Goal: Task Accomplishment & Management: Use online tool/utility

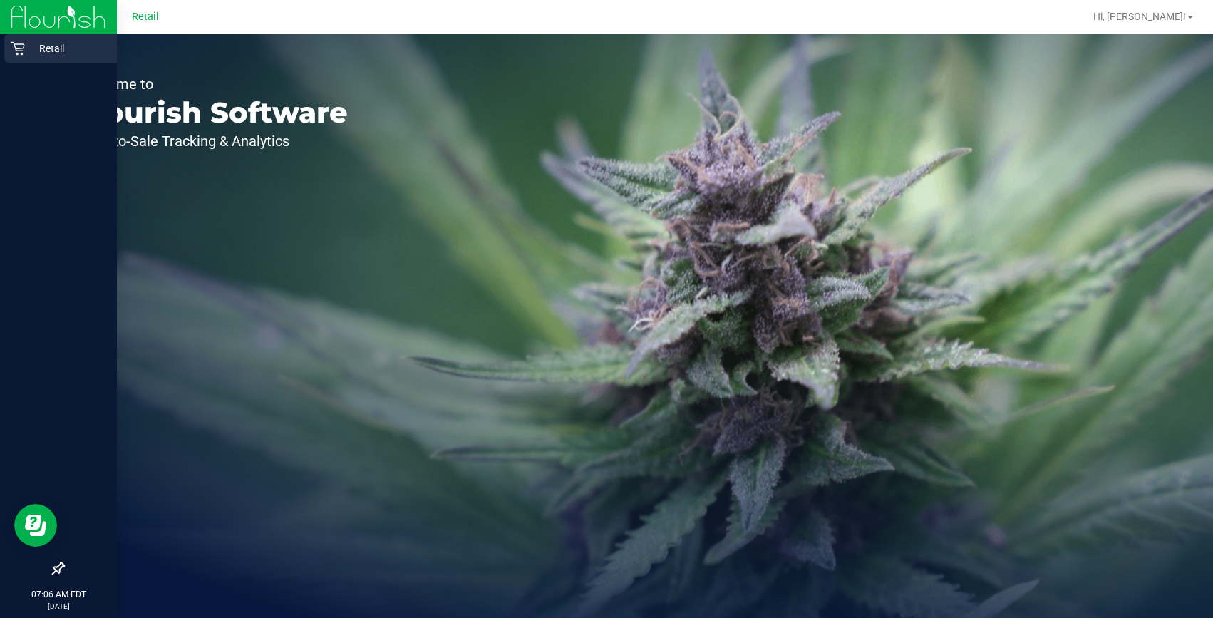
click at [2, 51] on link "Retail" at bounding box center [58, 49] width 117 height 31
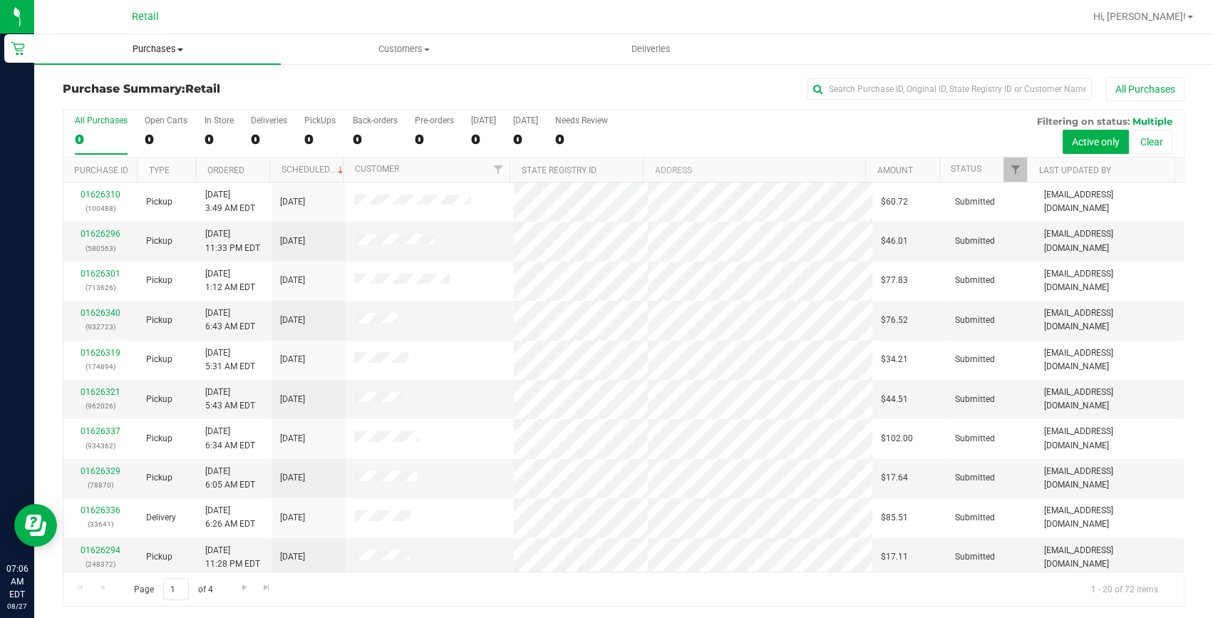
click at [187, 50] on span "Purchases" at bounding box center [157, 49] width 247 height 13
click at [163, 97] on li "Fulfillment" at bounding box center [157, 103] width 247 height 17
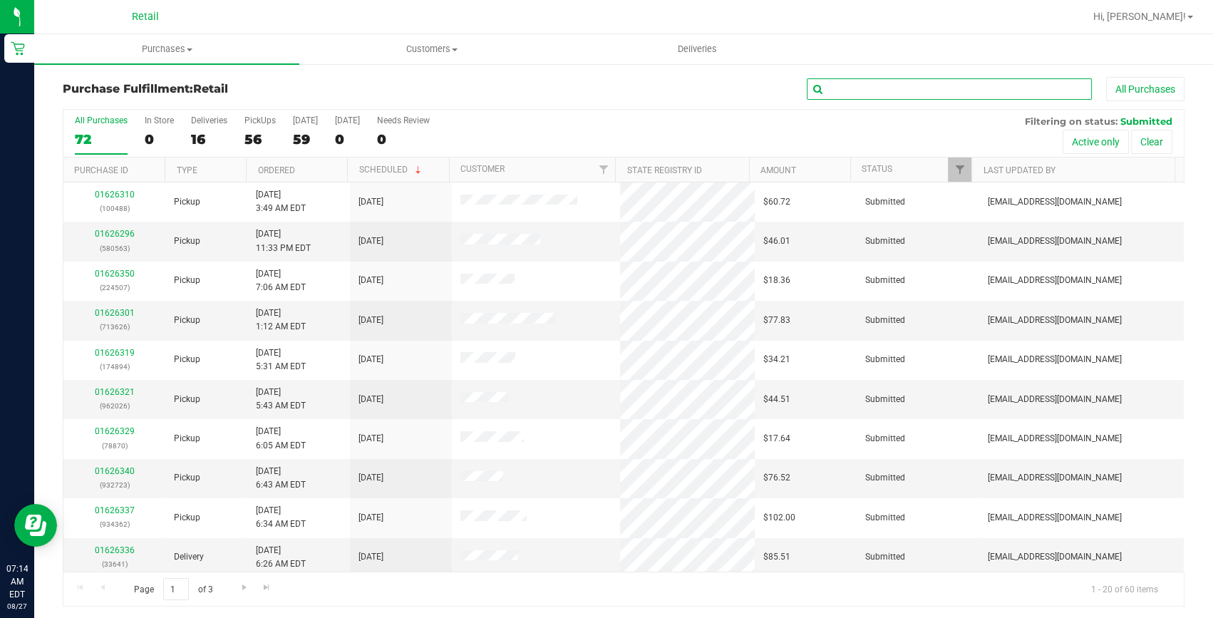
click at [887, 90] on input "text" at bounding box center [949, 88] width 285 height 21
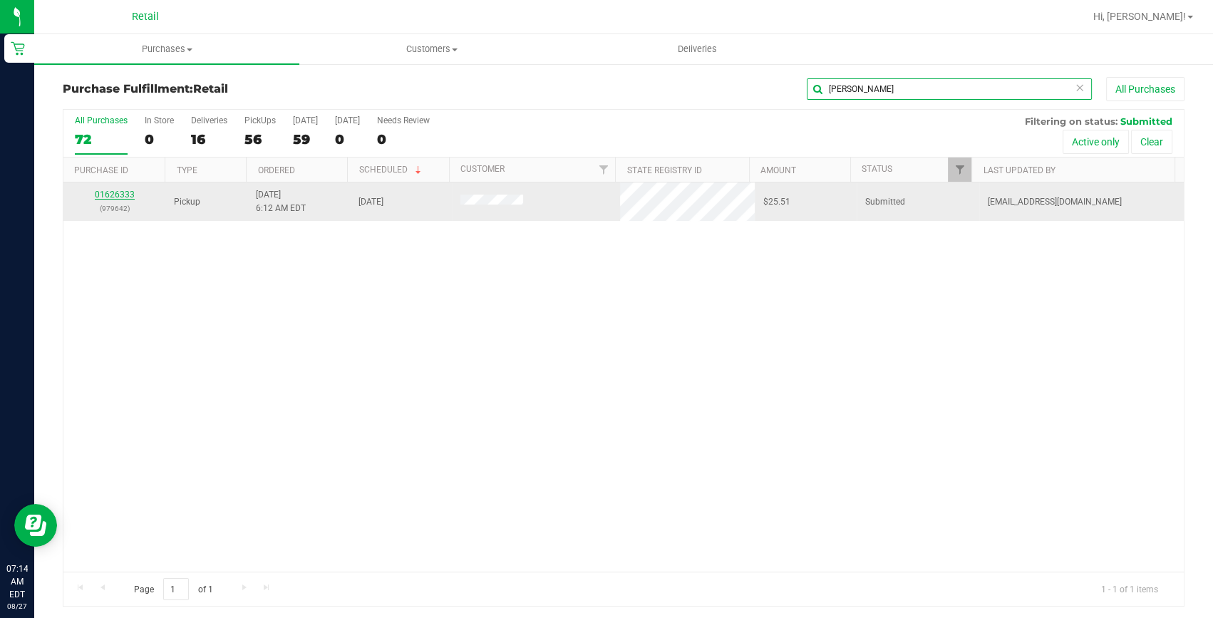
type input "jose"
click at [121, 192] on link "01626333" at bounding box center [115, 195] width 40 height 10
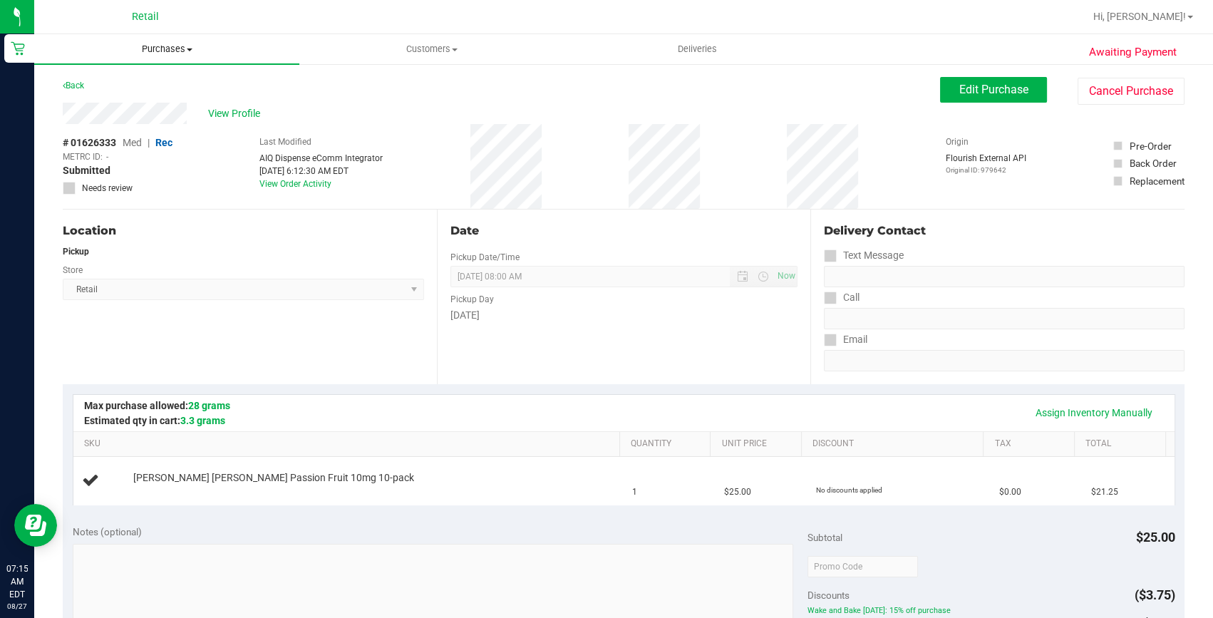
click at [154, 52] on span "Purchases" at bounding box center [166, 49] width 265 height 13
click at [140, 96] on li "Fulfillment" at bounding box center [166, 103] width 265 height 17
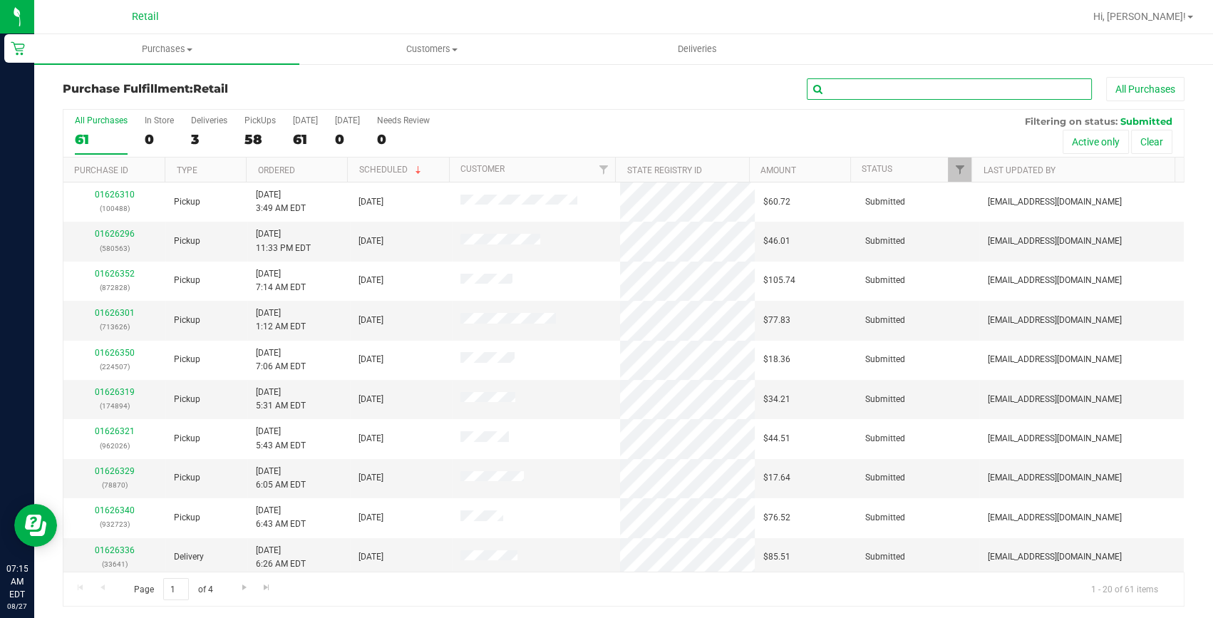
click at [915, 78] on input "text" at bounding box center [949, 88] width 285 height 21
click at [911, 91] on input "text" at bounding box center [949, 88] width 285 height 21
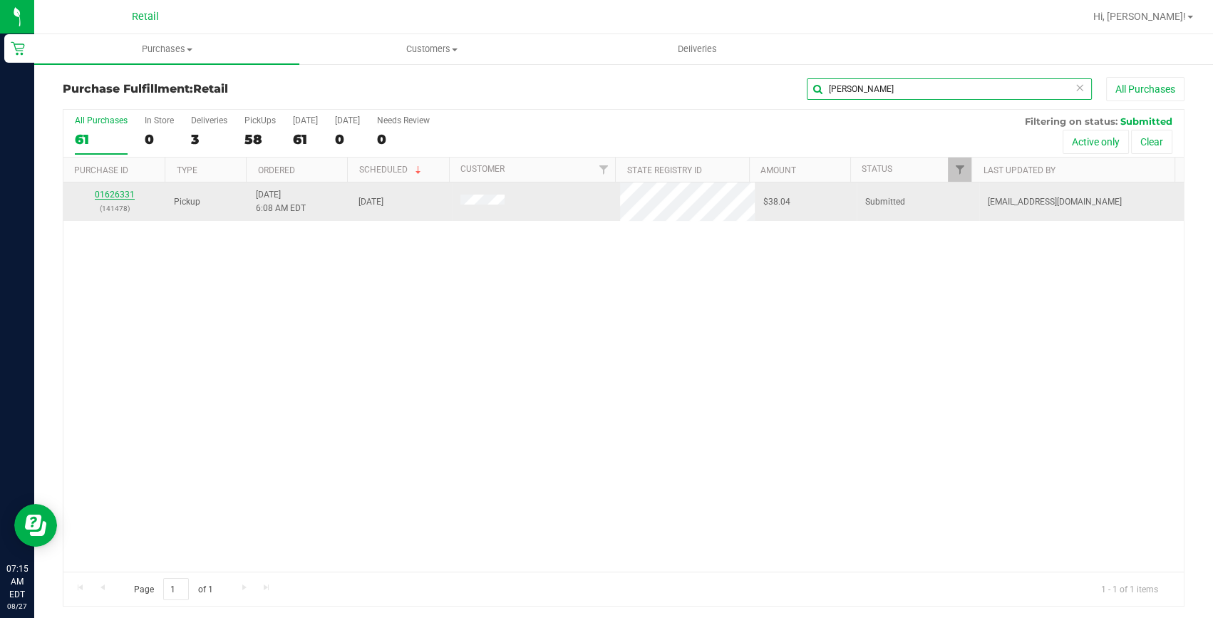
type input "conte"
click at [113, 197] on link "01626331" at bounding box center [115, 195] width 40 height 10
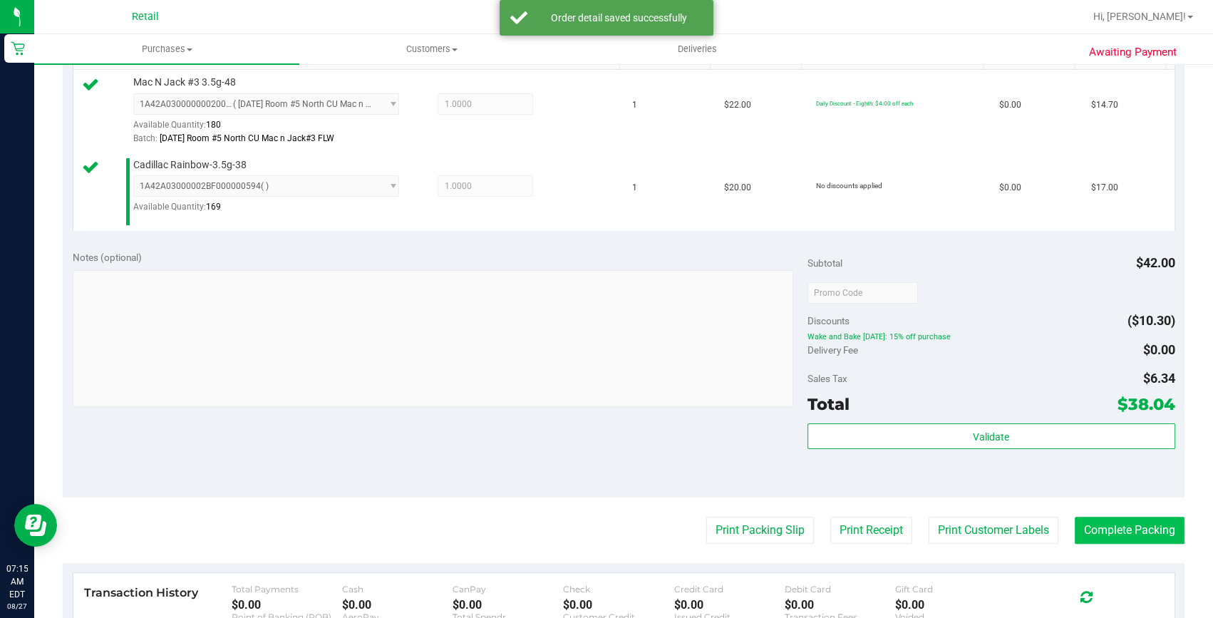
scroll to position [388, 0]
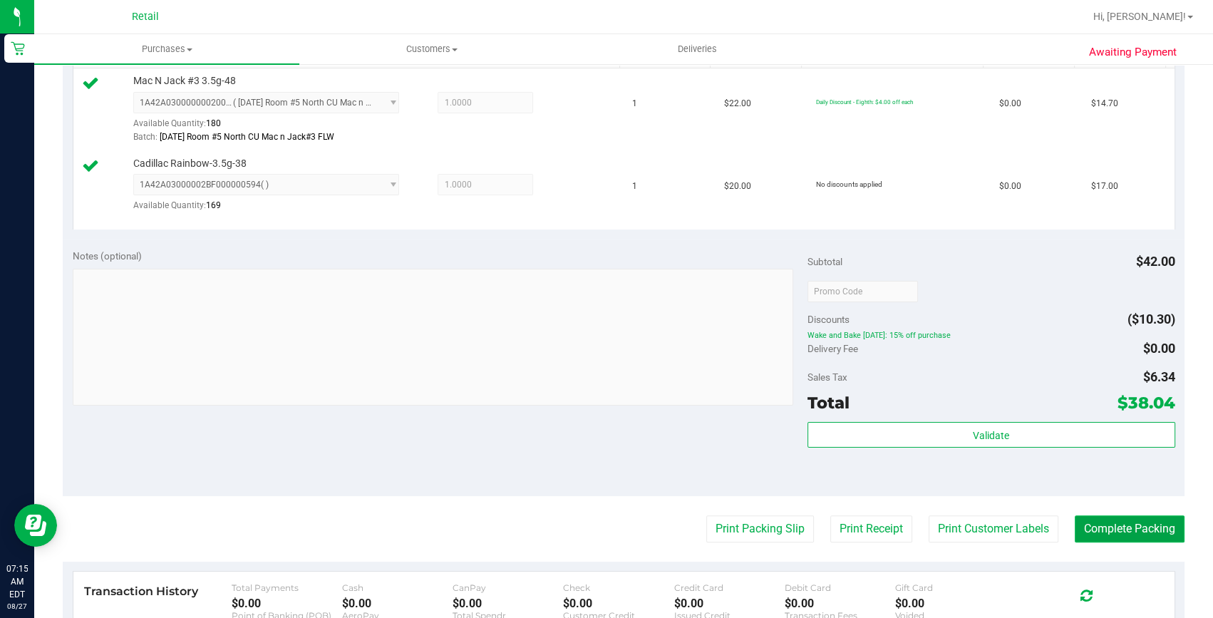
click at [1083, 526] on button "Complete Packing" at bounding box center [1130, 528] width 110 height 27
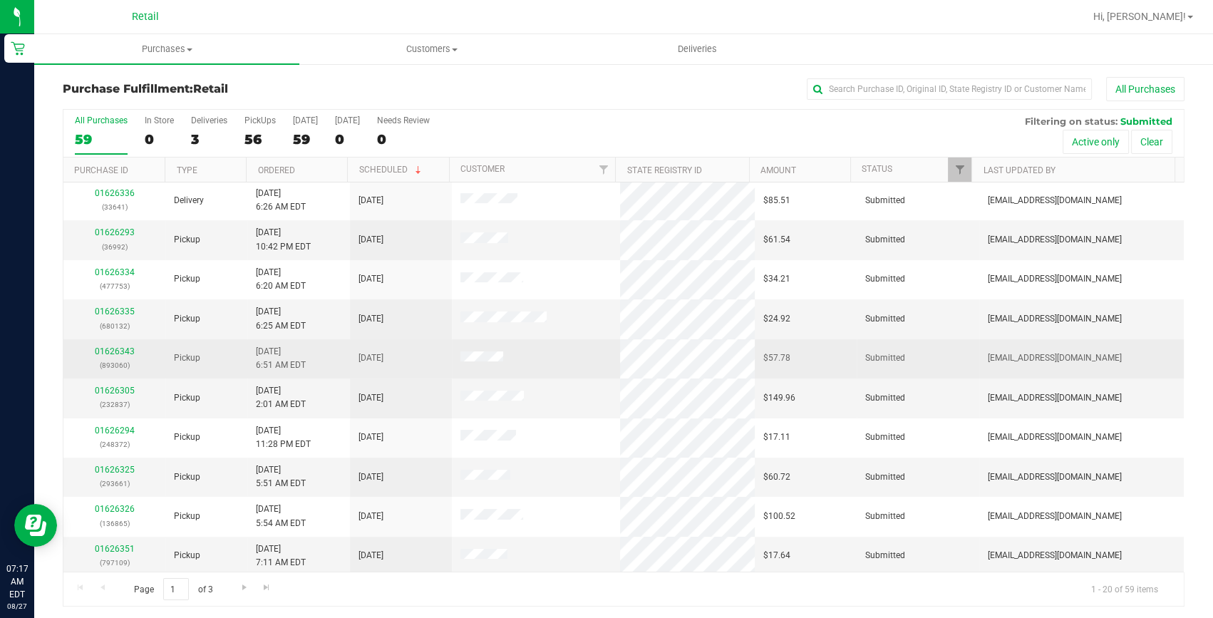
scroll to position [398, 0]
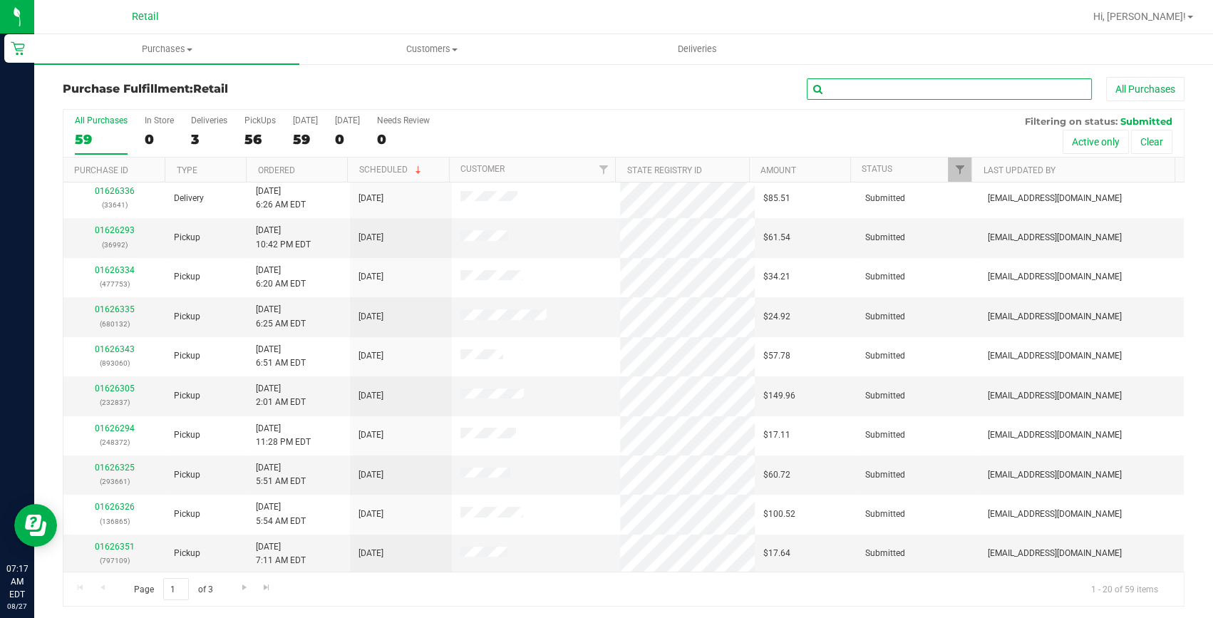
click at [813, 99] on input "text" at bounding box center [949, 88] width 285 height 21
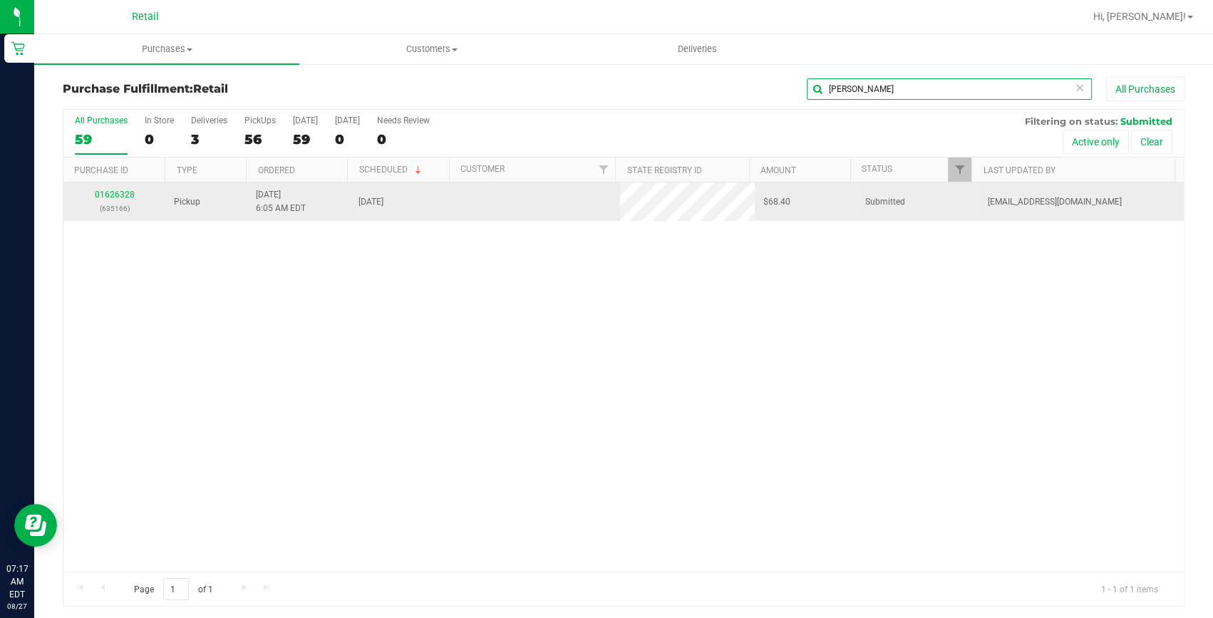
scroll to position [0, 0]
type input "elian"
click at [118, 194] on link "01626328" at bounding box center [115, 195] width 40 height 10
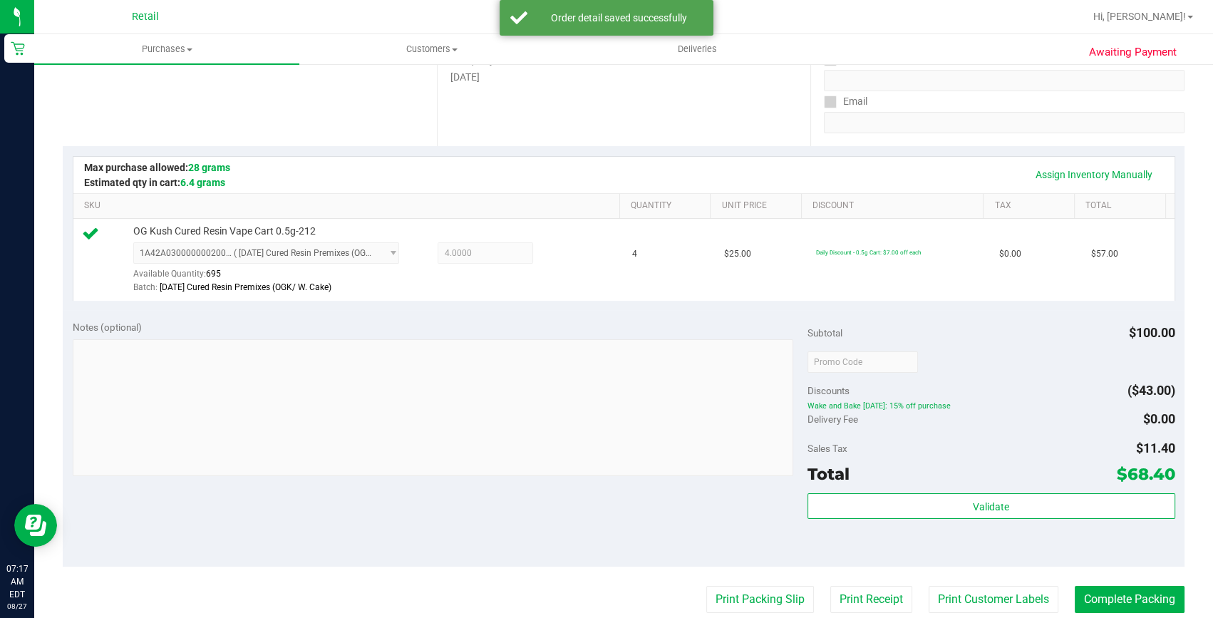
scroll to position [259, 0]
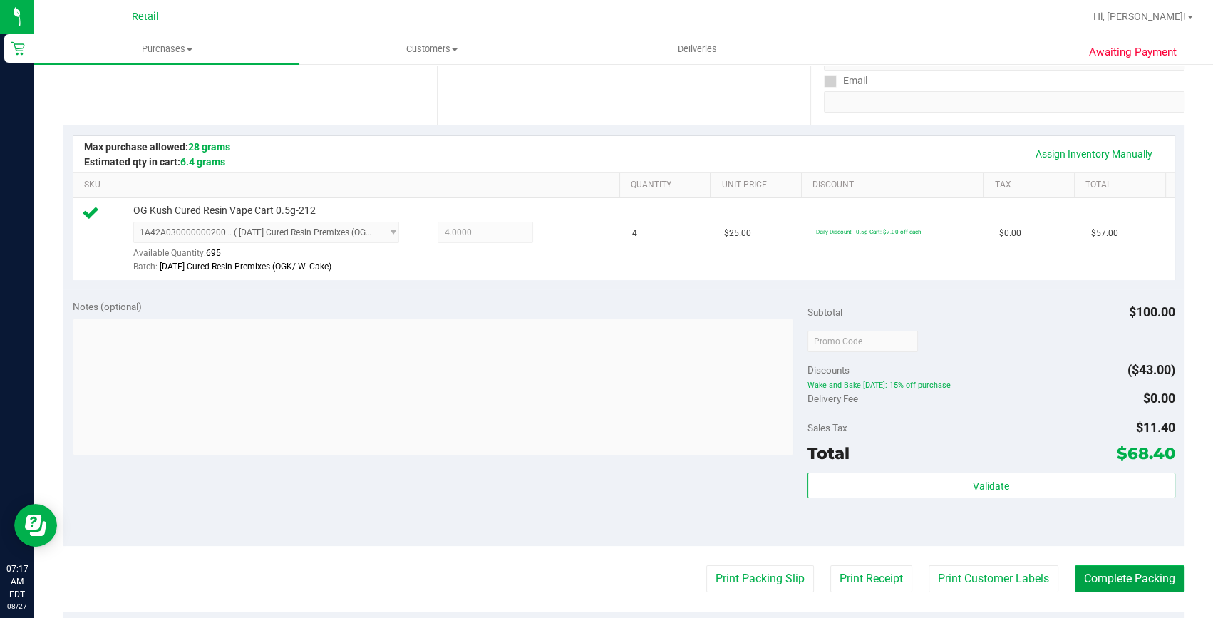
click at [1108, 570] on button "Complete Packing" at bounding box center [1130, 578] width 110 height 27
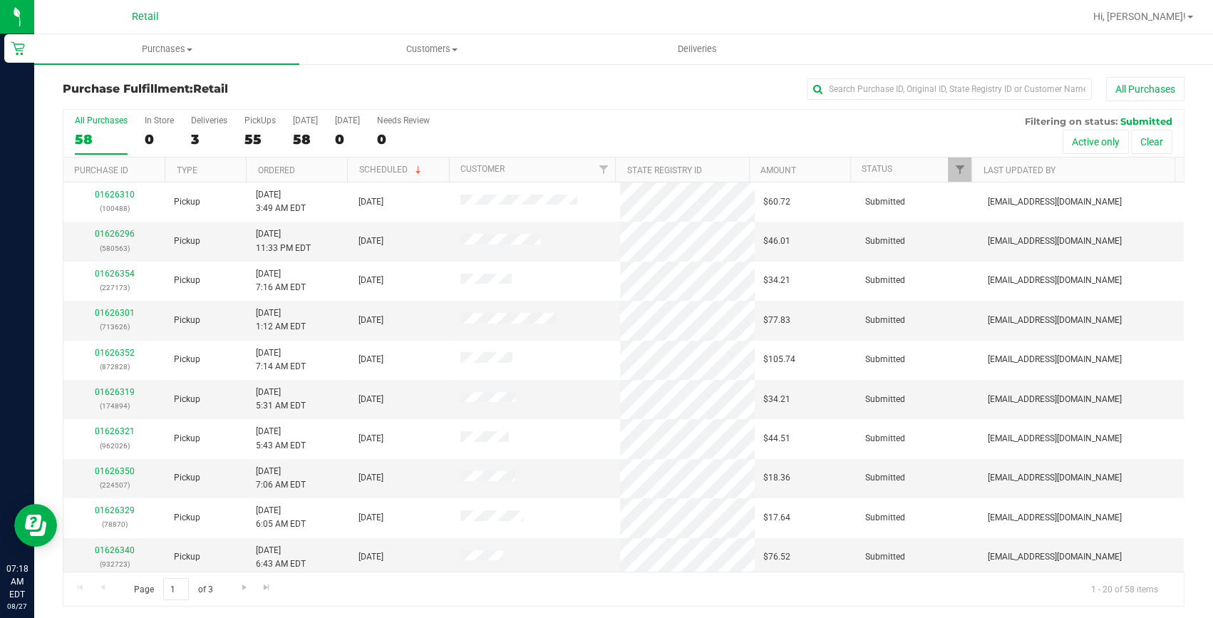
click at [912, 77] on div "All Purchases" at bounding box center [811, 89] width 748 height 24
click at [889, 83] on input "text" at bounding box center [949, 88] width 285 height 21
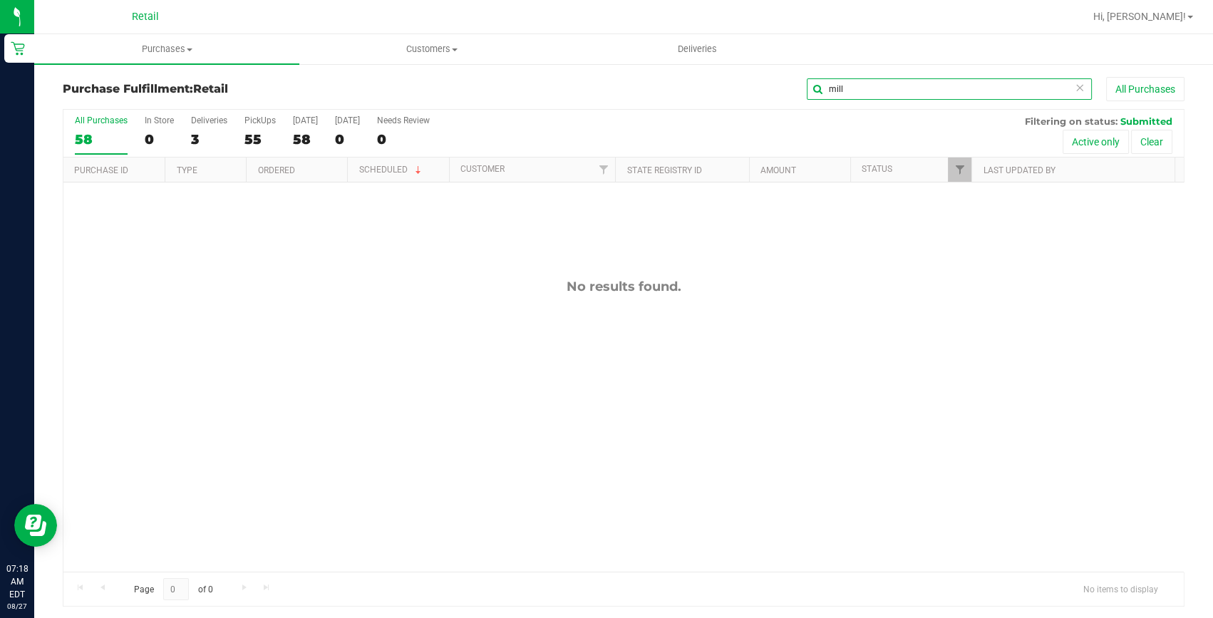
drag, startPoint x: 838, startPoint y: 96, endPoint x: 783, endPoint y: 96, distance: 55.6
click at [783, 96] on div "mill All Purchases" at bounding box center [811, 89] width 748 height 24
drag, startPoint x: 853, startPoint y: 87, endPoint x: 778, endPoint y: 87, distance: 74.8
click at [778, 87] on div "elian All Purchases" at bounding box center [811, 89] width 748 height 24
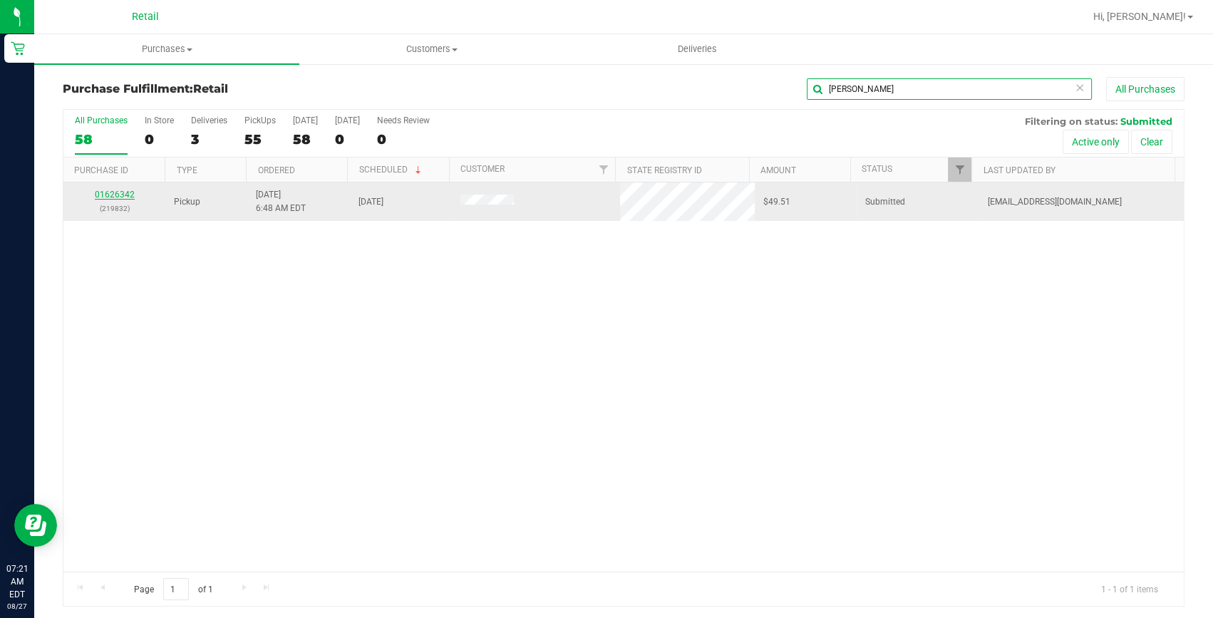
type input "carlos"
click at [110, 193] on link "01626342" at bounding box center [115, 195] width 40 height 10
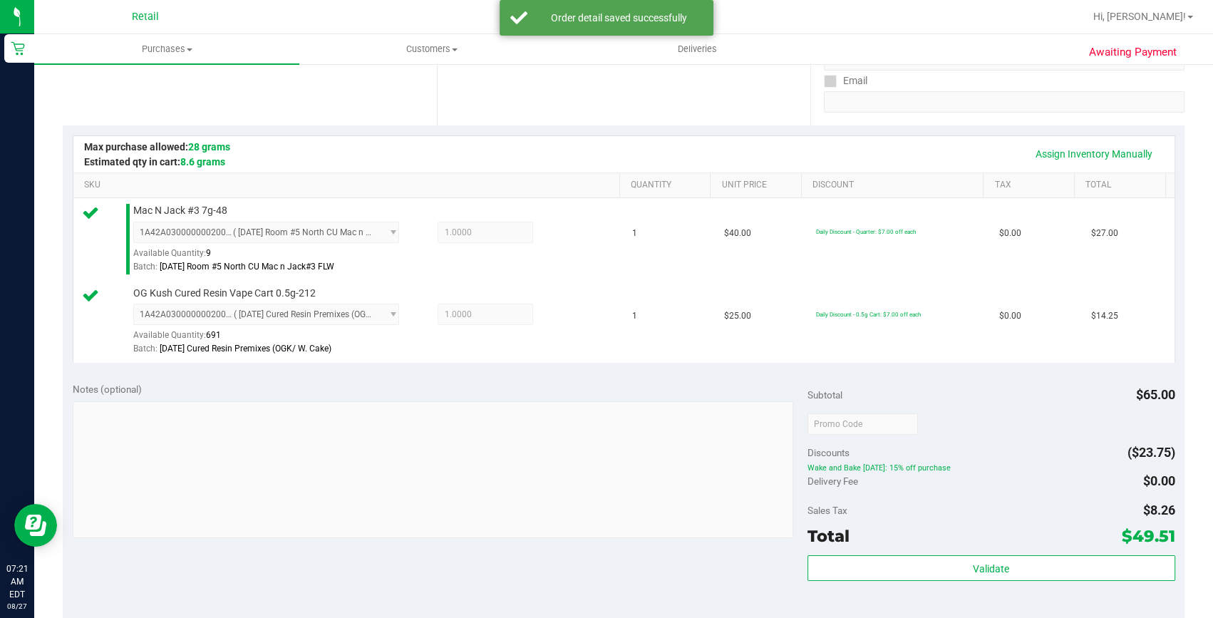
scroll to position [388, 0]
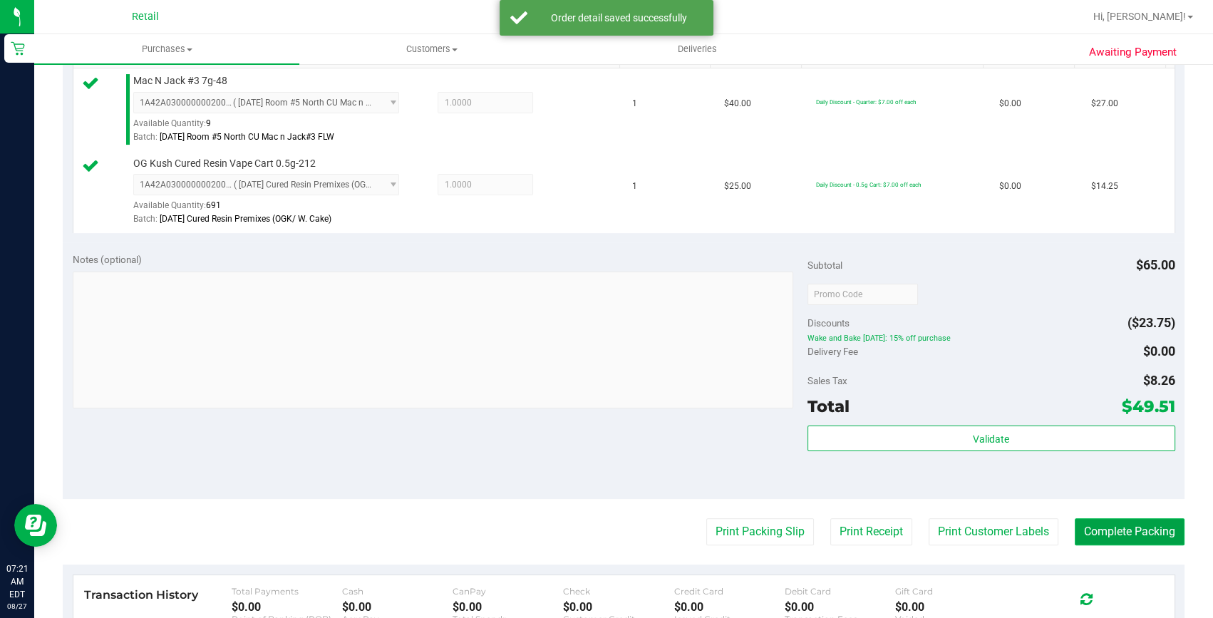
drag, startPoint x: 1079, startPoint y: 522, endPoint x: 1054, endPoint y: 530, distance: 25.9
click at [1079, 522] on button "Complete Packing" at bounding box center [1130, 531] width 110 height 27
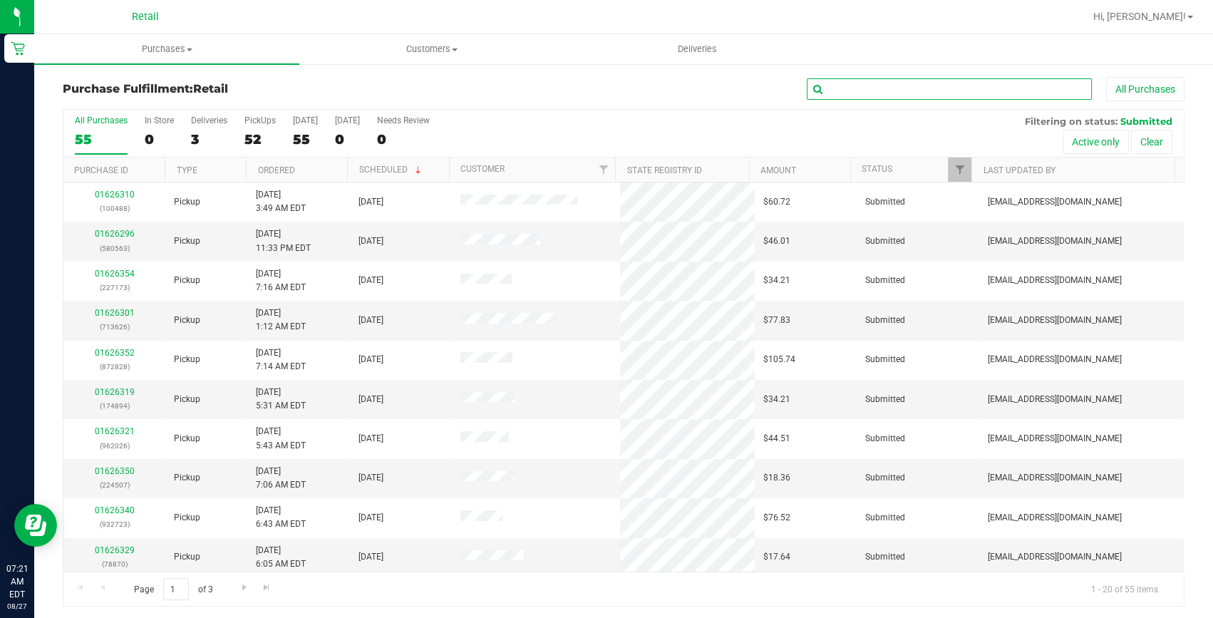
click at [862, 90] on input "text" at bounding box center [949, 88] width 285 height 21
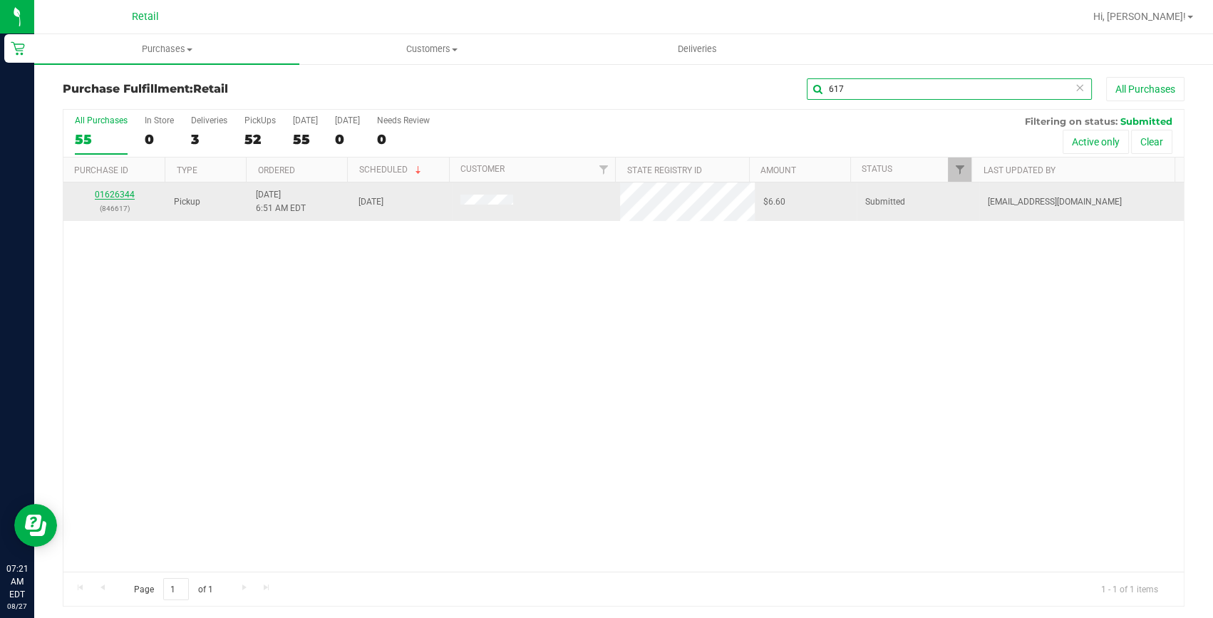
type input "617"
click at [122, 199] on link "01626344" at bounding box center [115, 195] width 40 height 10
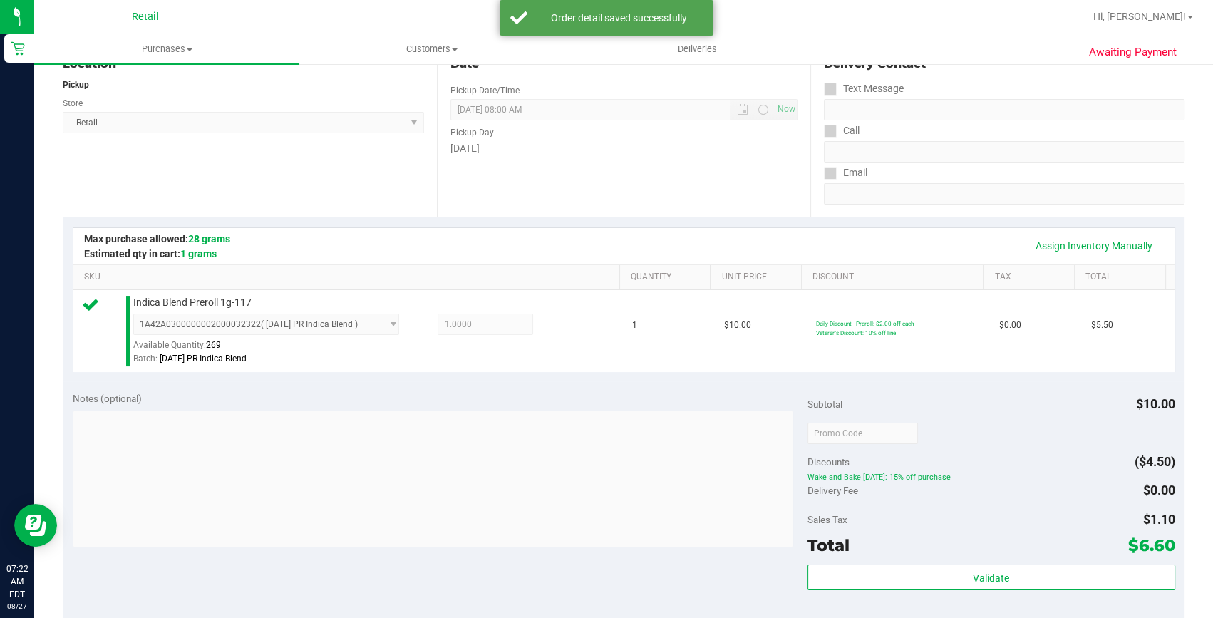
scroll to position [259, 0]
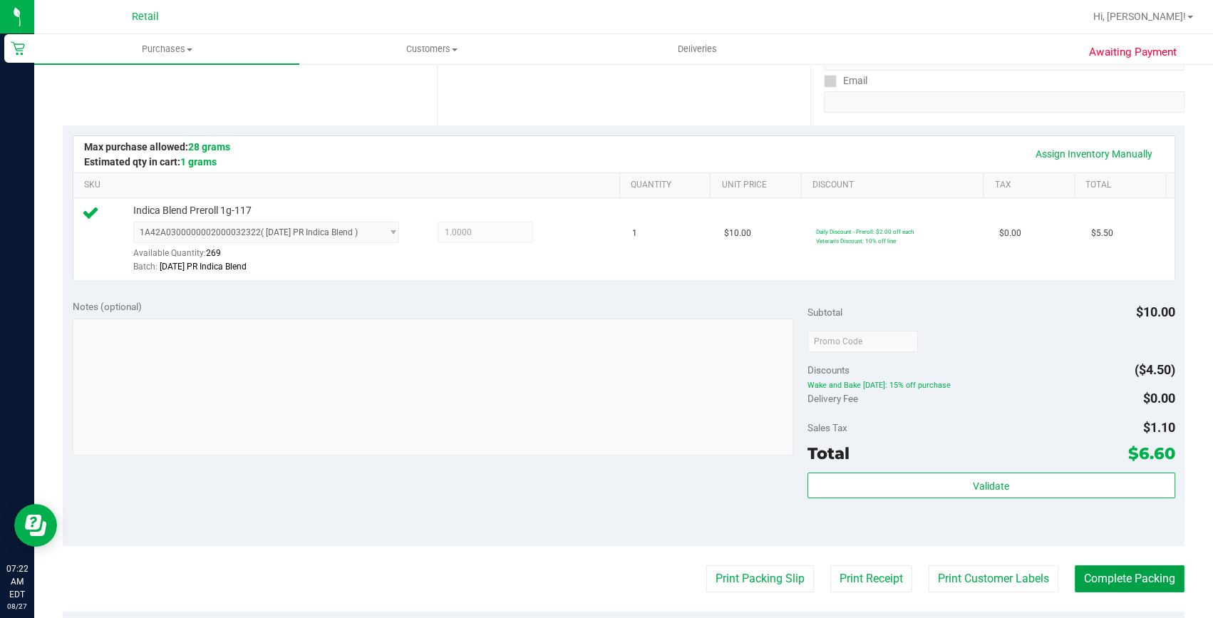
click at [1113, 584] on button "Complete Packing" at bounding box center [1130, 578] width 110 height 27
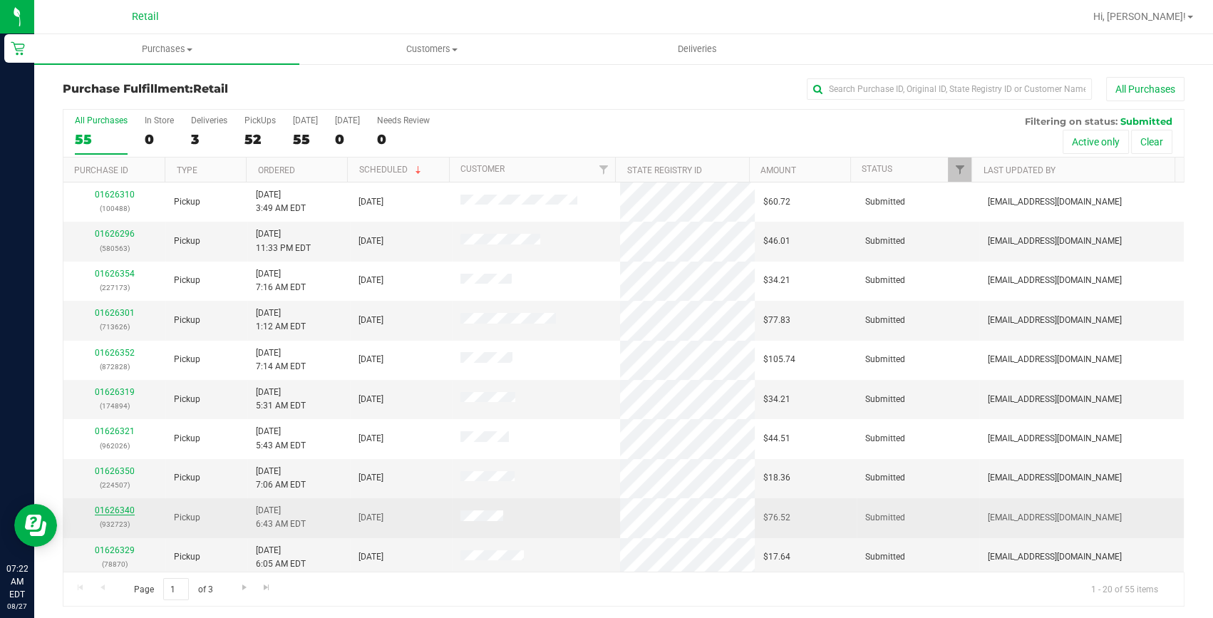
click at [118, 513] on link "01626340" at bounding box center [115, 510] width 40 height 10
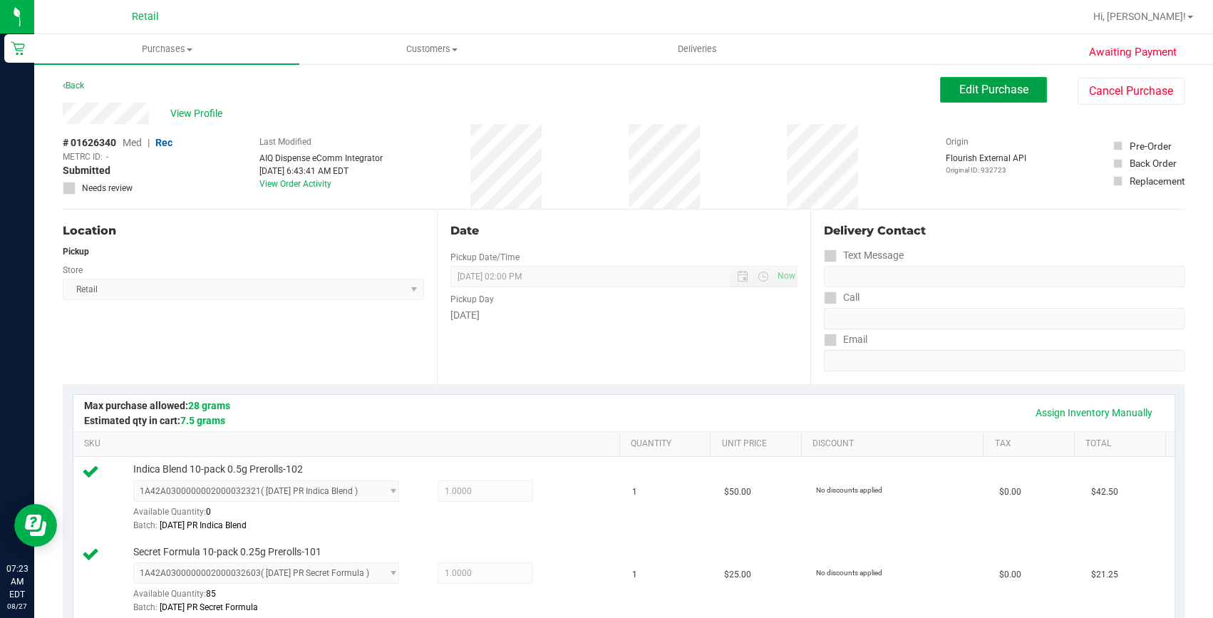
click at [962, 99] on button "Edit Purchase" at bounding box center [993, 90] width 107 height 26
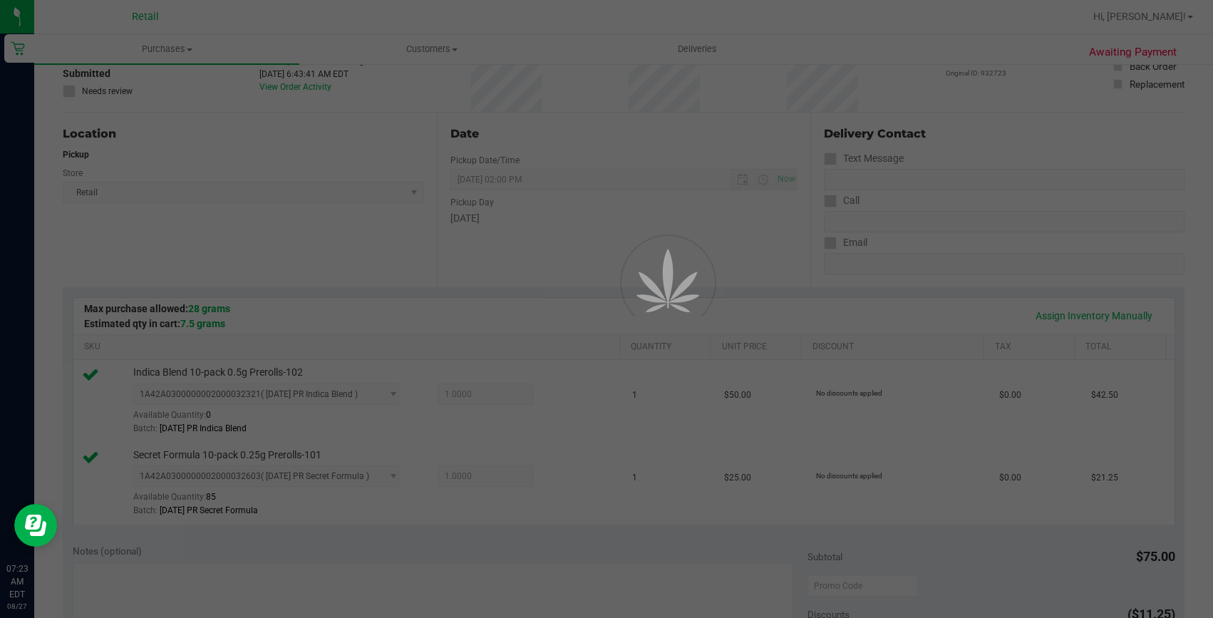
scroll to position [194, 0]
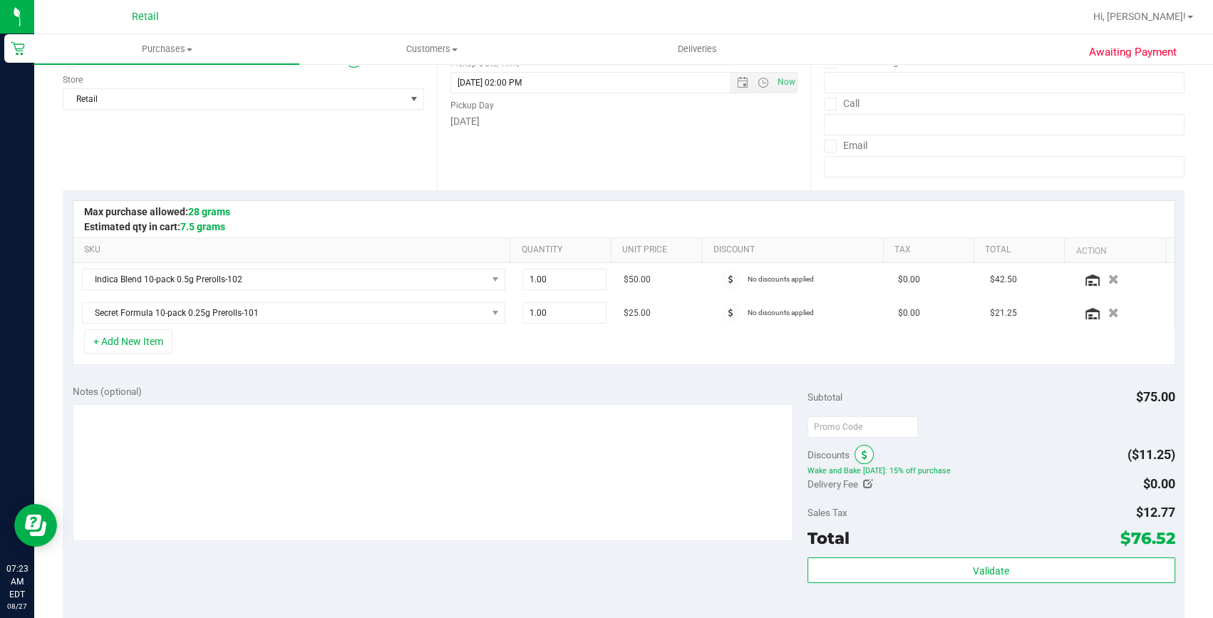
click at [862, 453] on icon at bounding box center [865, 455] width 6 height 10
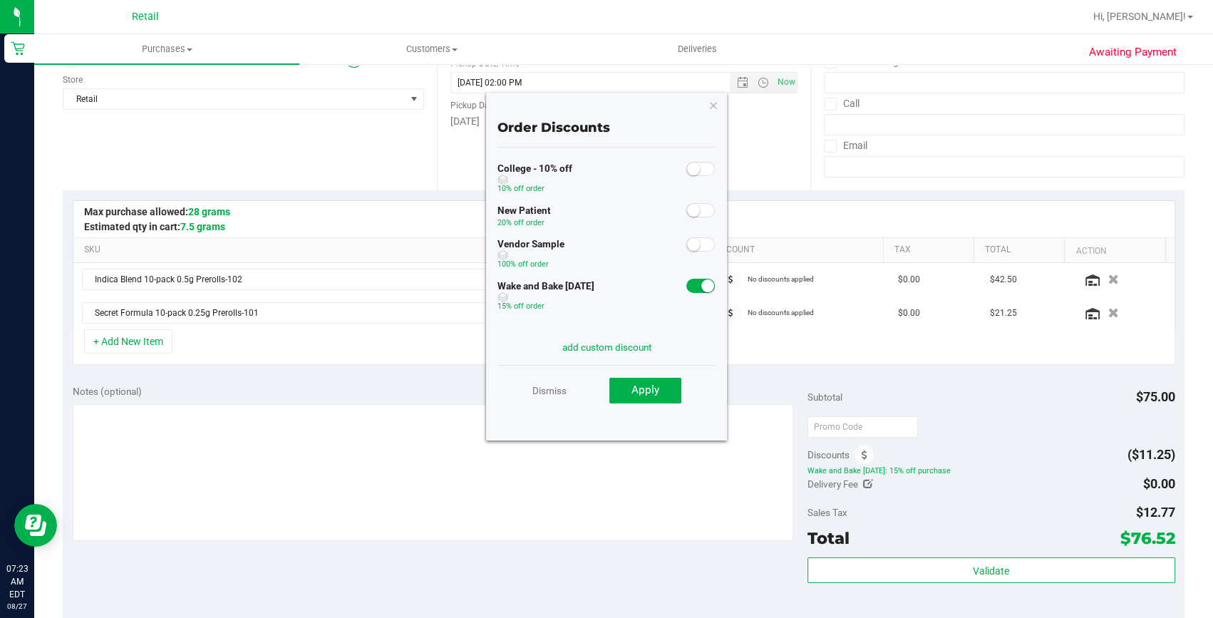
click at [686, 289] on span at bounding box center [700, 286] width 29 height 14
click at [664, 381] on button "Apply" at bounding box center [645, 391] width 72 height 26
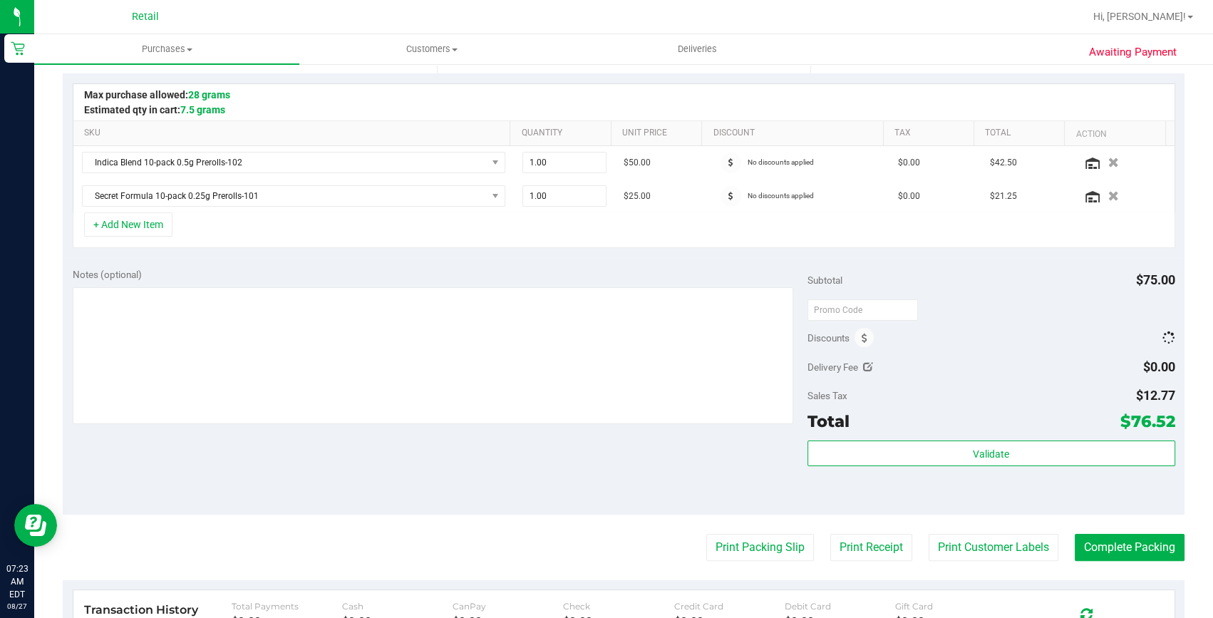
scroll to position [518, 0]
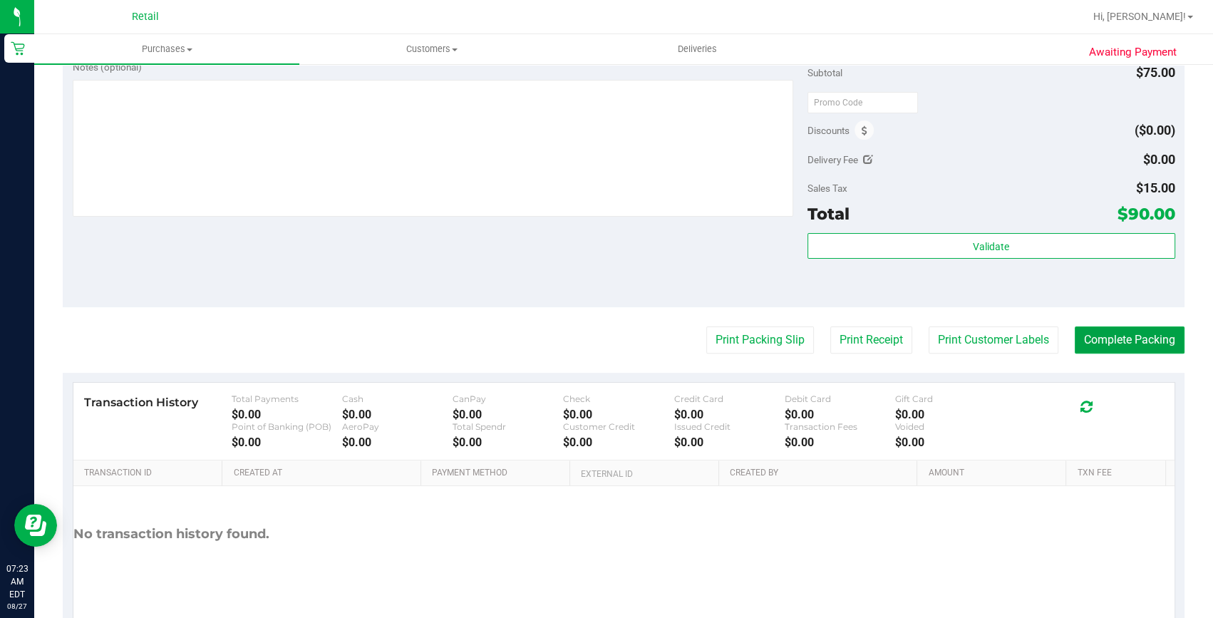
drag, startPoint x: 1100, startPoint y: 338, endPoint x: 1085, endPoint y: 360, distance: 26.7
click at [1091, 348] on button "Complete Packing" at bounding box center [1130, 339] width 110 height 27
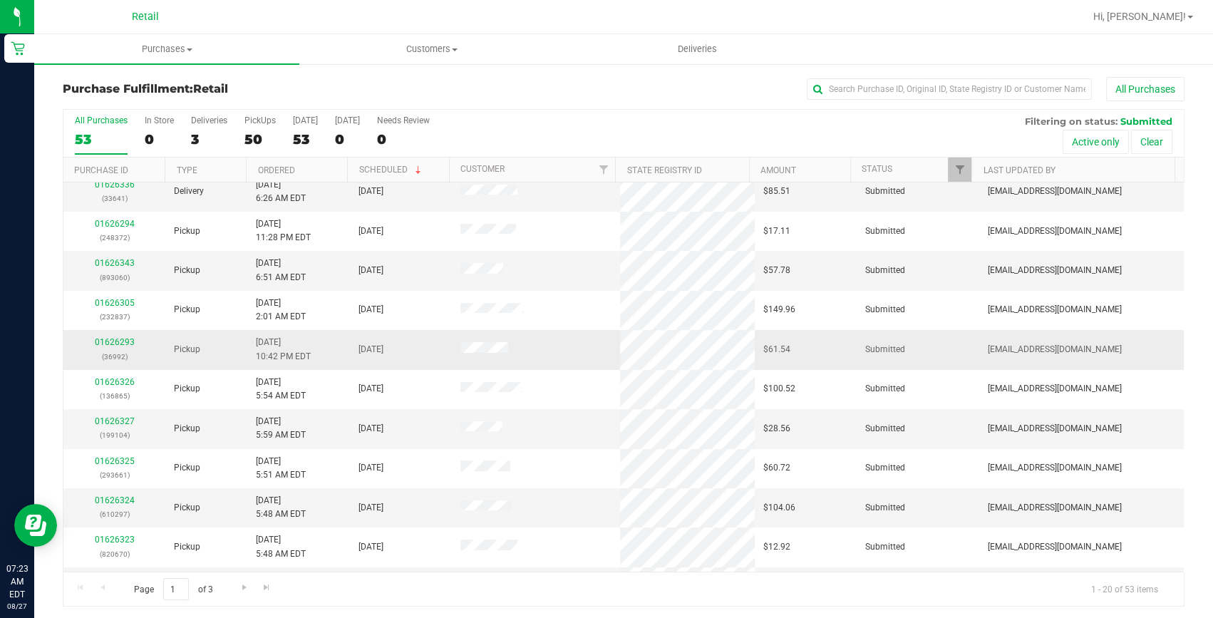
scroll to position [388, 0]
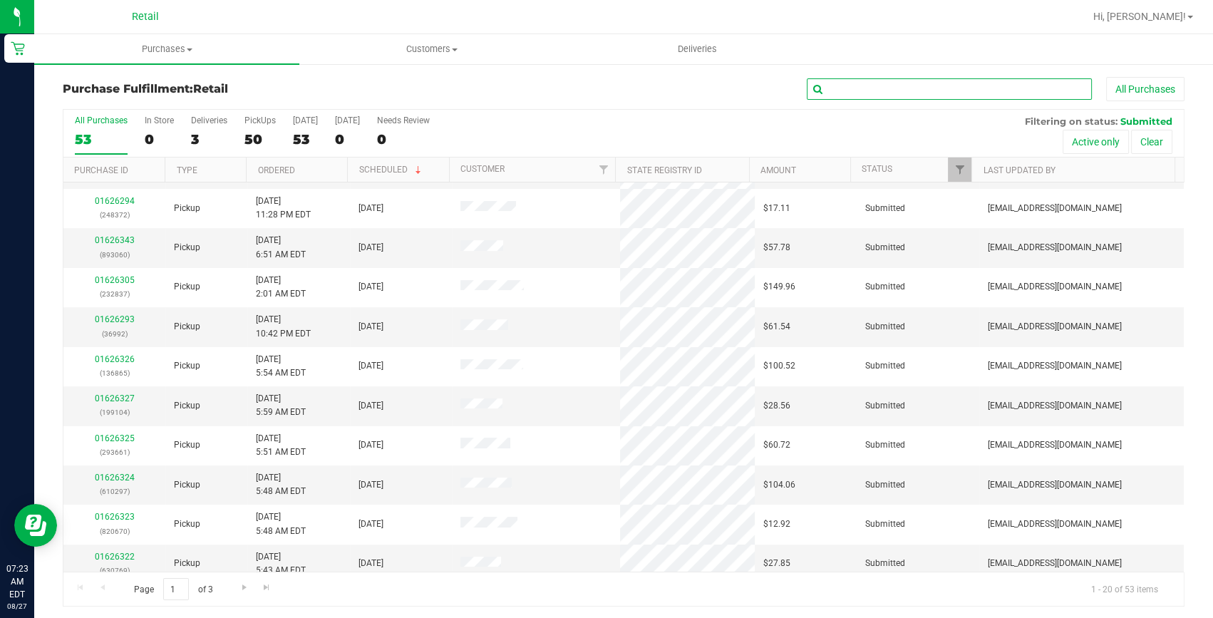
click at [876, 93] on input "text" at bounding box center [949, 88] width 285 height 21
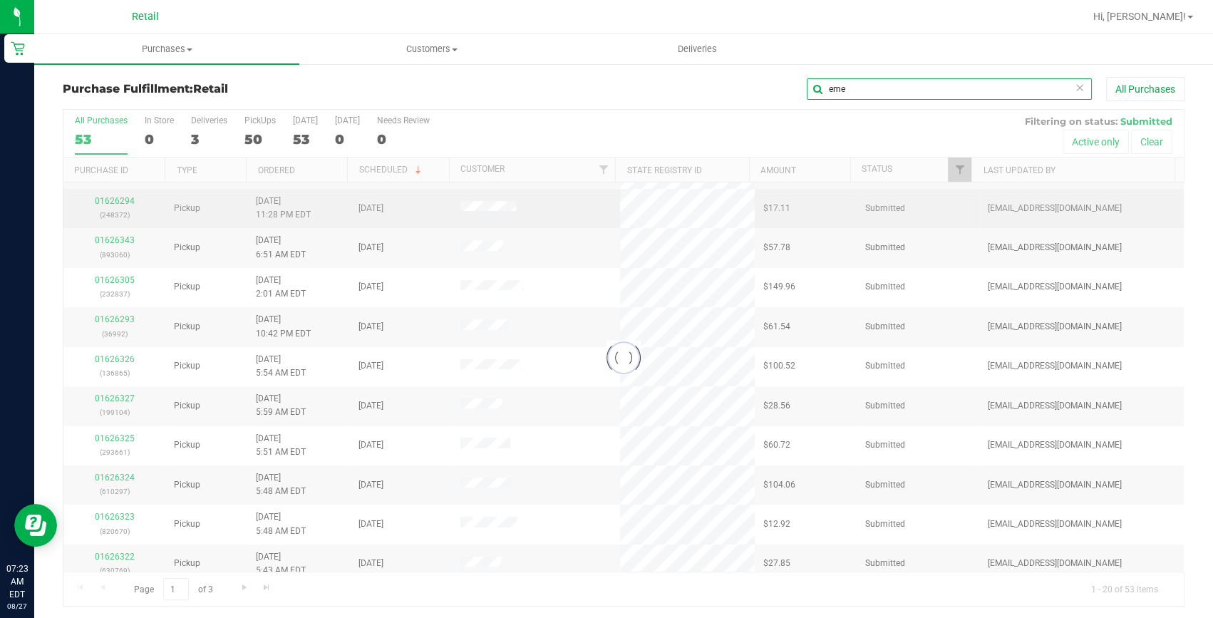
scroll to position [0, 0]
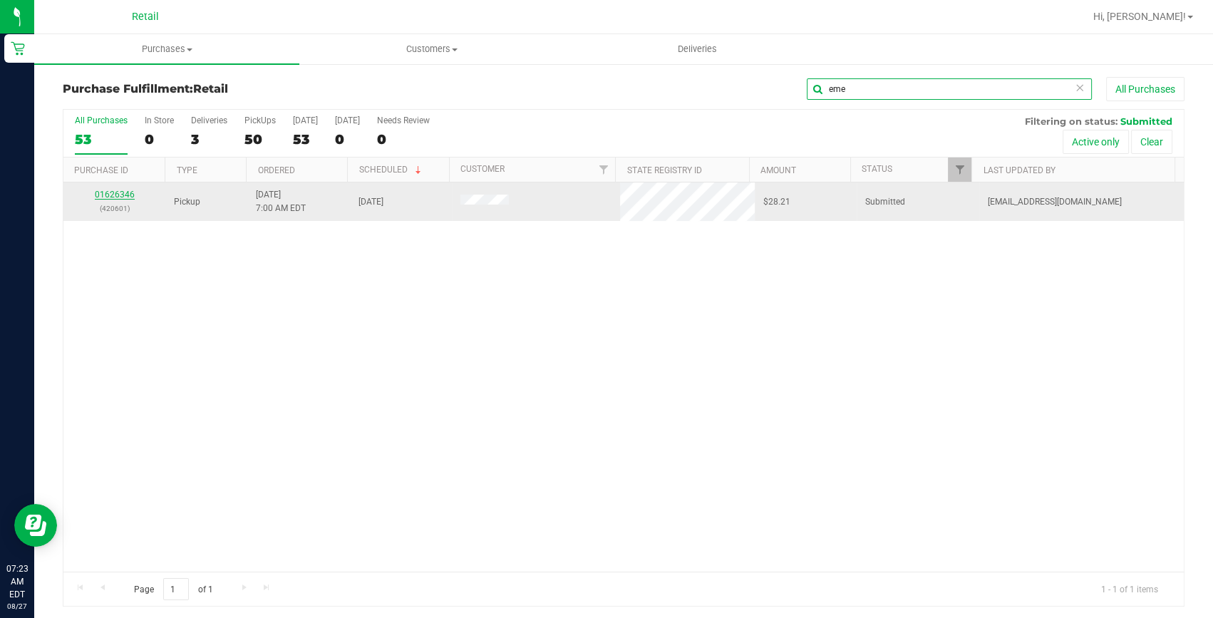
type input "eme"
click at [116, 192] on link "01626346" at bounding box center [115, 195] width 40 height 10
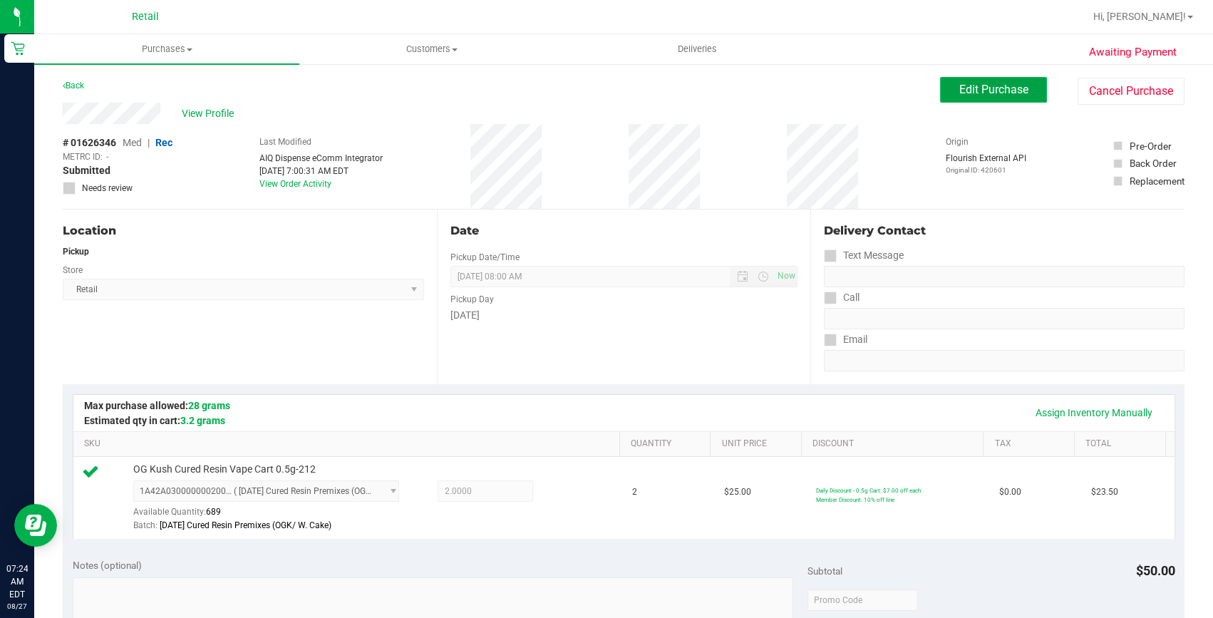
click at [991, 83] on span "Edit Purchase" at bounding box center [993, 90] width 69 height 14
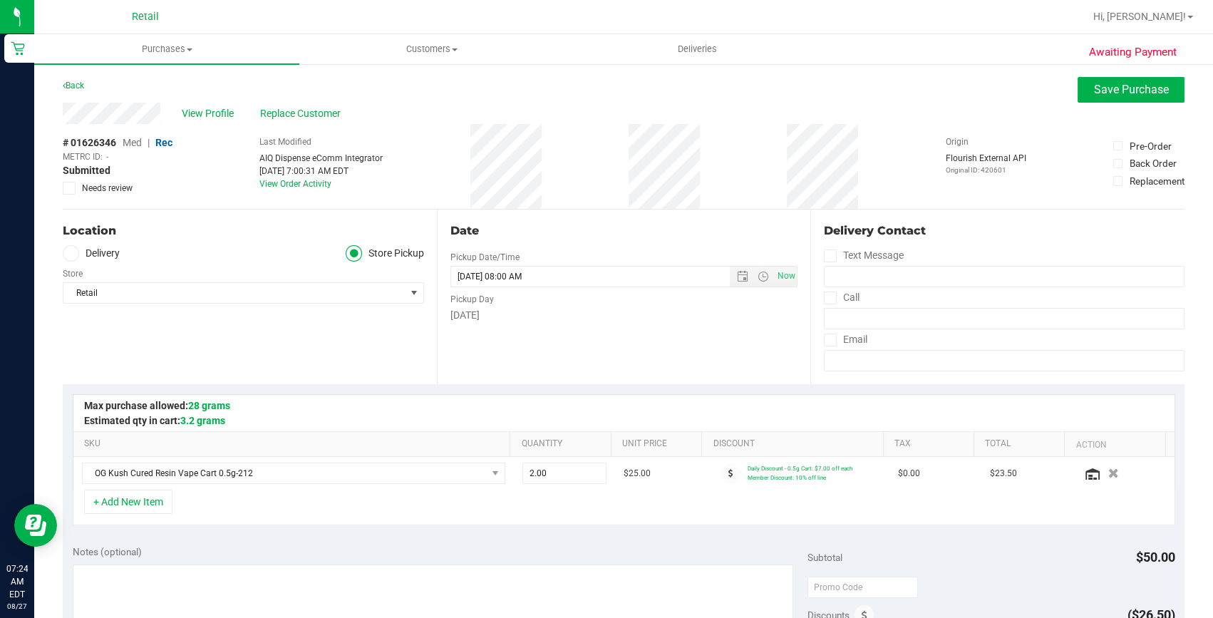
click at [134, 143] on span "Med" at bounding box center [132, 142] width 19 height 11
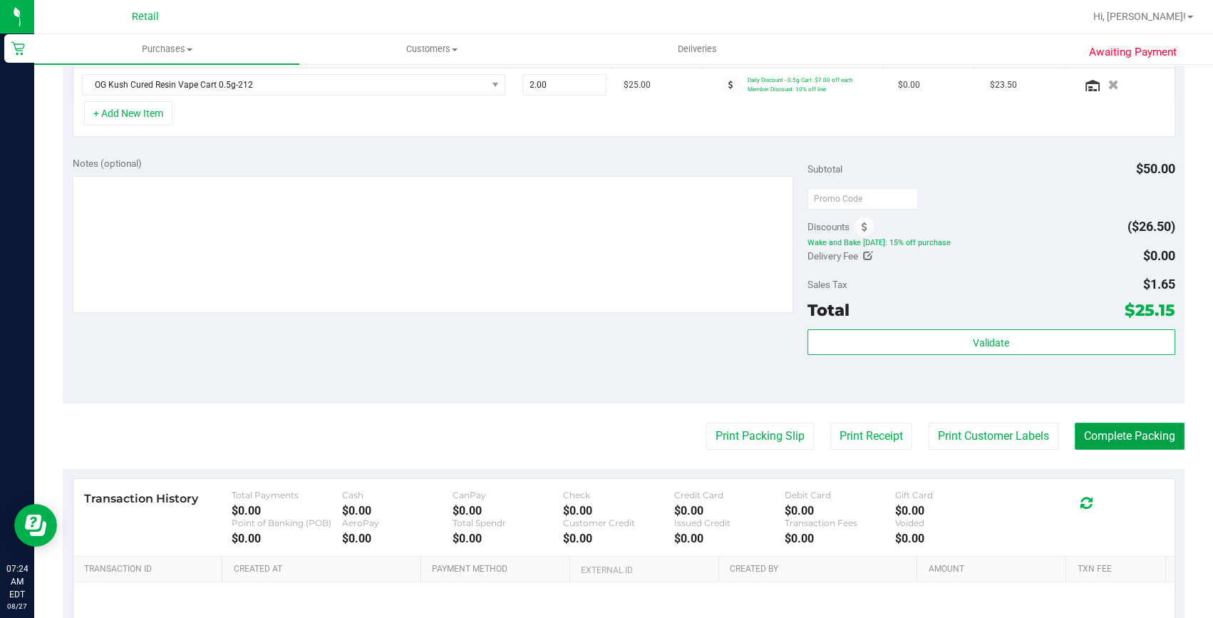
click at [1143, 429] on button "Complete Packing" at bounding box center [1130, 436] width 110 height 27
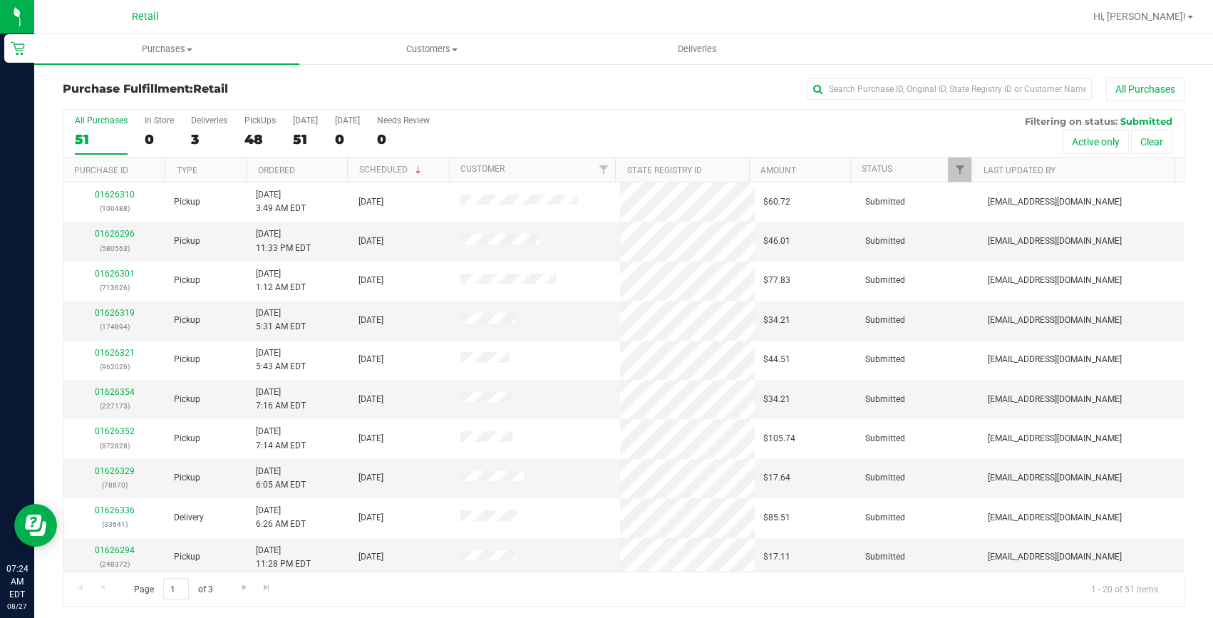
click at [827, 105] on div "Purchase Fulfillment: Retail All Purchases" at bounding box center [624, 92] width 1122 height 31
click at [827, 90] on input "text" at bounding box center [949, 88] width 285 height 21
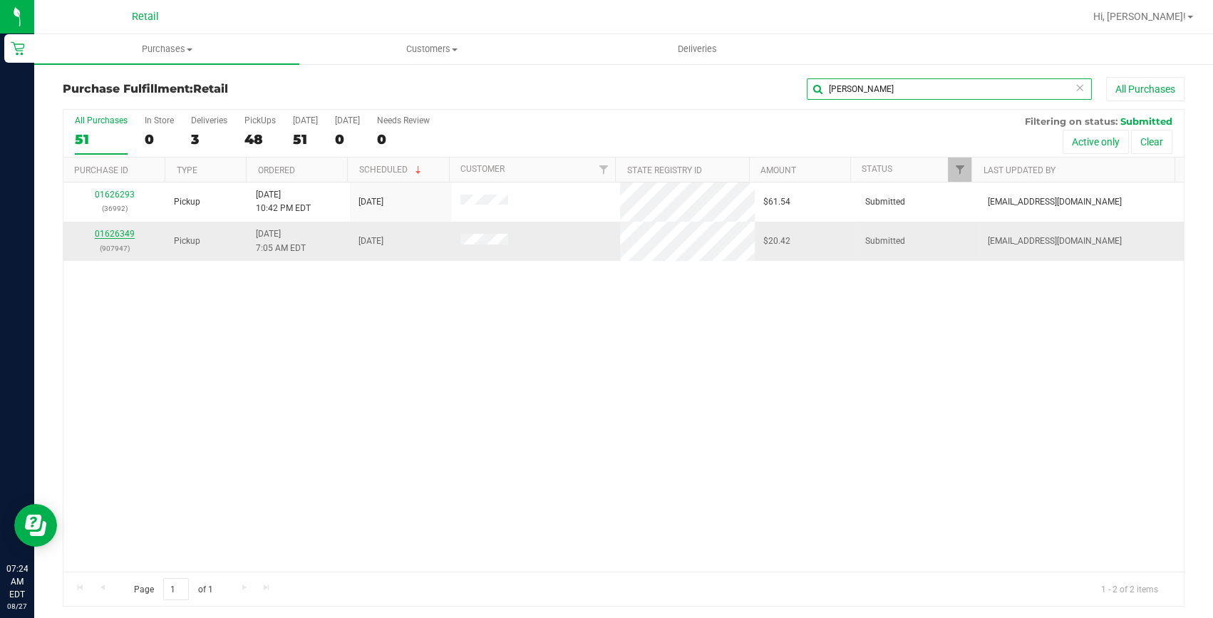
type input "[PERSON_NAME]"
click at [115, 234] on link "01626349" at bounding box center [115, 234] width 40 height 10
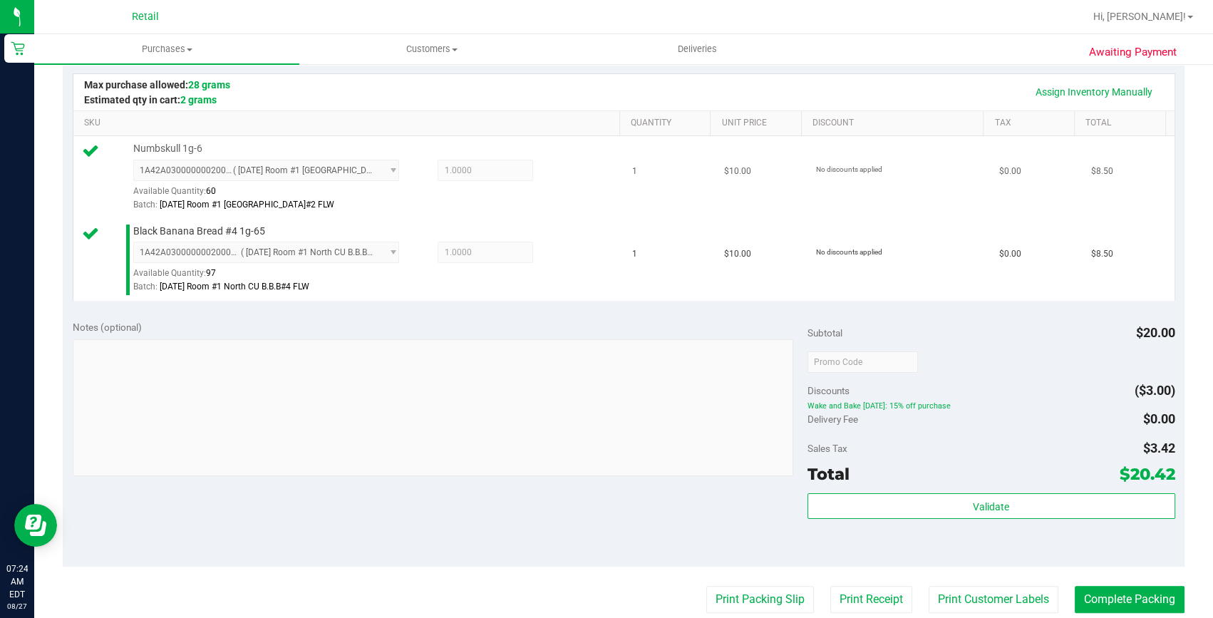
scroll to position [453, 0]
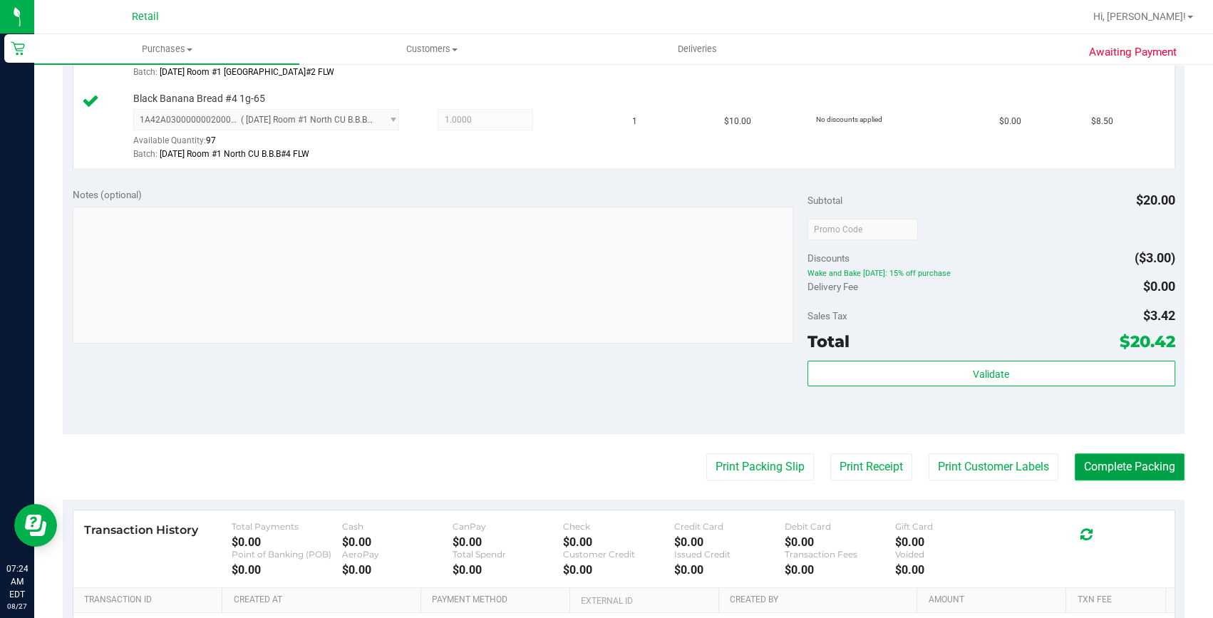
click at [1143, 462] on button "Complete Packing" at bounding box center [1130, 466] width 110 height 27
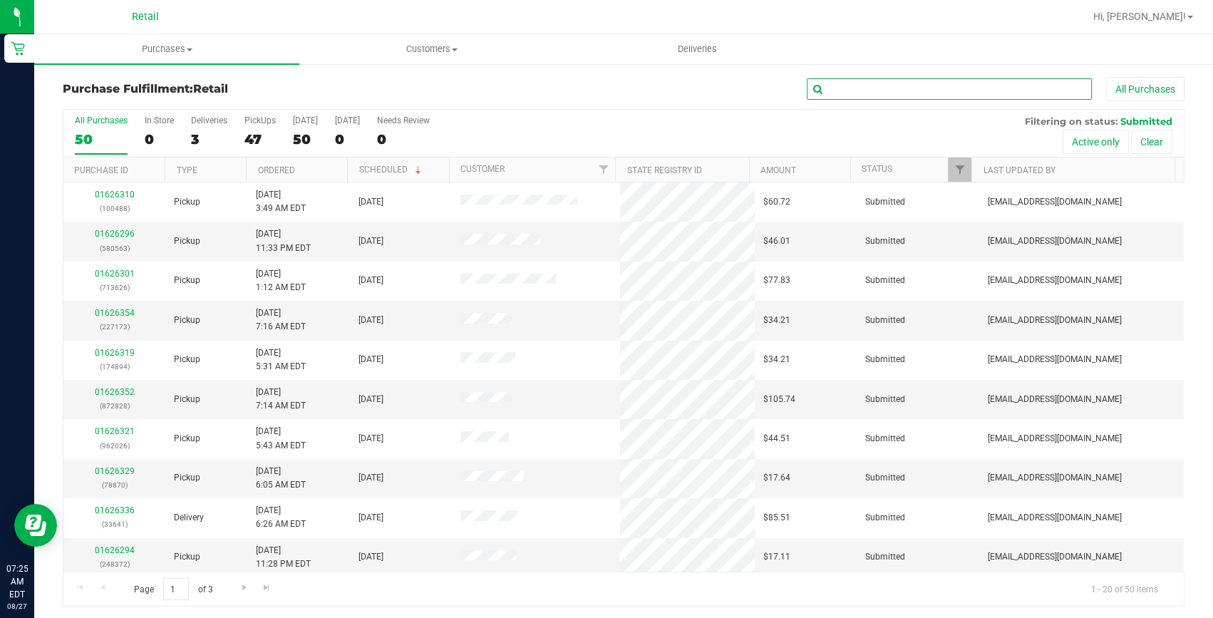
click at [912, 87] on input "text" at bounding box center [949, 88] width 285 height 21
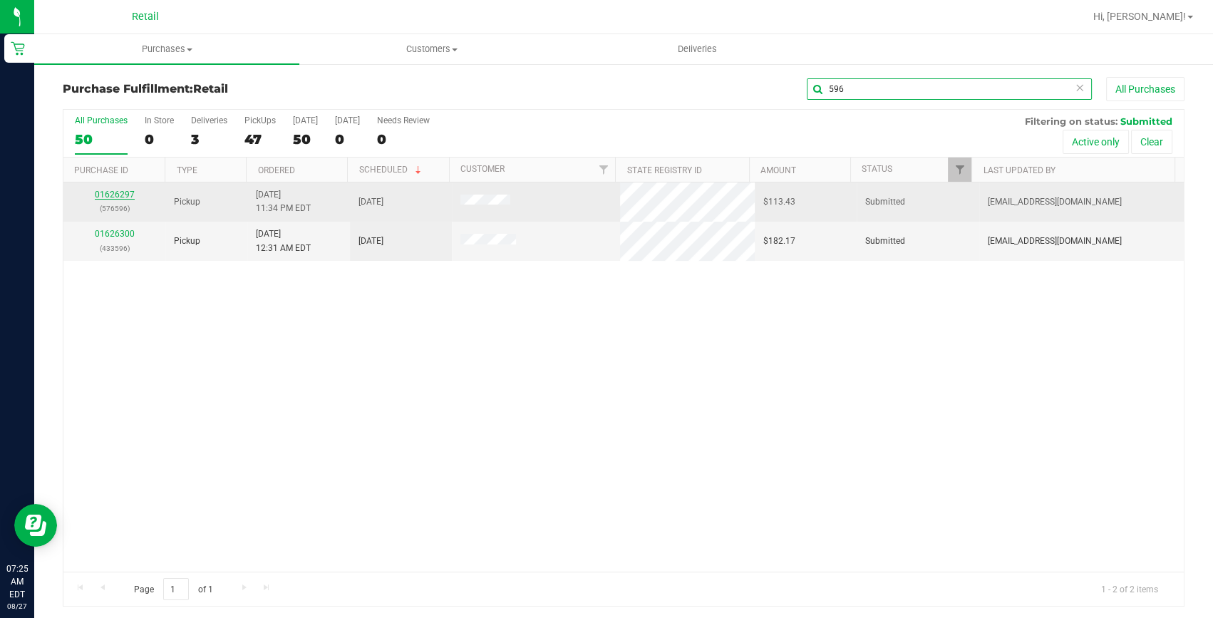
type input "596"
click at [132, 194] on link "01626297" at bounding box center [115, 195] width 40 height 10
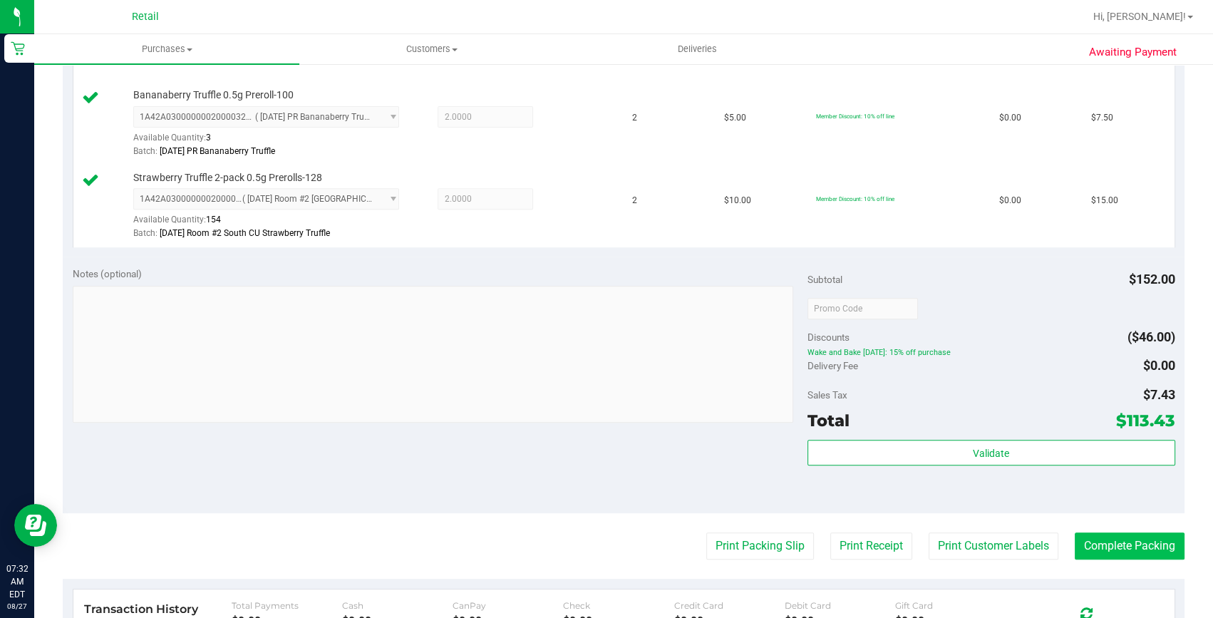
scroll to position [713, 0]
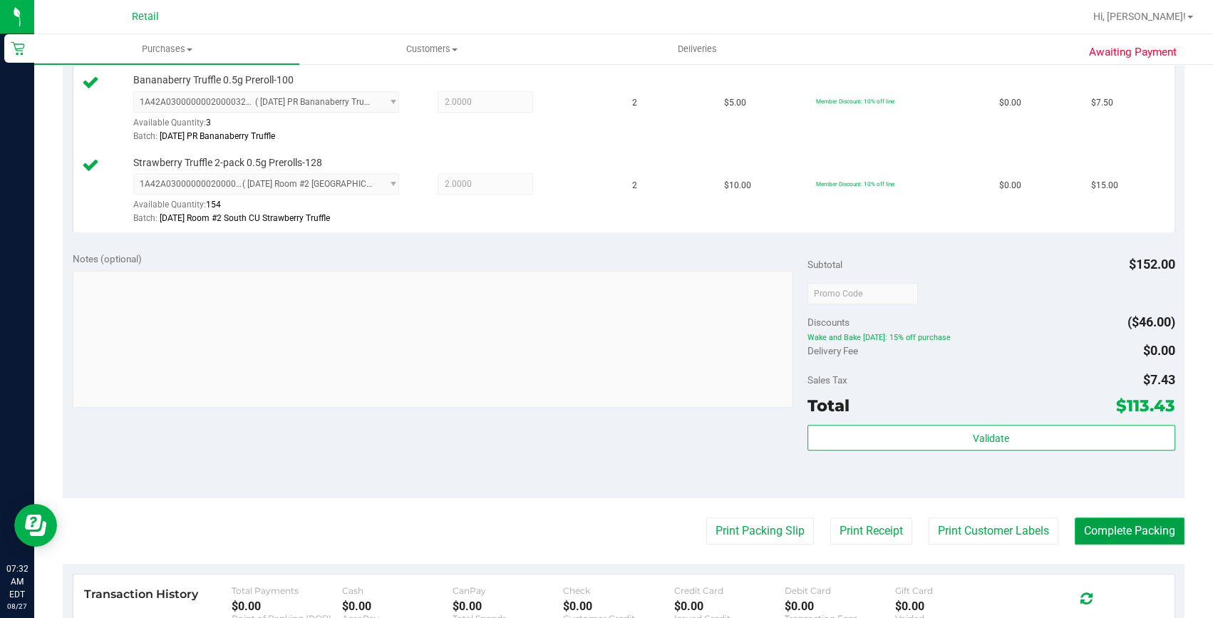
click at [1090, 530] on button "Complete Packing" at bounding box center [1130, 530] width 110 height 27
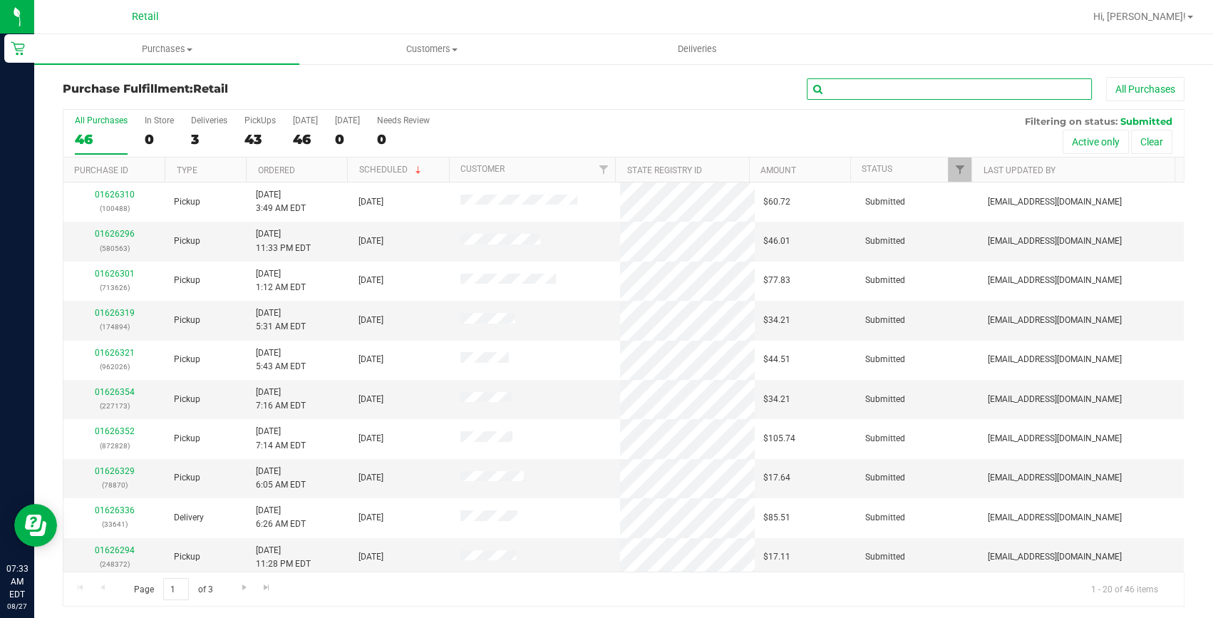
click at [943, 80] on input "text" at bounding box center [949, 88] width 285 height 21
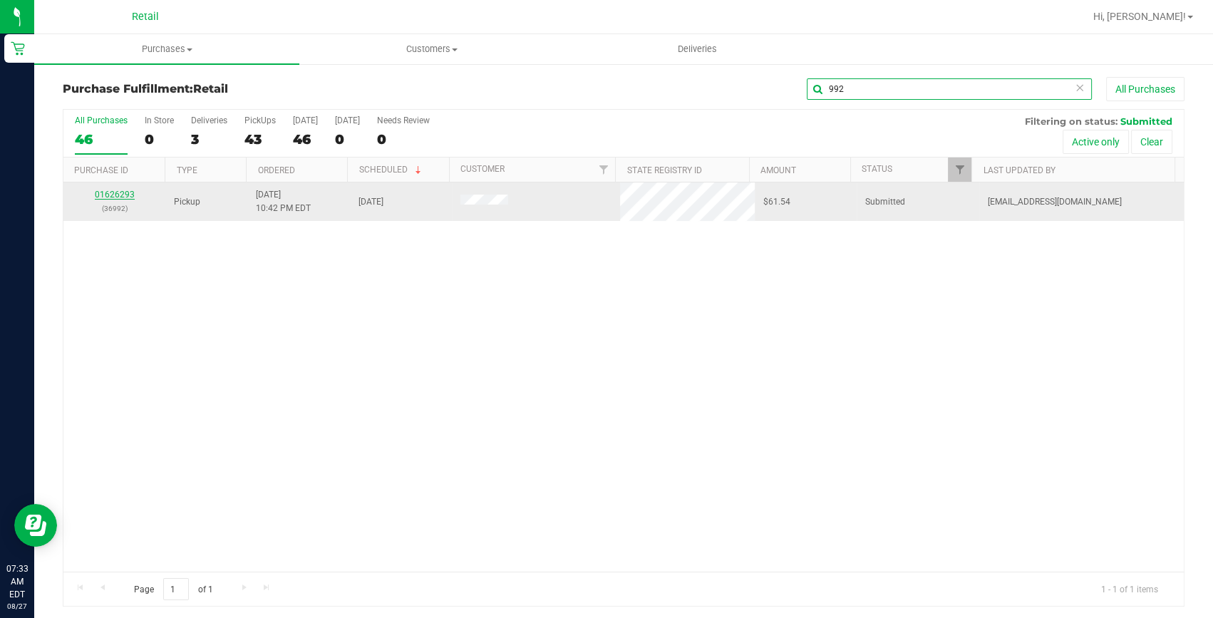
type input "992"
click at [119, 198] on link "01626293" at bounding box center [115, 195] width 40 height 10
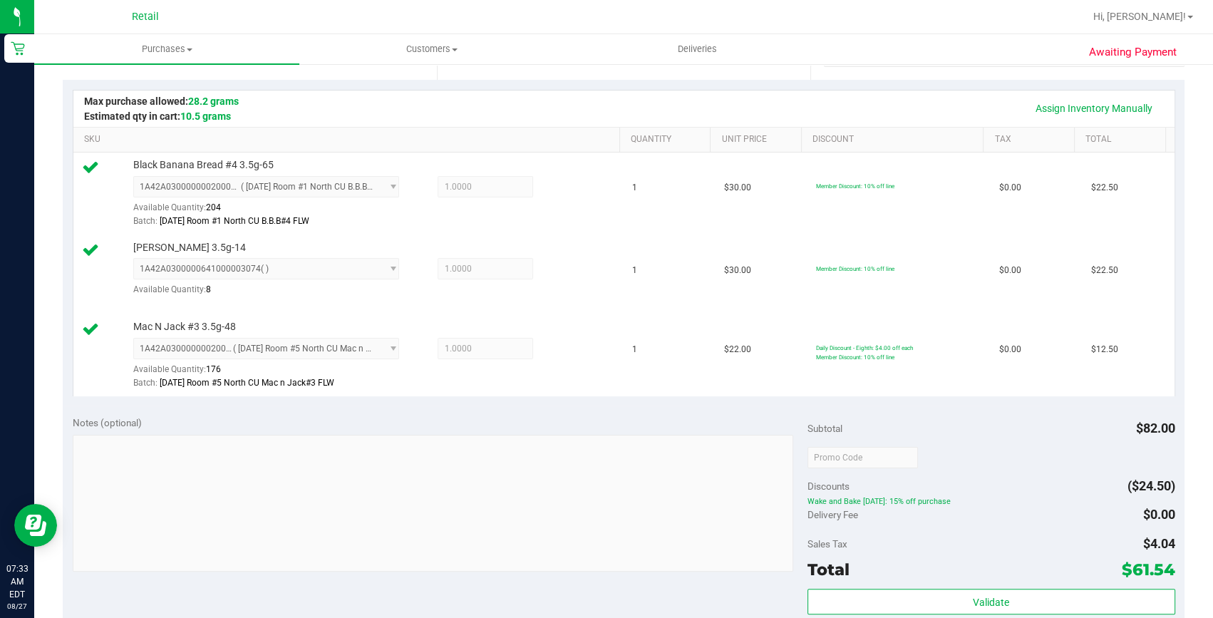
scroll to position [453, 0]
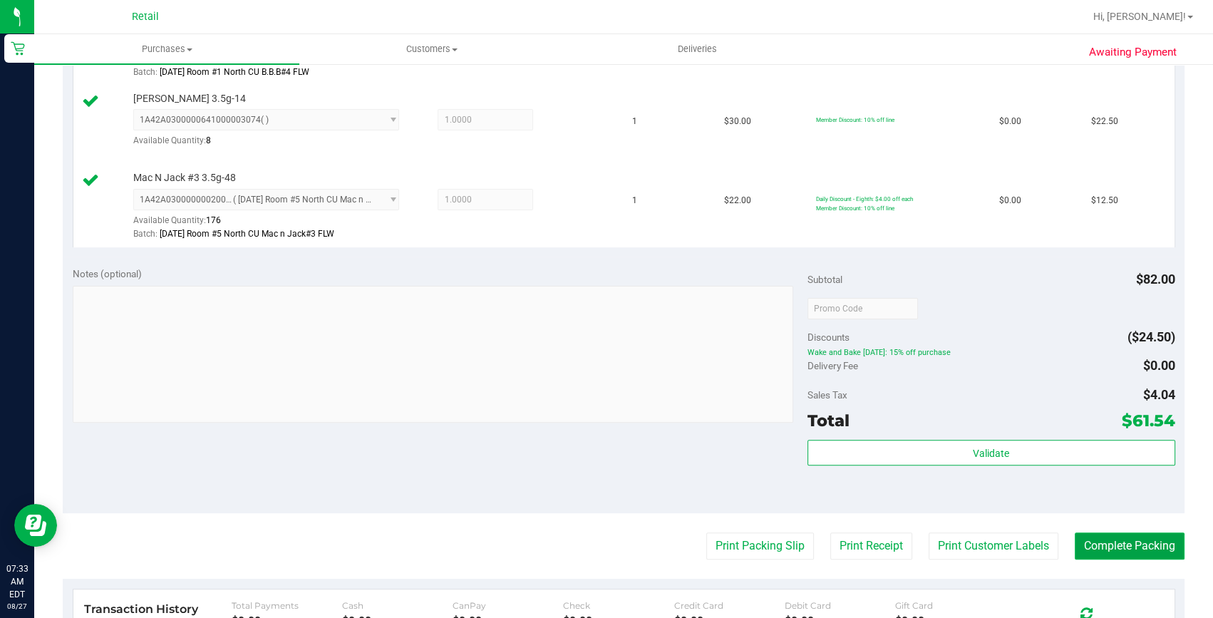
click at [1093, 542] on button "Complete Packing" at bounding box center [1130, 545] width 110 height 27
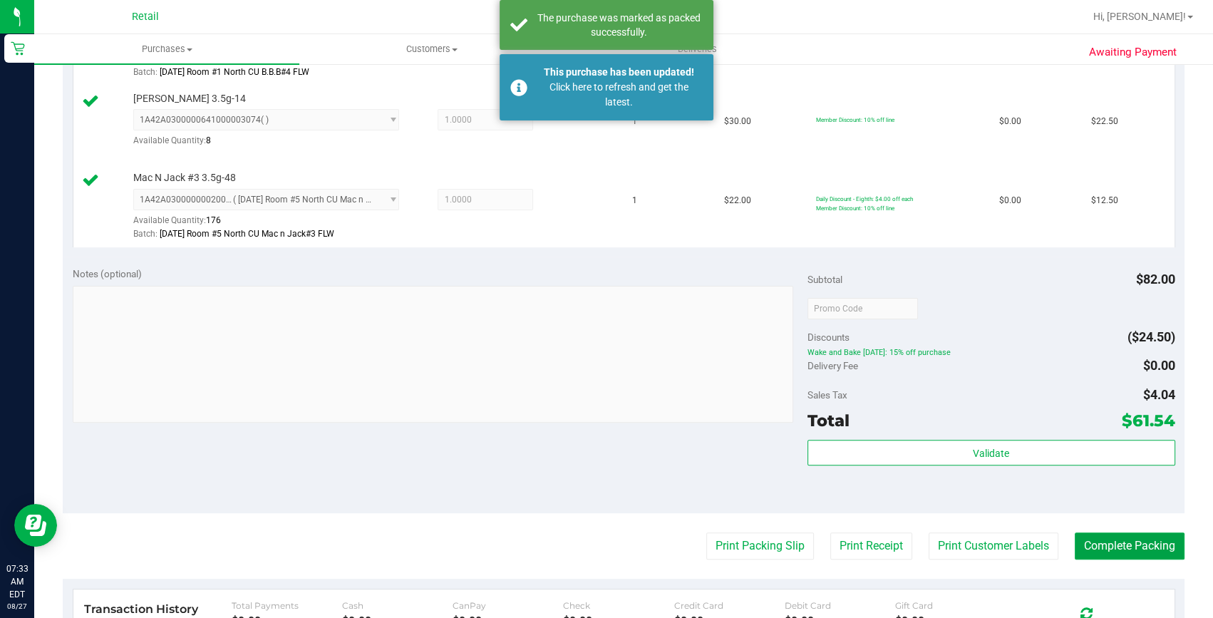
drag, startPoint x: 1093, startPoint y: 542, endPoint x: 1043, endPoint y: 485, distance: 75.3
click at [1070, 514] on purchase-details "Back Edit Purchase Cancel Purchase View Profile # 01626293 Med | Rec METRC ID: …" at bounding box center [624, 235] width 1122 height 1222
click at [1053, 492] on div "Validate" at bounding box center [991, 472] width 368 height 64
click at [830, 341] on div "Subtotal $82.00 Discounts ($24.50) Wake and Bake Wednesday: 15% off purchase De…" at bounding box center [991, 385] width 368 height 237
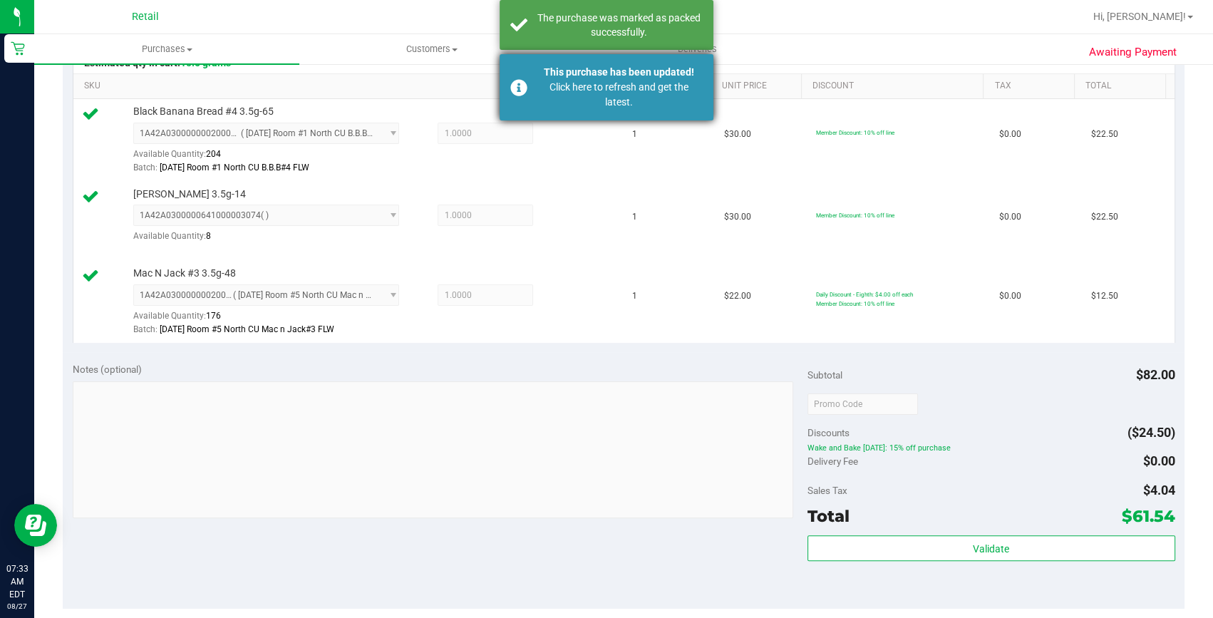
scroll to position [259, 0]
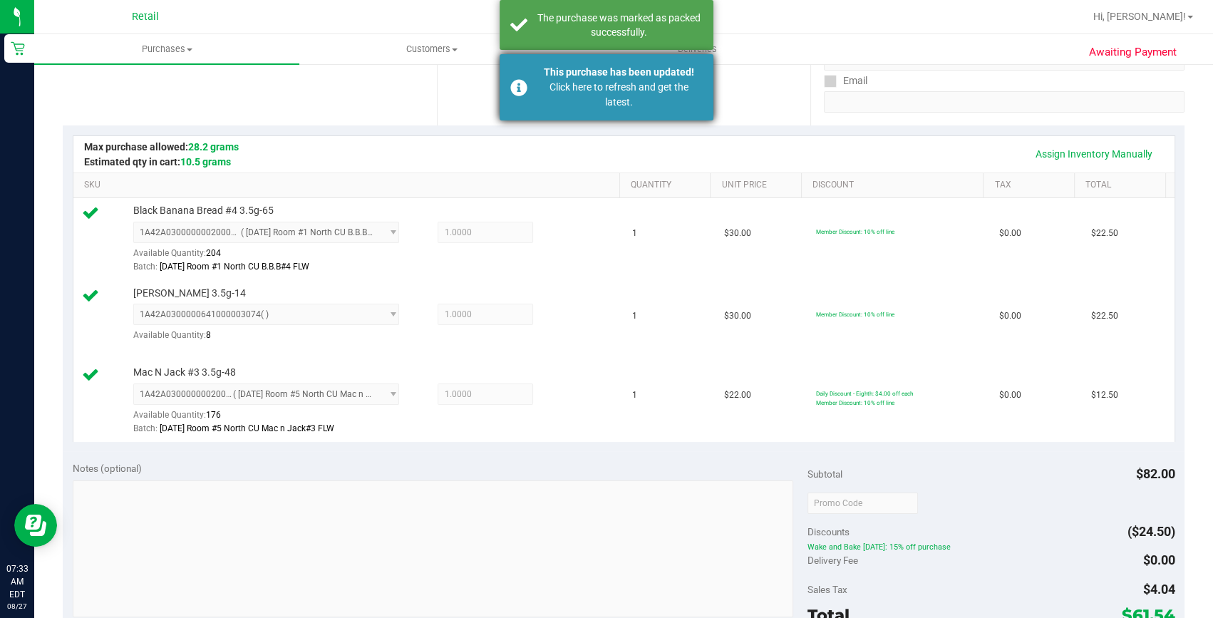
click at [577, 80] on div "Click here to refresh and get the latest." at bounding box center [618, 95] width 167 height 30
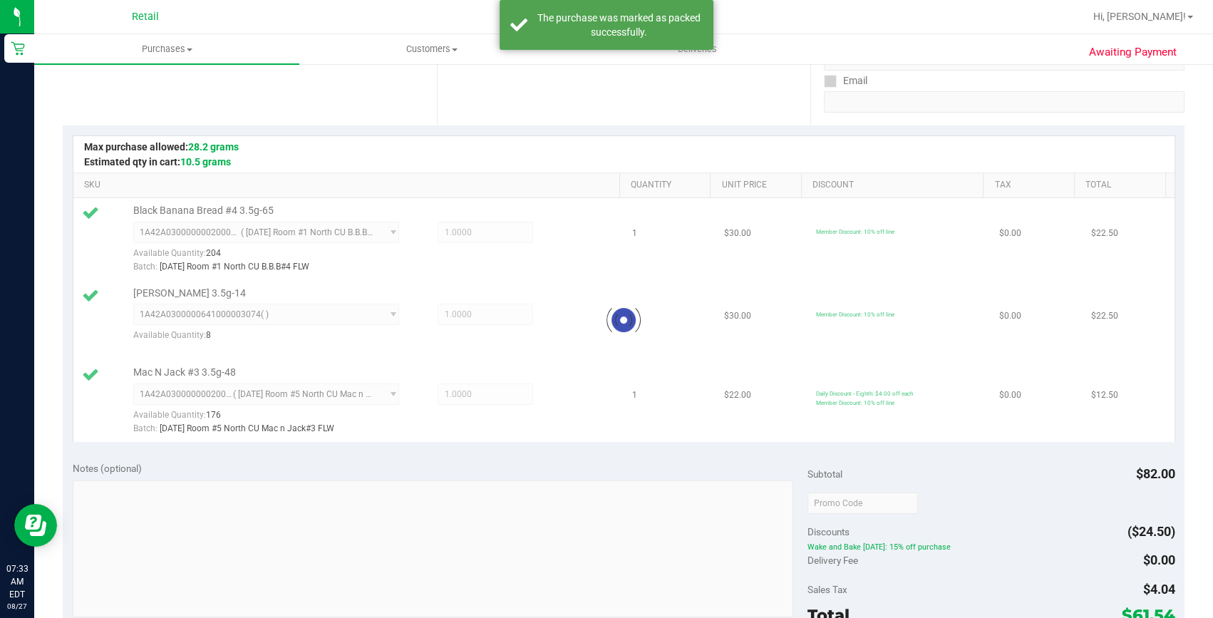
scroll to position [0, 0]
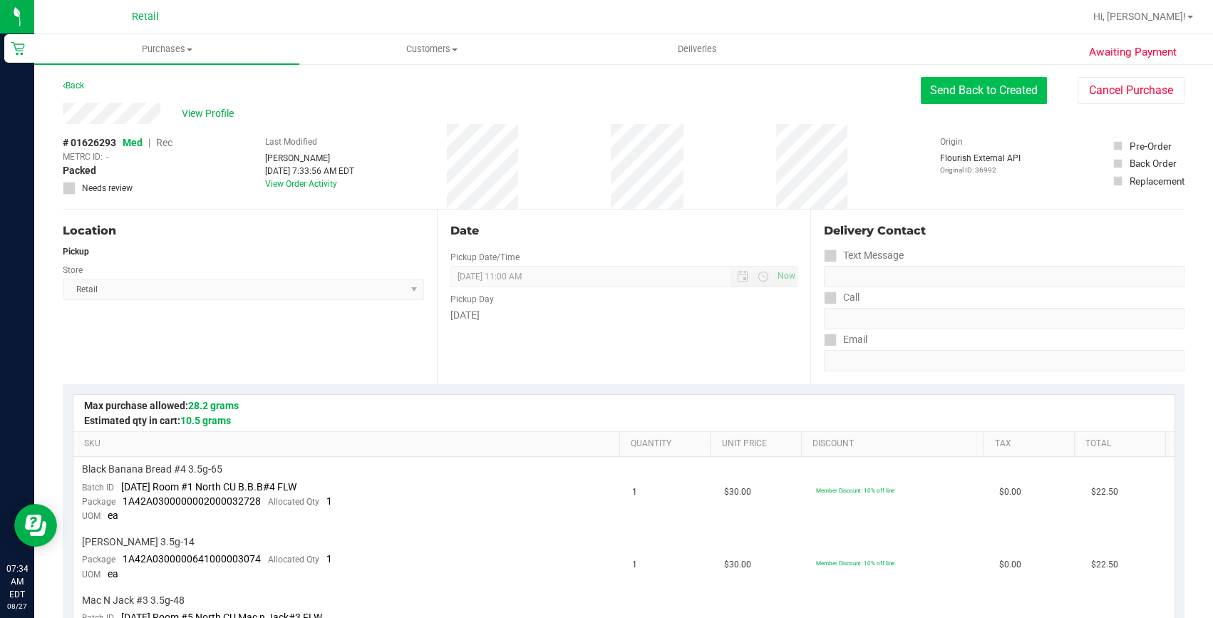
click at [946, 94] on button "Send Back to Created" at bounding box center [984, 90] width 126 height 27
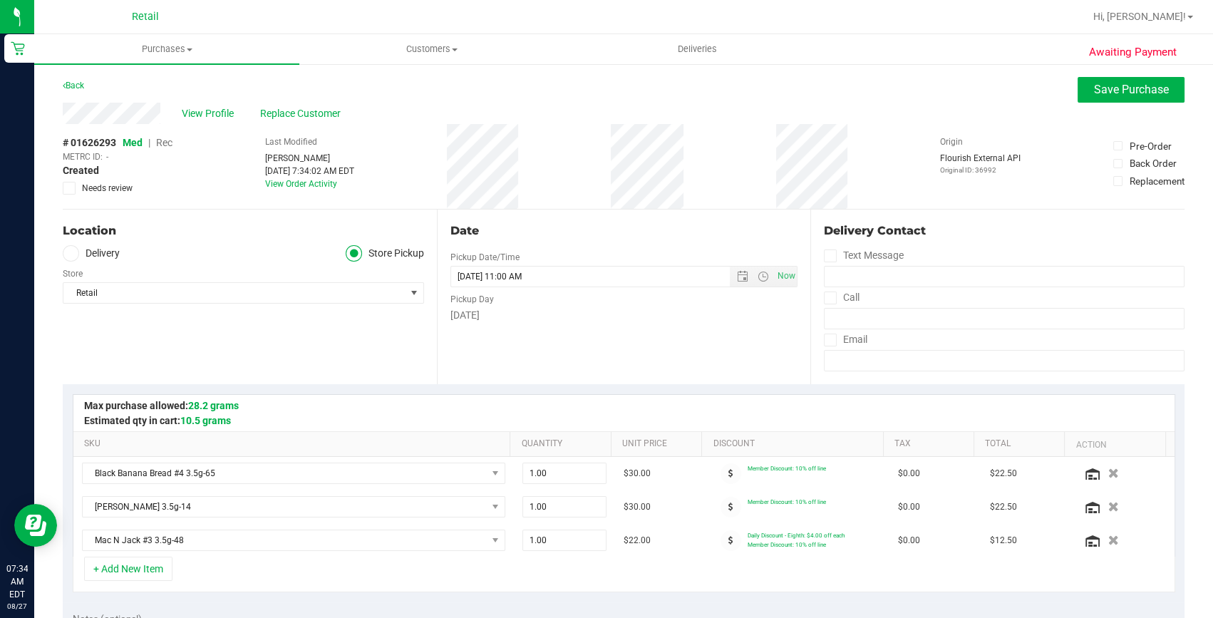
scroll to position [129, 0]
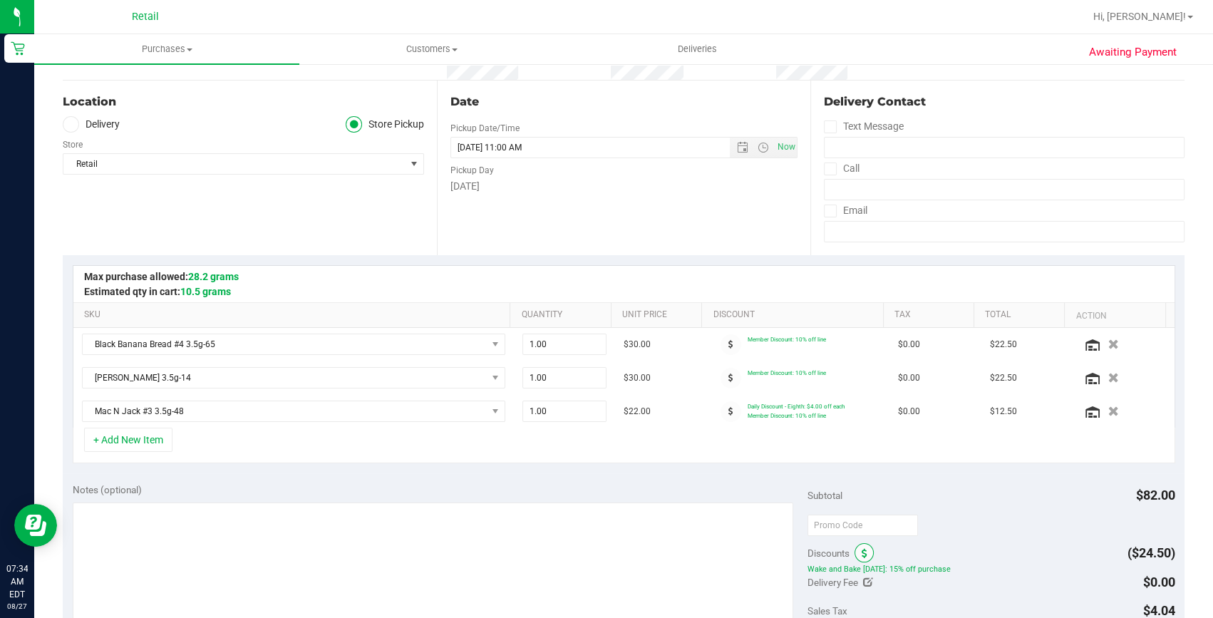
click at [862, 558] on span at bounding box center [864, 552] width 19 height 19
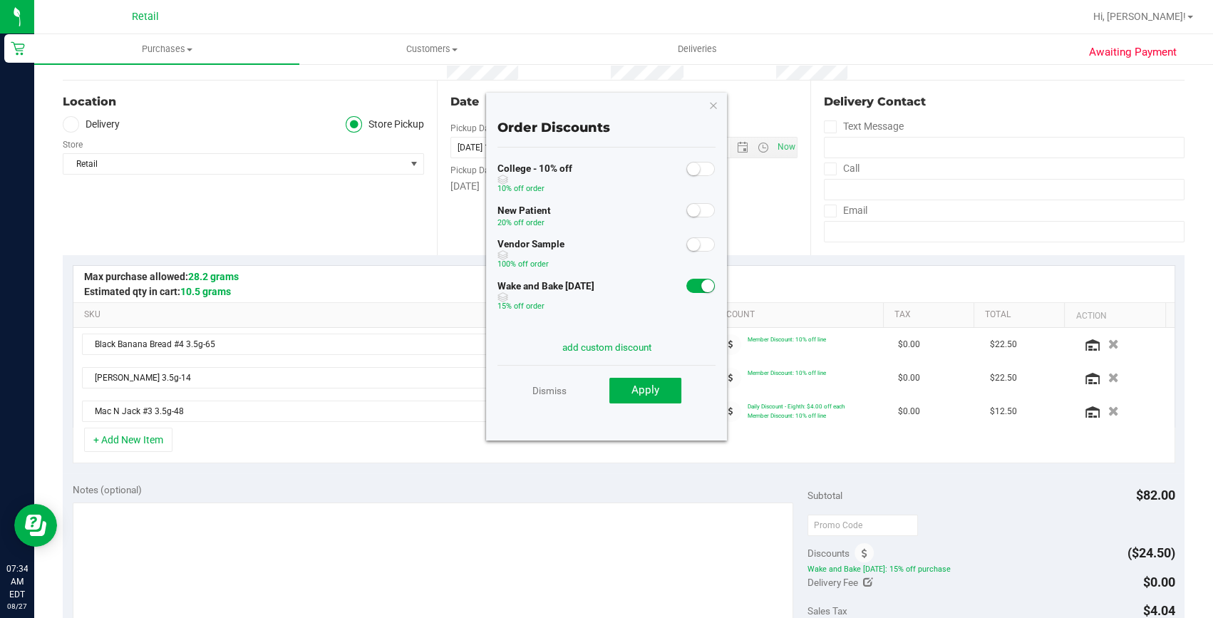
click at [691, 280] on span at bounding box center [700, 286] width 29 height 14
click at [655, 387] on span "Apply" at bounding box center [645, 389] width 28 height 13
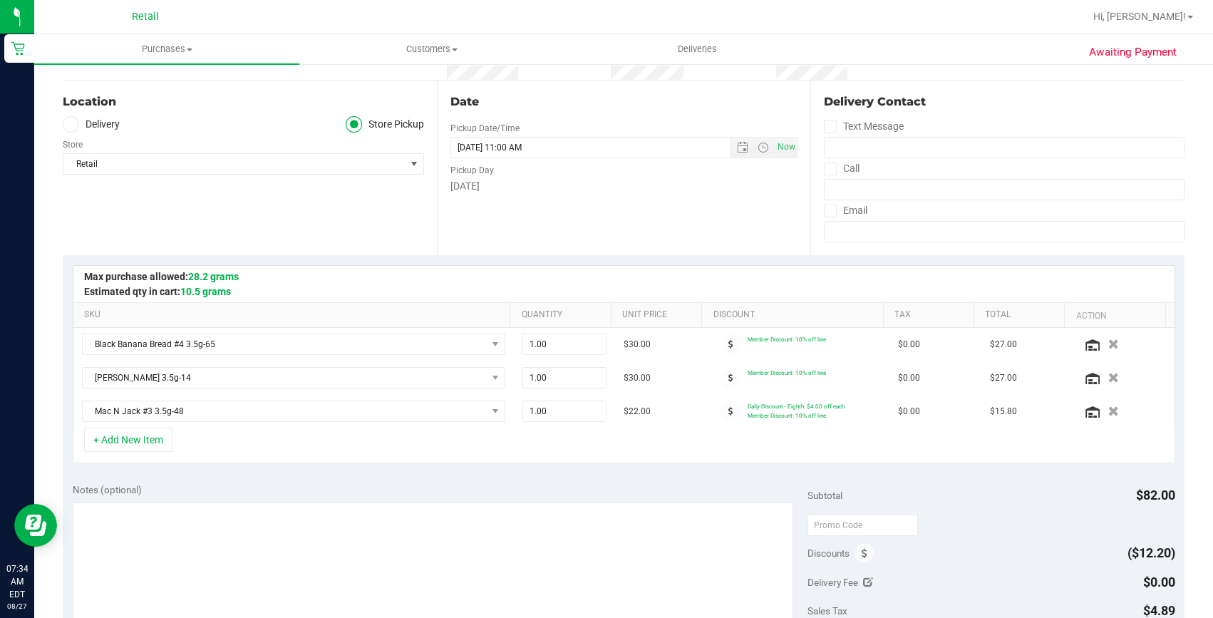
click at [306, 220] on div "Location Delivery Store Pickup Store Retail Select Store Retail" at bounding box center [250, 168] width 374 height 175
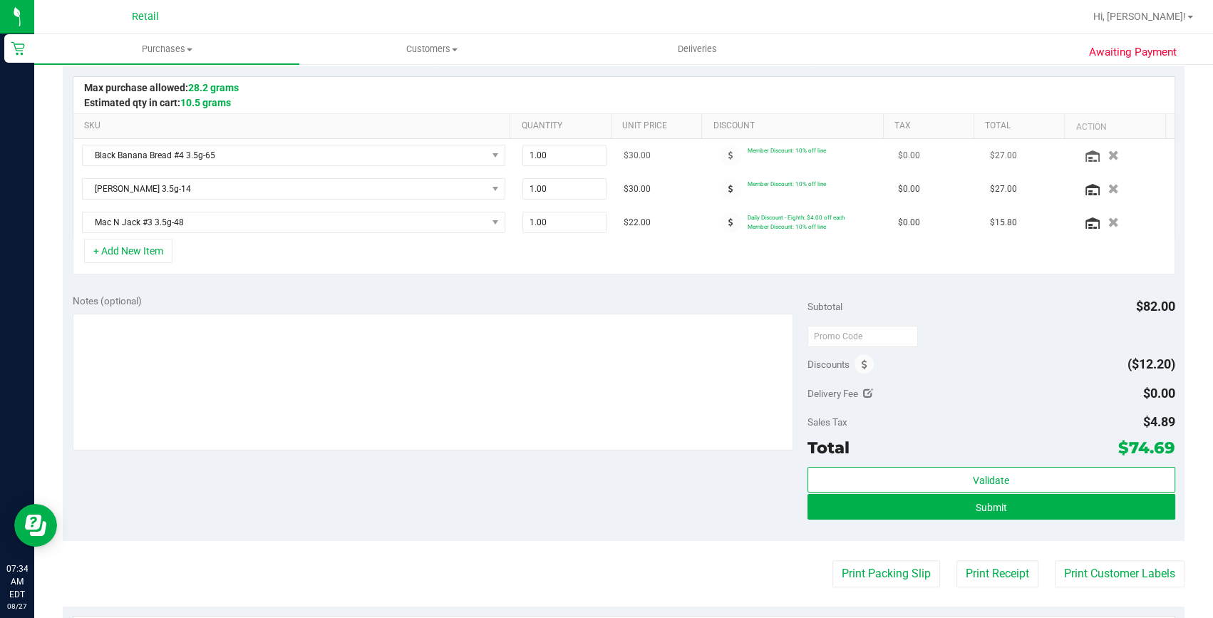
scroll to position [324, 0]
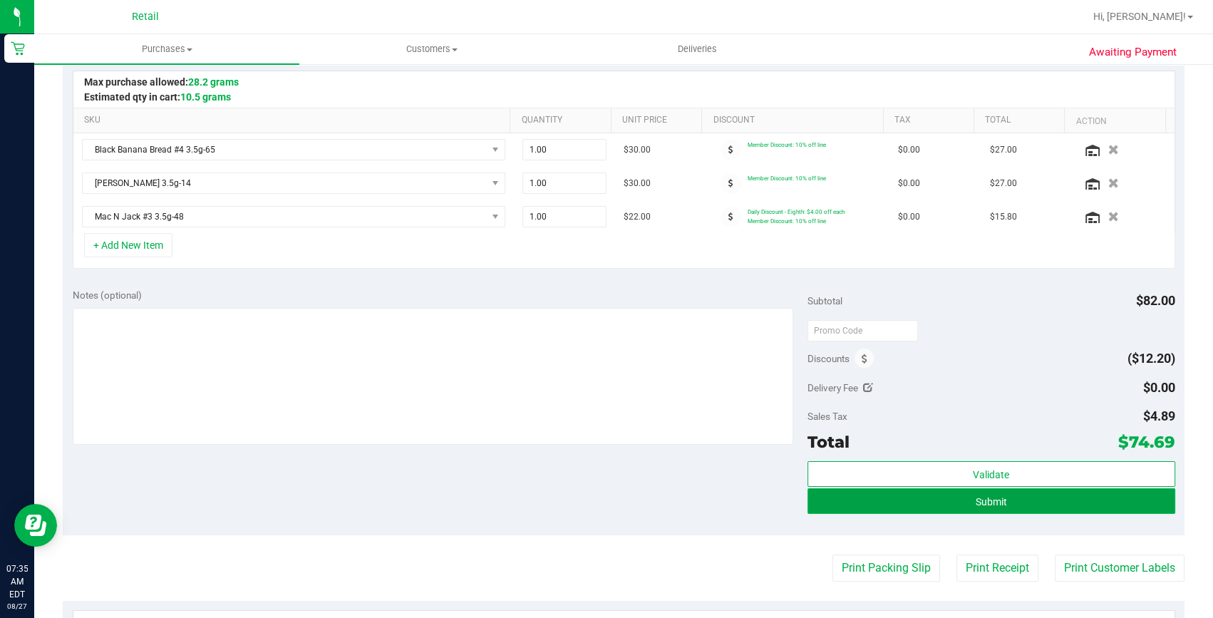
click at [976, 497] on span "Submit" at bounding box center [991, 501] width 31 height 11
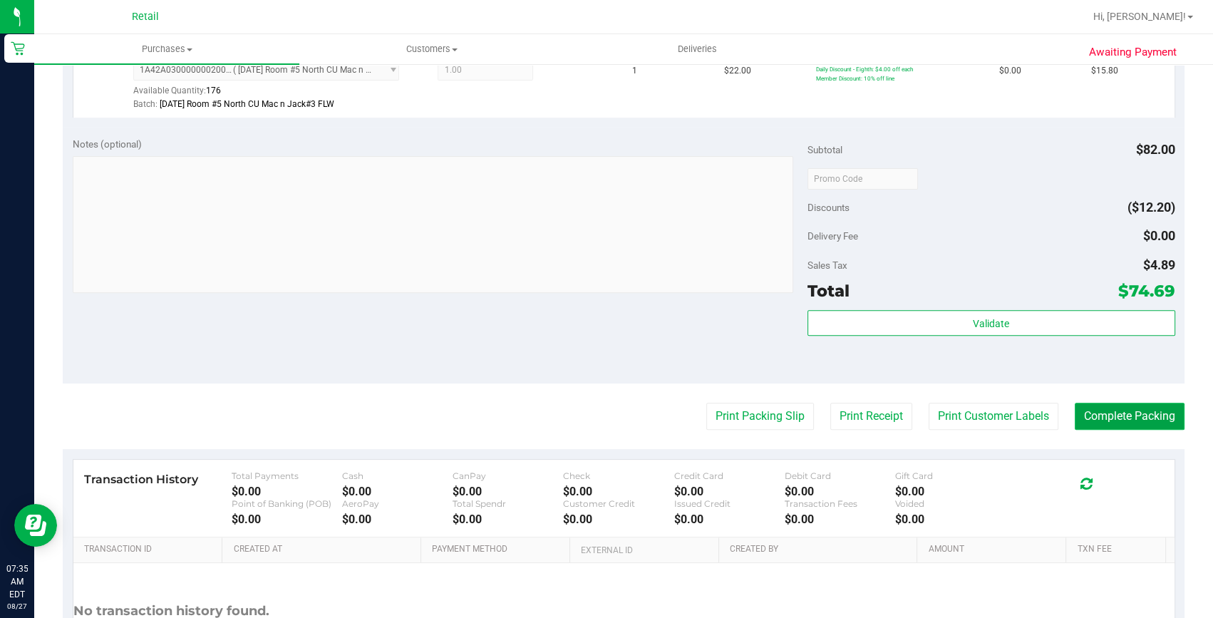
click at [1075, 411] on button "Complete Packing" at bounding box center [1130, 416] width 110 height 27
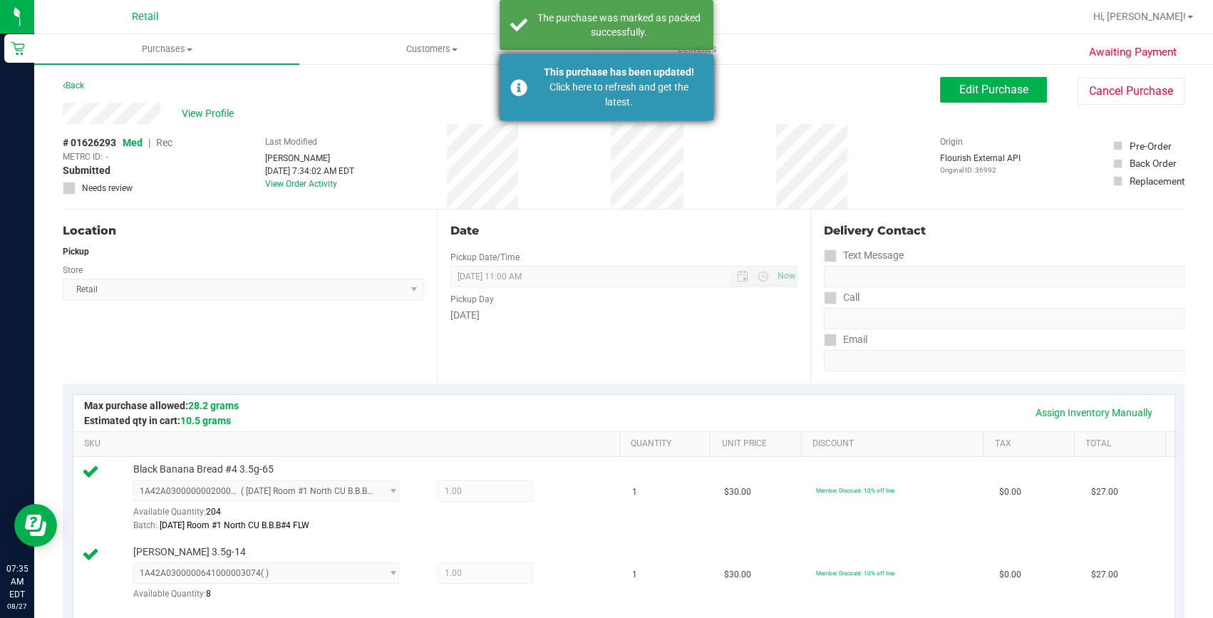
click at [619, 83] on div "Click here to refresh and get the latest." at bounding box center [618, 95] width 167 height 30
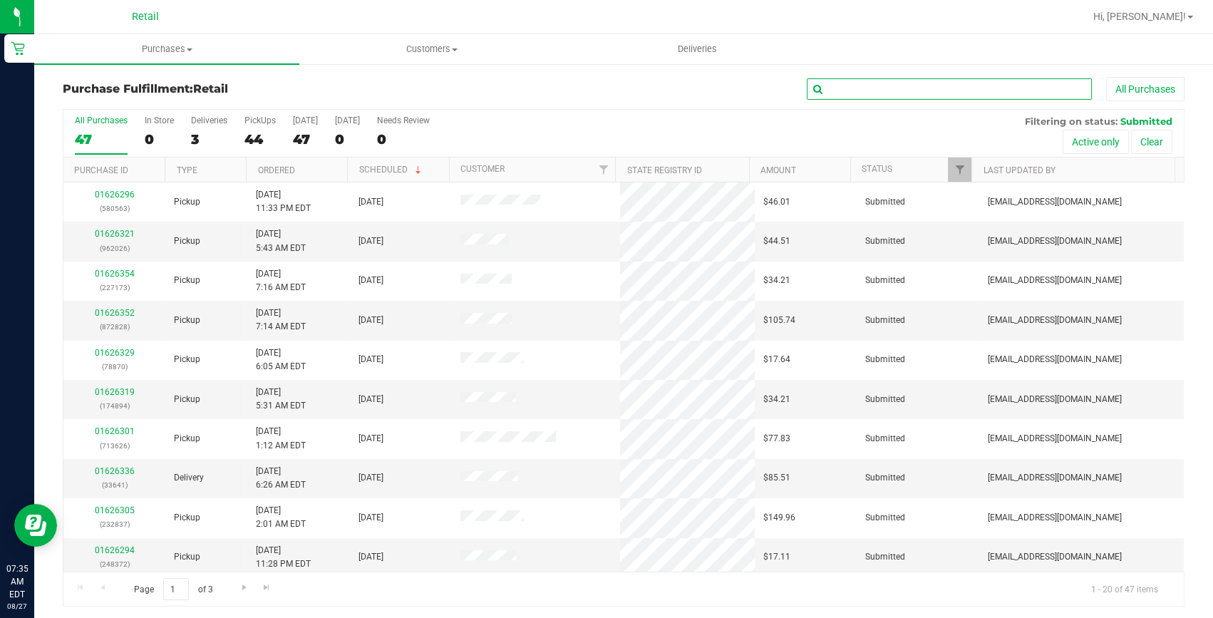
click at [859, 85] on input "text" at bounding box center [949, 88] width 285 height 21
type input "3060"
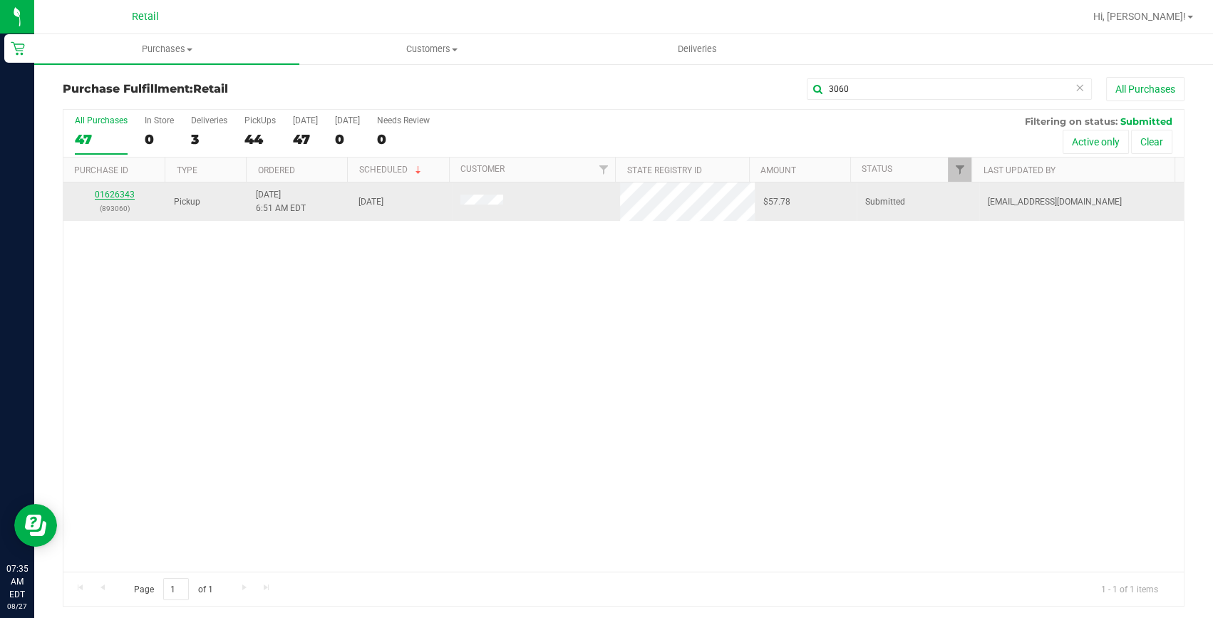
click at [118, 195] on link "01626343" at bounding box center [115, 195] width 40 height 10
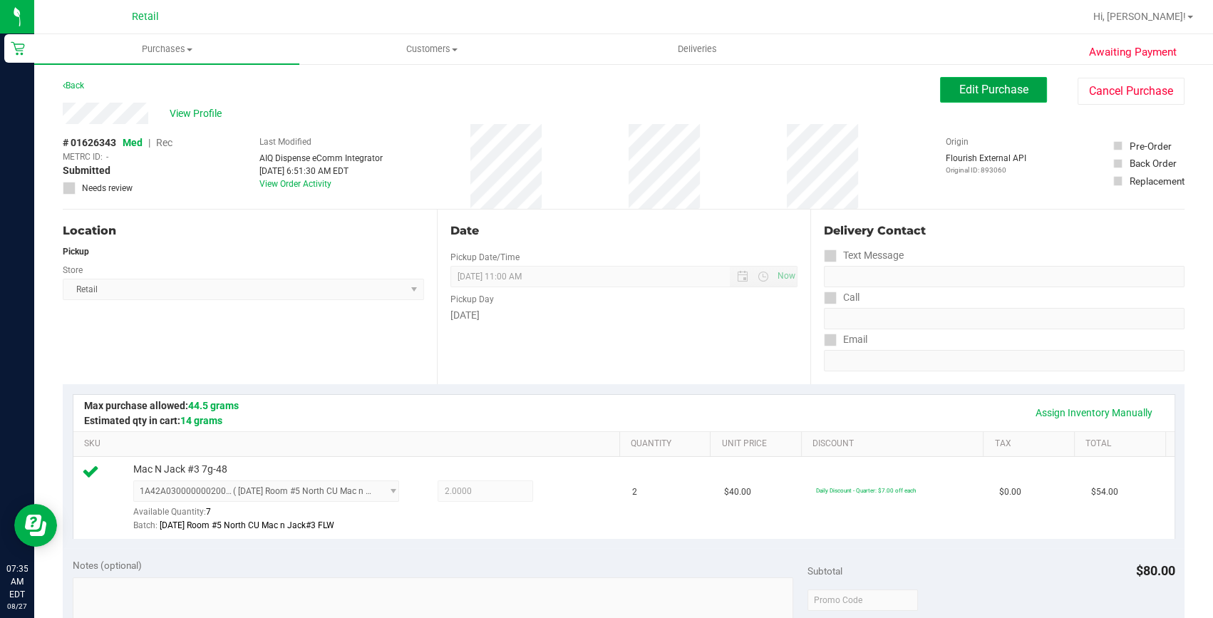
click at [1005, 91] on span "Edit Purchase" at bounding box center [993, 90] width 69 height 14
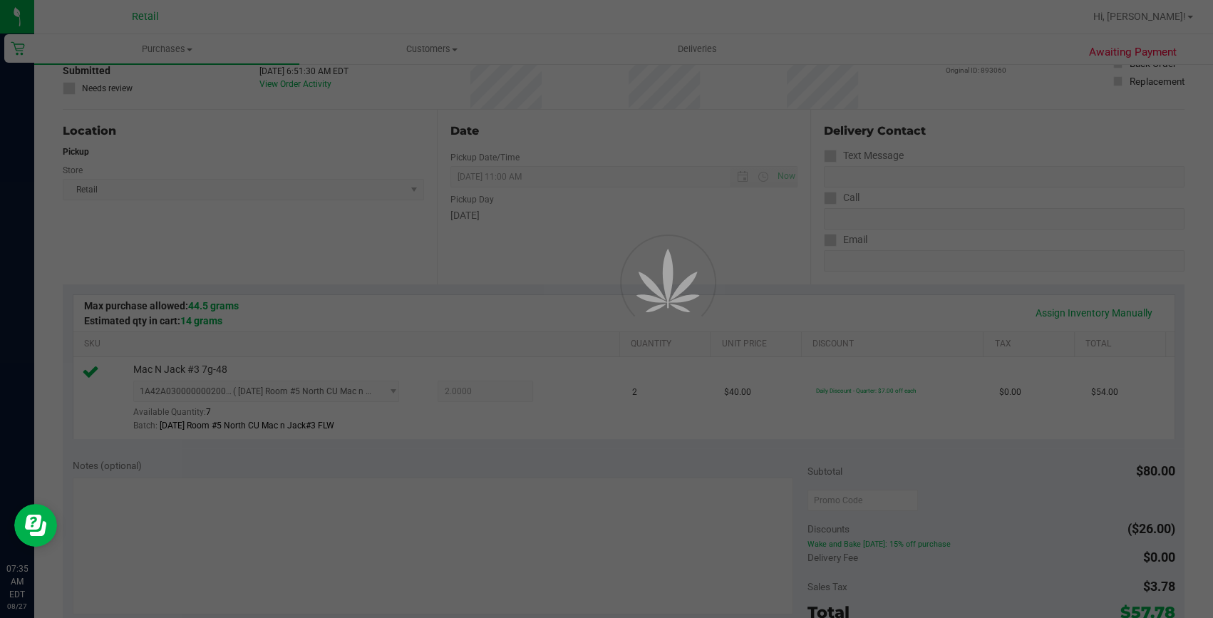
scroll to position [129, 0]
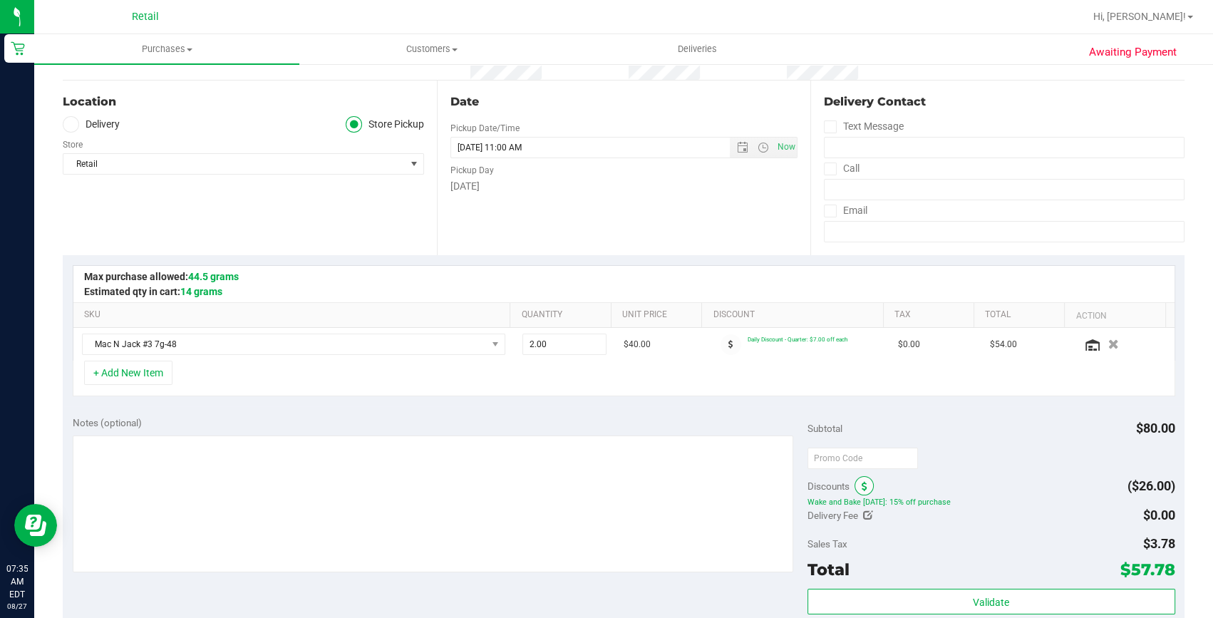
click at [862, 487] on icon at bounding box center [865, 487] width 6 height 10
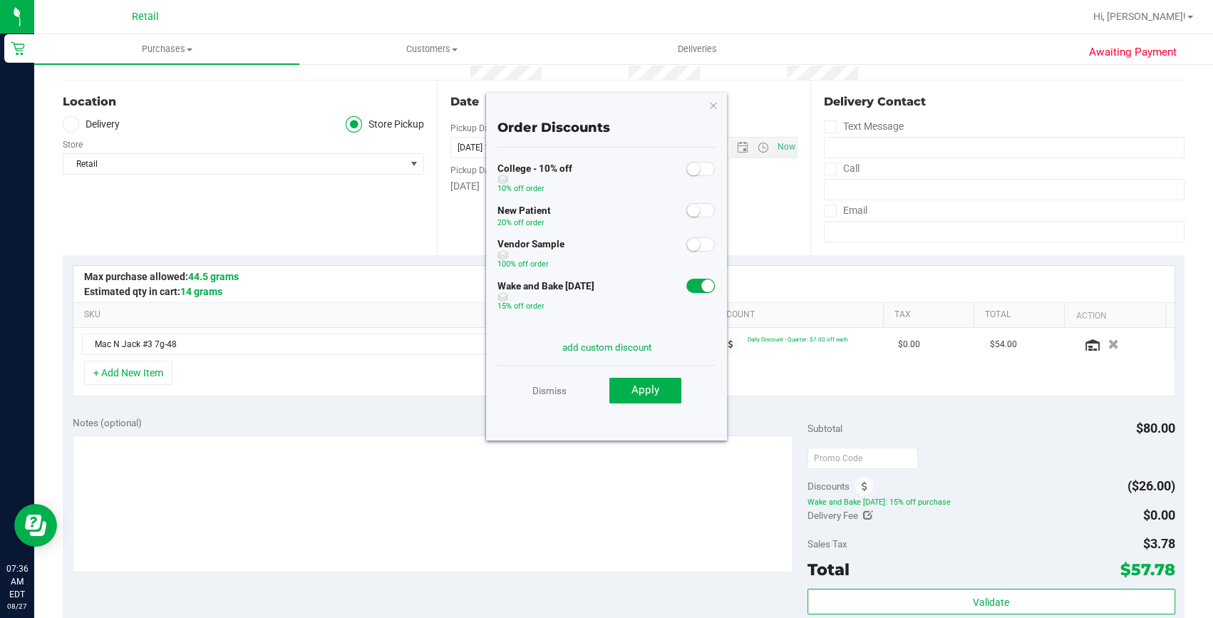
click at [686, 287] on span at bounding box center [700, 286] width 29 height 14
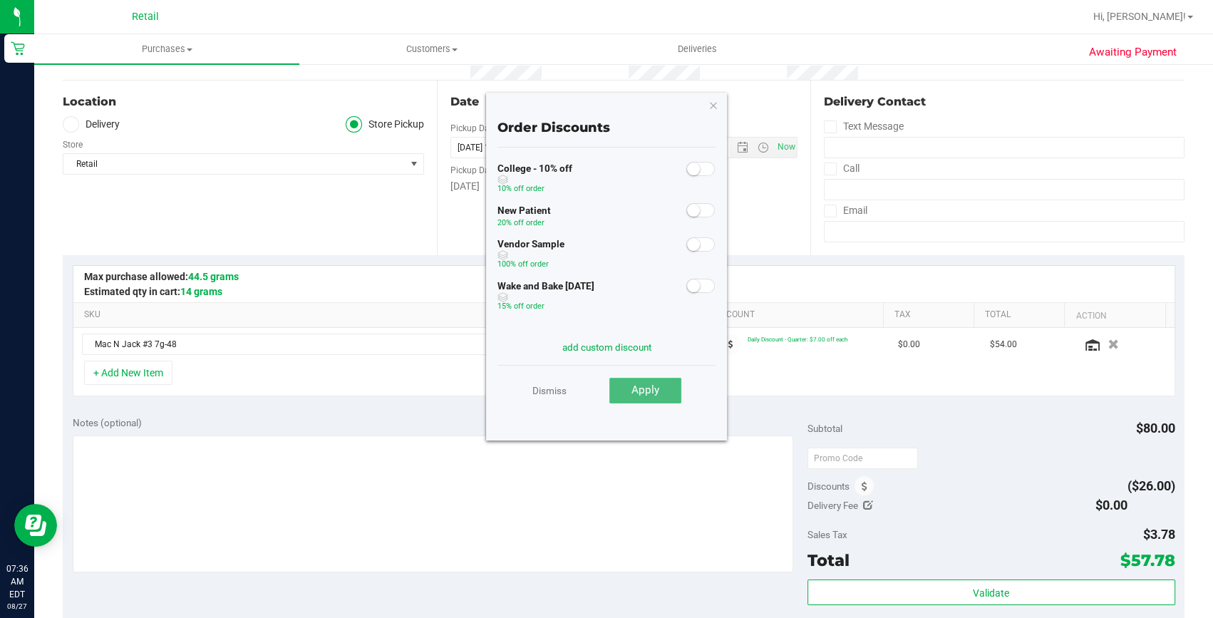
click at [659, 388] on button "Apply" at bounding box center [645, 391] width 72 height 26
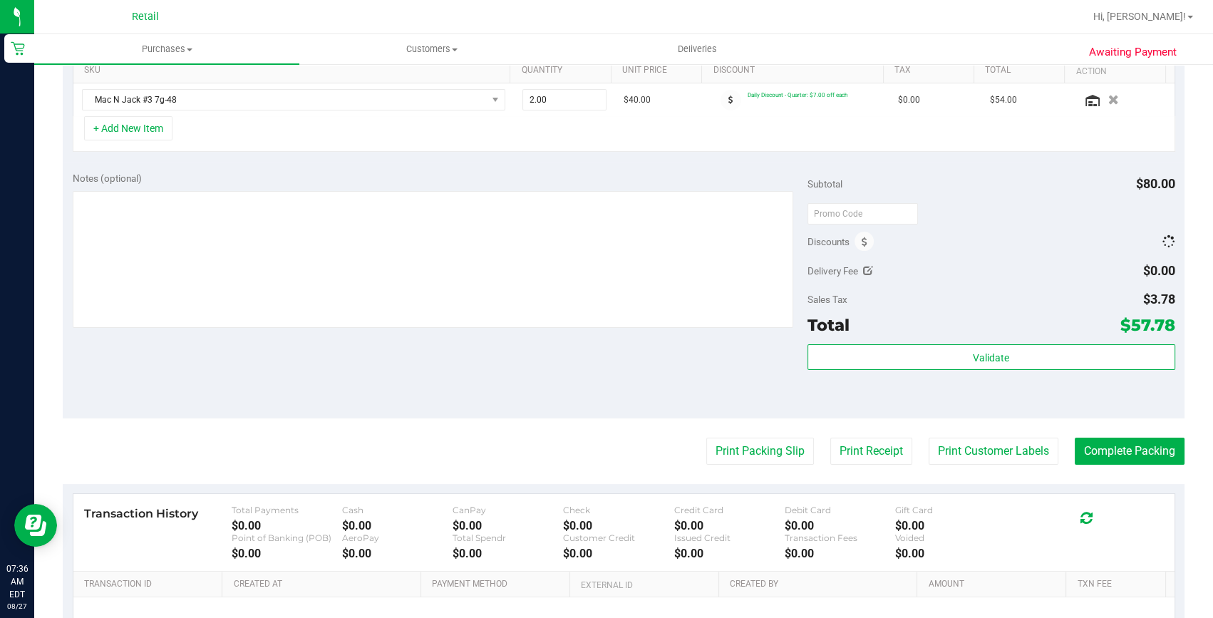
scroll to position [430, 0]
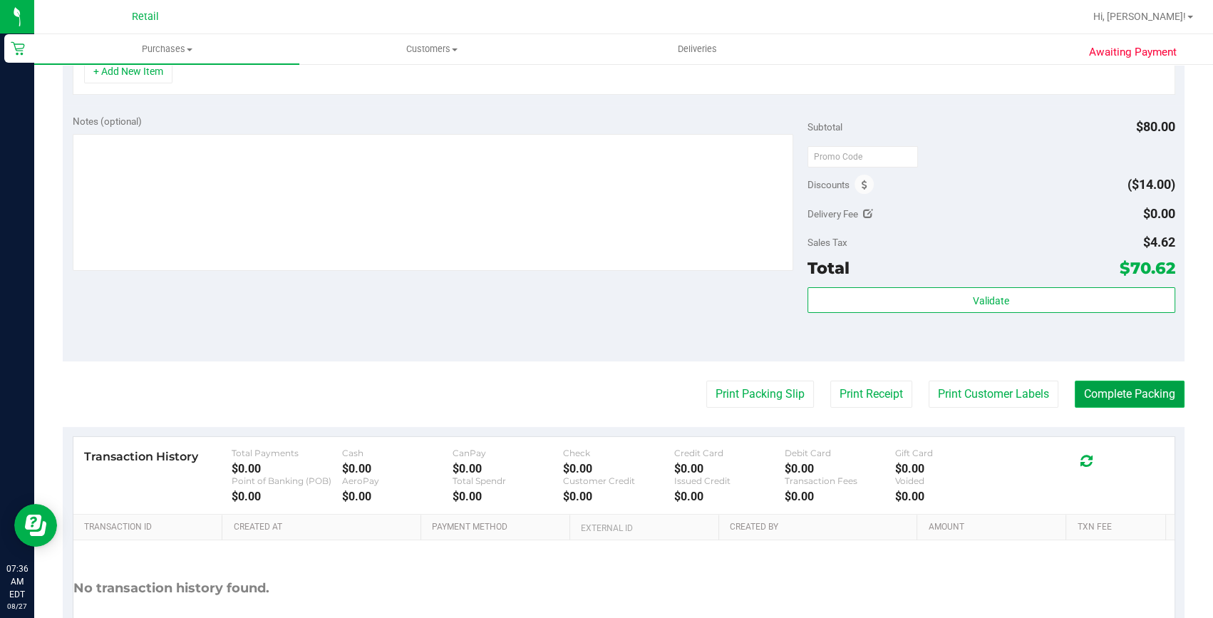
click at [1090, 386] on button "Complete Packing" at bounding box center [1130, 394] width 110 height 27
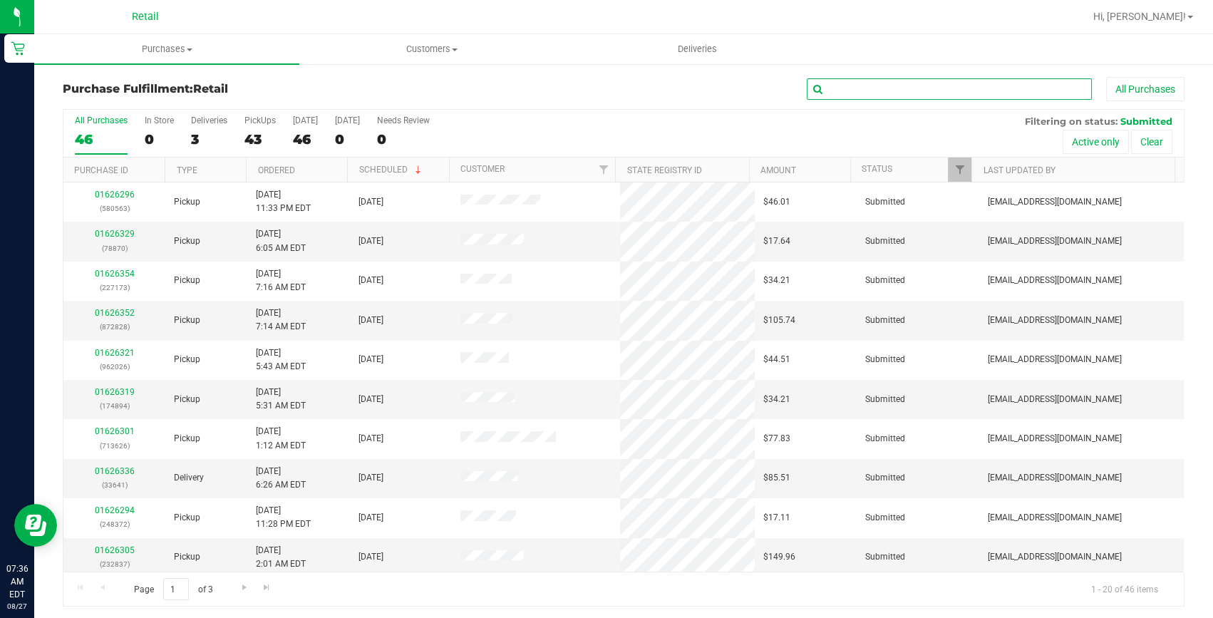
click at [899, 82] on input "text" at bounding box center [949, 88] width 285 height 21
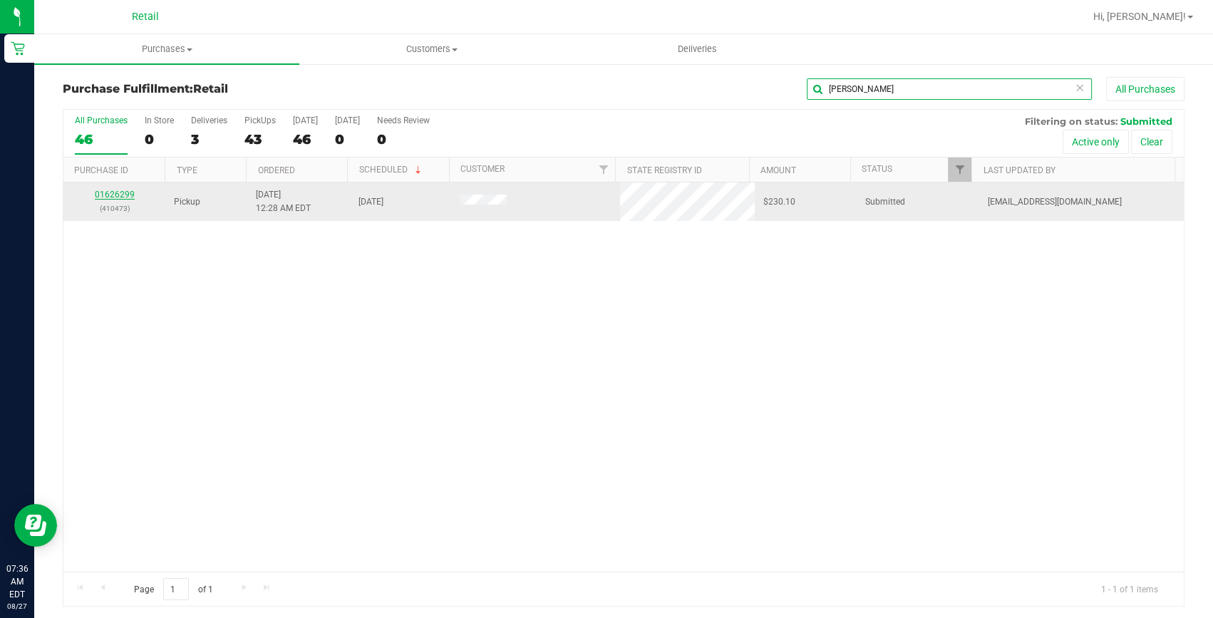
type input "laura"
click at [110, 193] on link "01626299" at bounding box center [115, 195] width 40 height 10
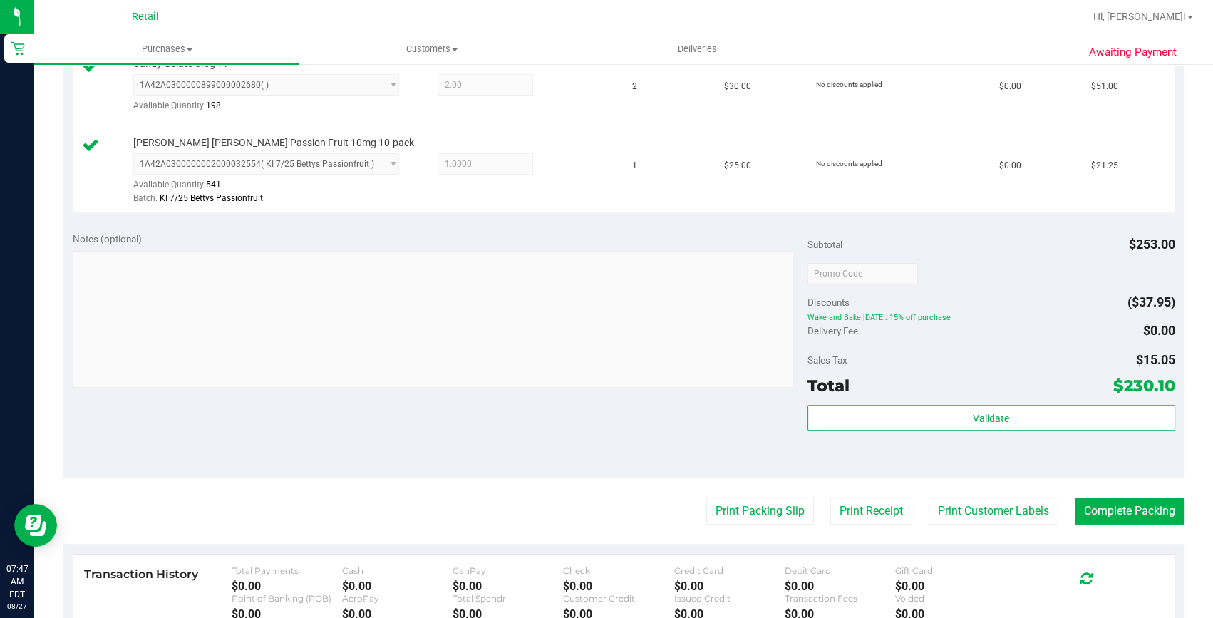
scroll to position [713, 0]
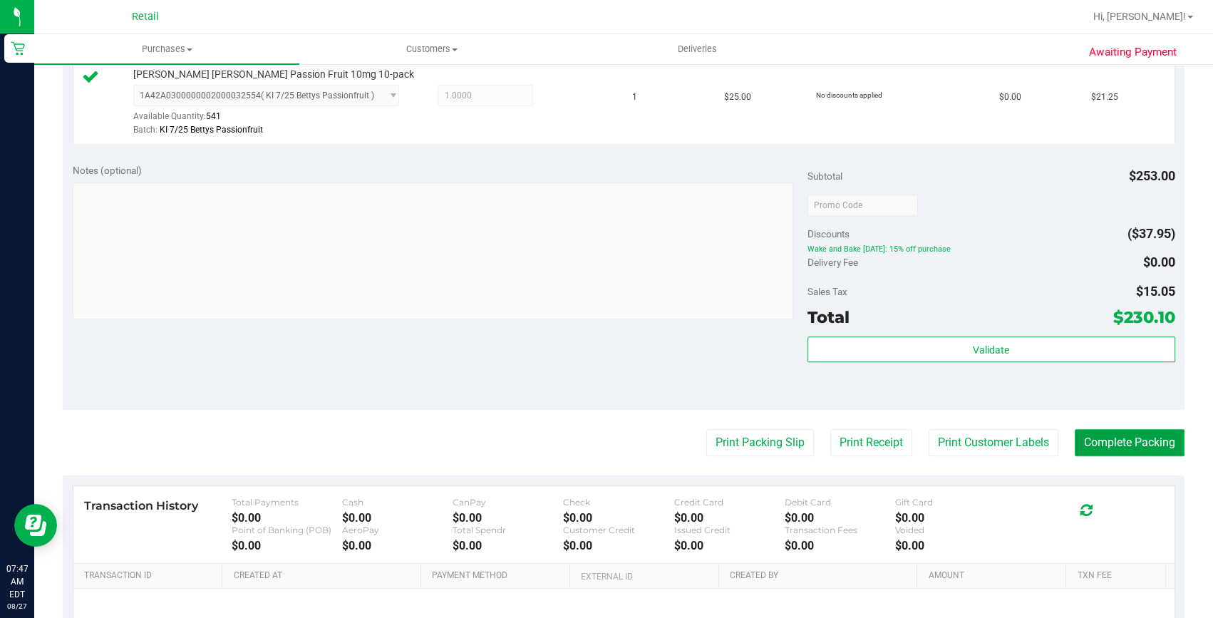
click at [1112, 435] on button "Complete Packing" at bounding box center [1130, 442] width 110 height 27
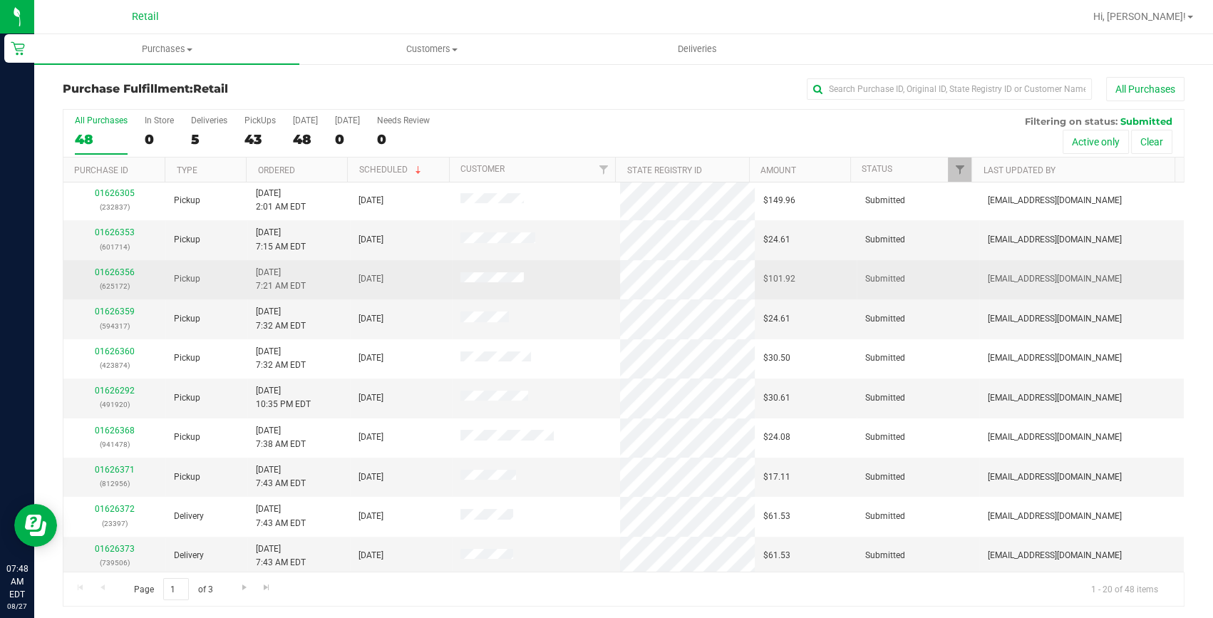
scroll to position [398, 0]
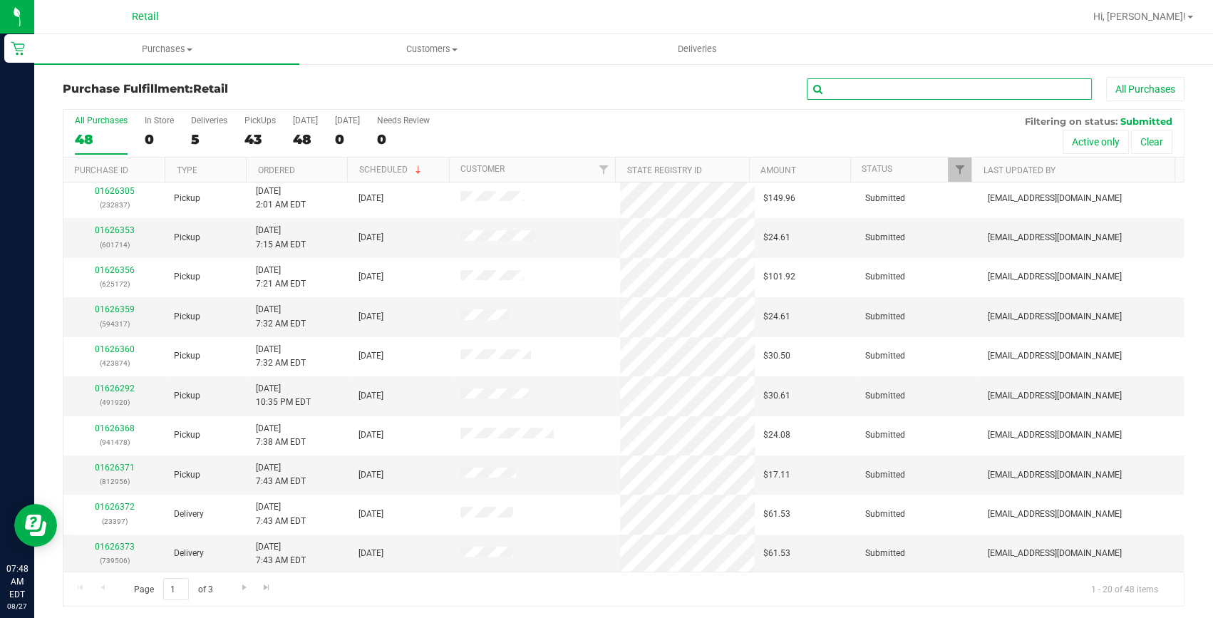
click at [858, 86] on input "text" at bounding box center [949, 88] width 285 height 21
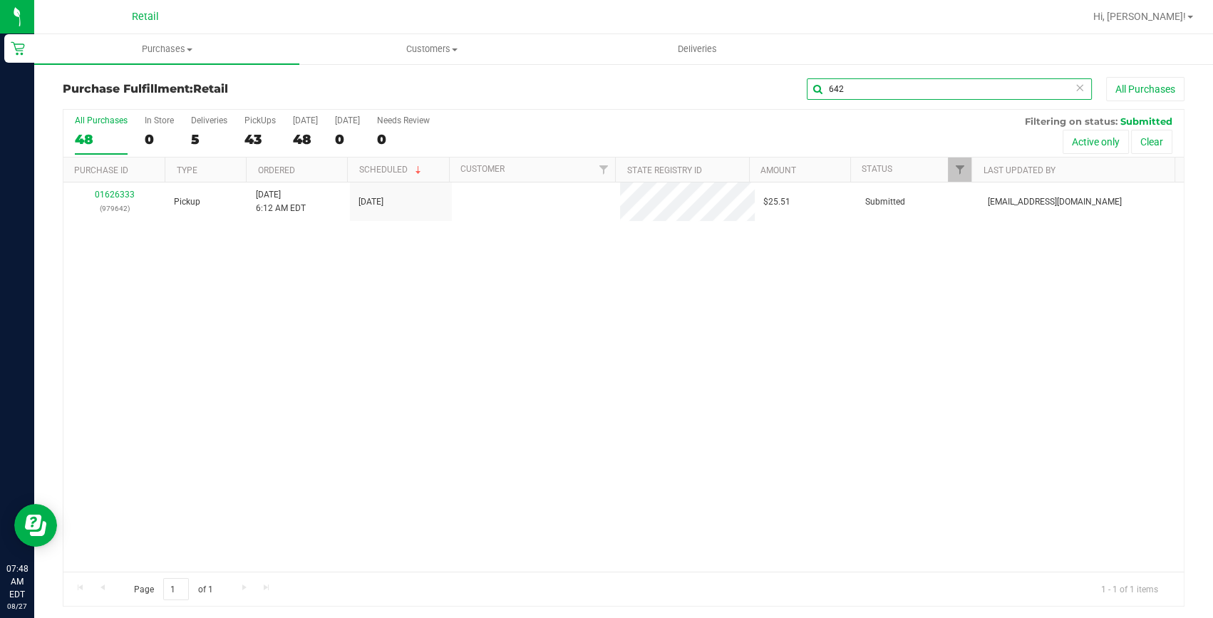
scroll to position [0, 0]
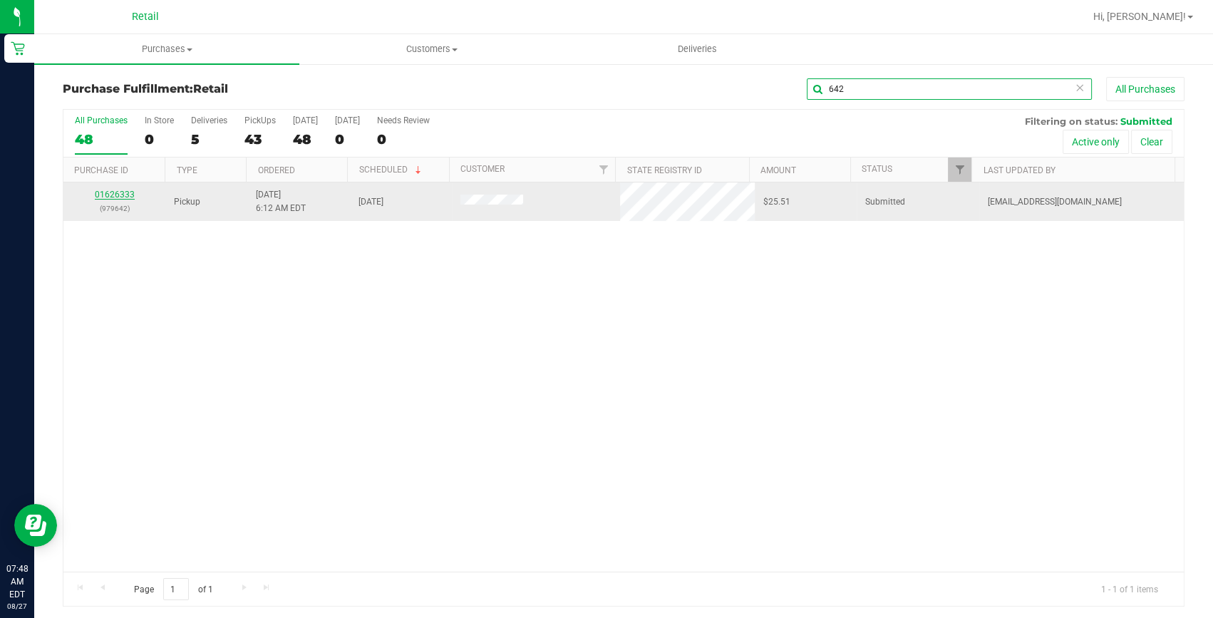
type input "642"
click at [117, 195] on link "01626333" at bounding box center [115, 195] width 40 height 10
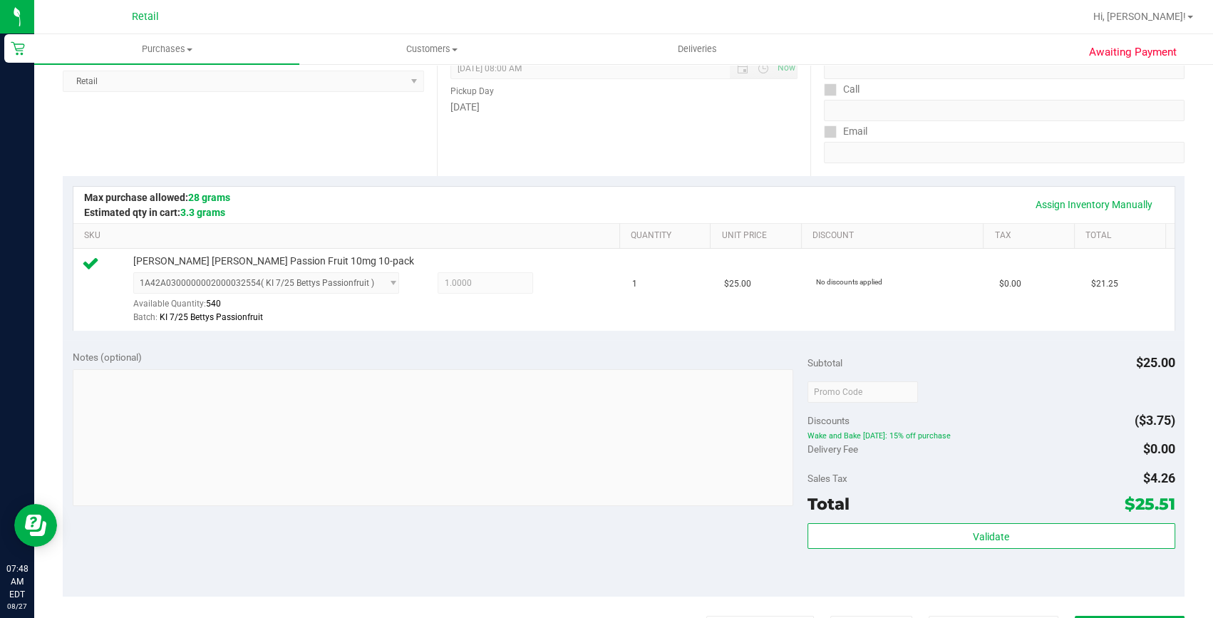
scroll to position [324, 0]
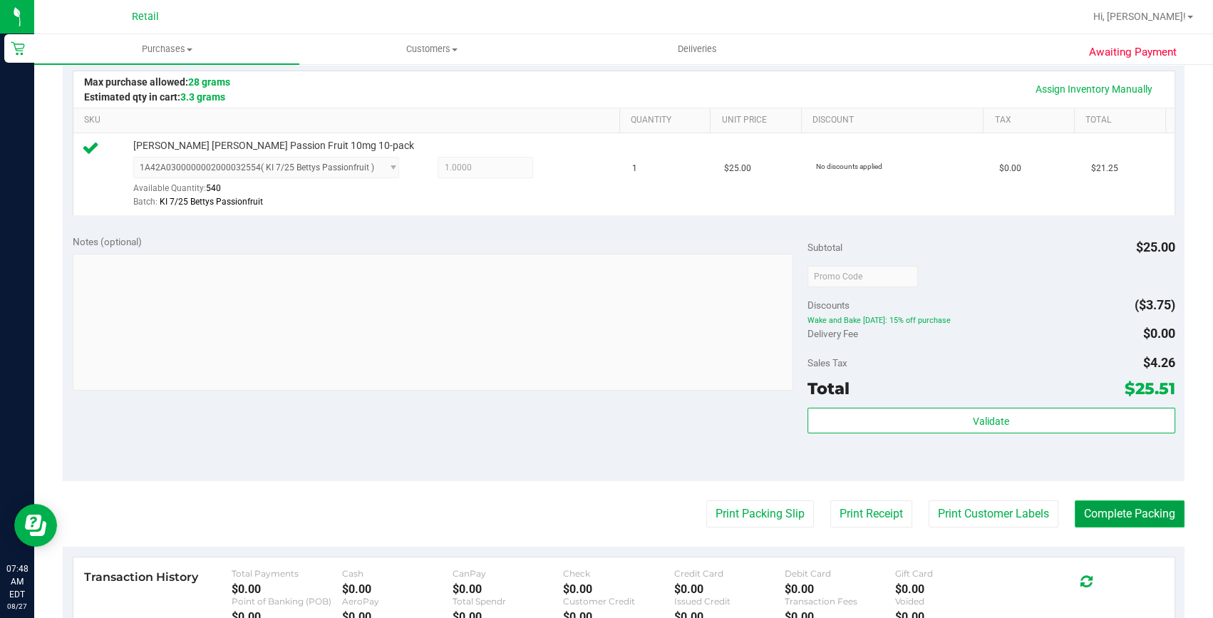
click at [1130, 520] on button "Complete Packing" at bounding box center [1130, 513] width 110 height 27
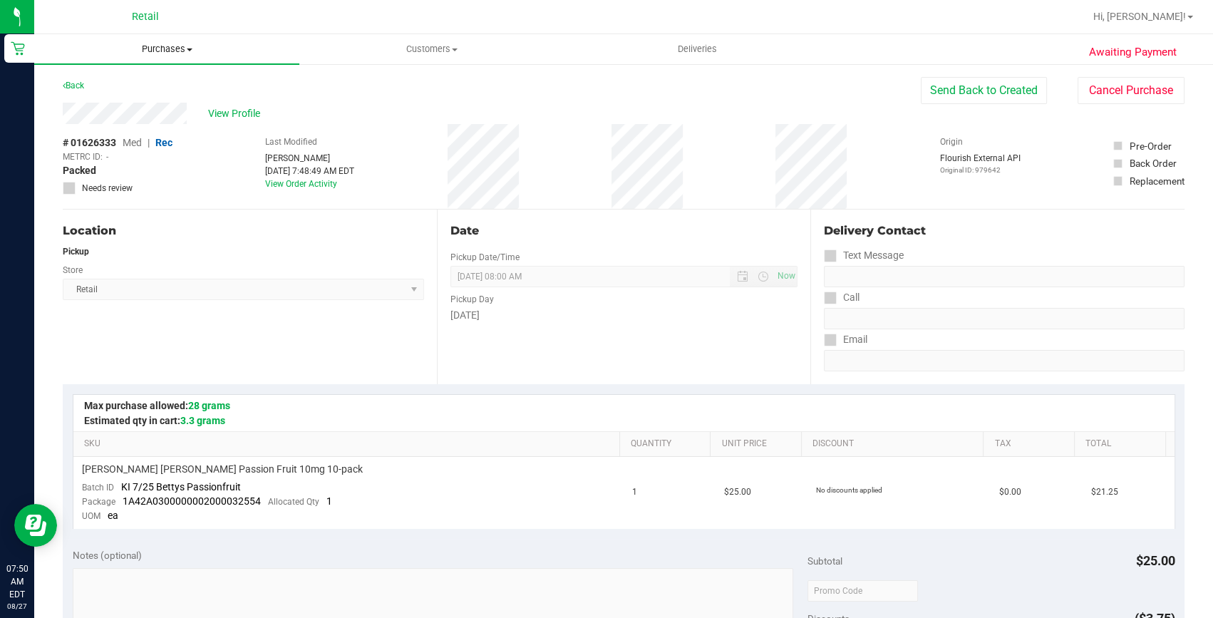
click at [168, 40] on uib-tab-heading "Purchases Summary of purchases Fulfillment All purchases" at bounding box center [166, 49] width 265 height 30
click at [150, 103] on li "Fulfillment" at bounding box center [166, 103] width 265 height 17
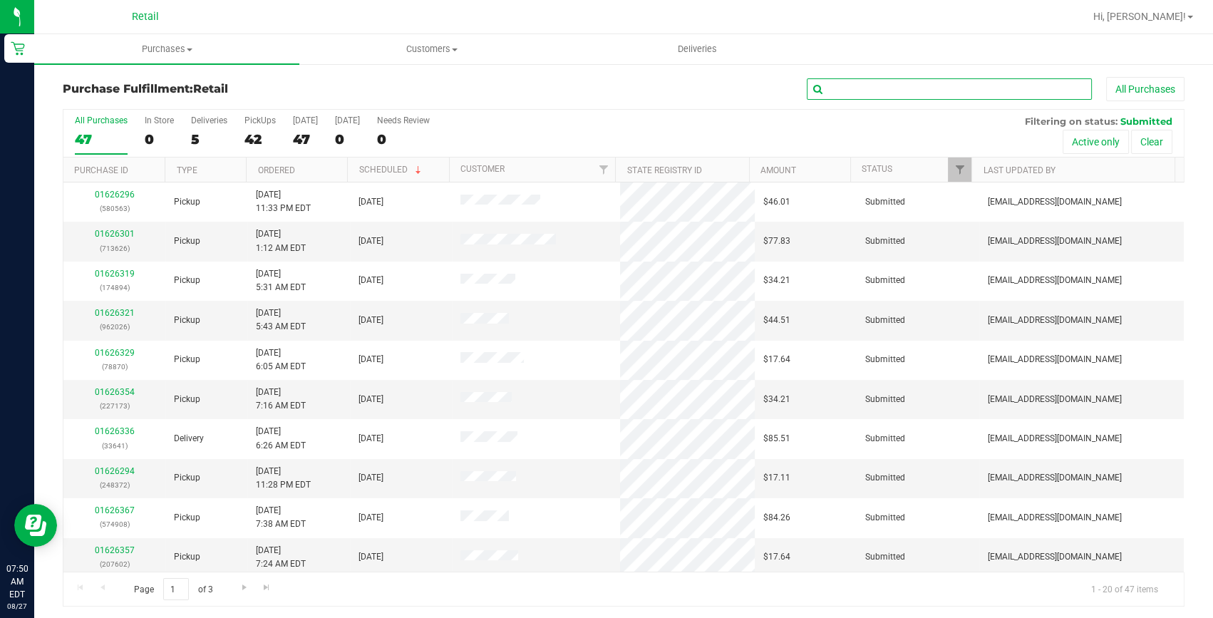
click at [832, 99] on input "text" at bounding box center [949, 88] width 285 height 21
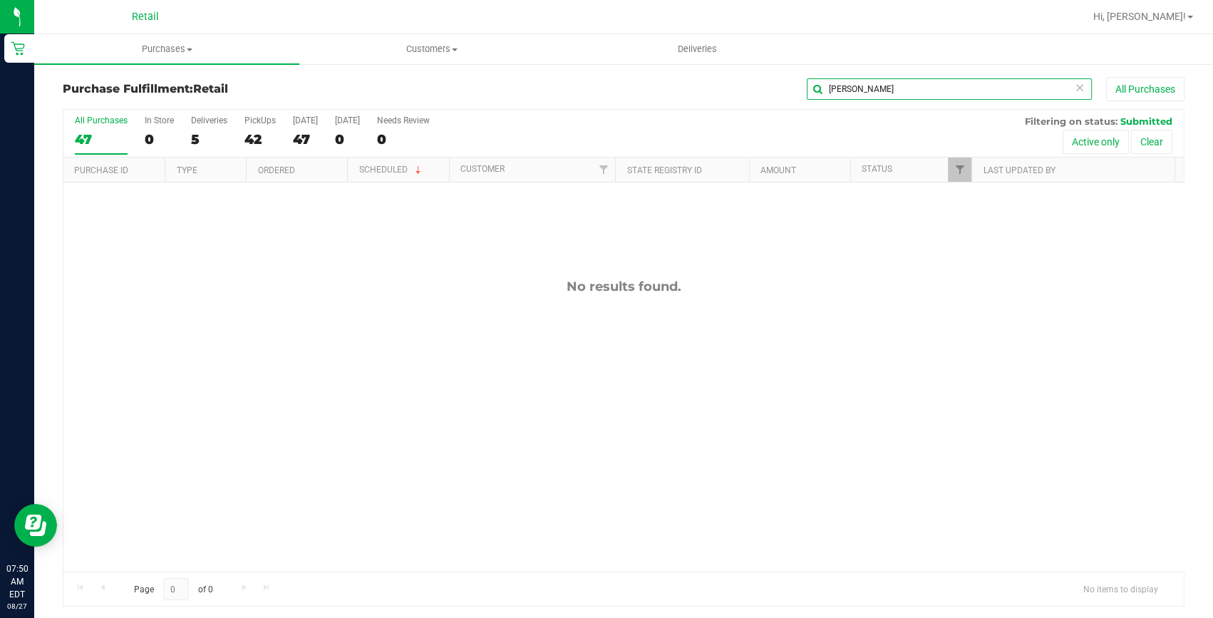
click at [842, 89] on input "[PERSON_NAME]" at bounding box center [949, 88] width 285 height 21
click at [838, 84] on input "[PERSON_NAME]" at bounding box center [949, 88] width 285 height 21
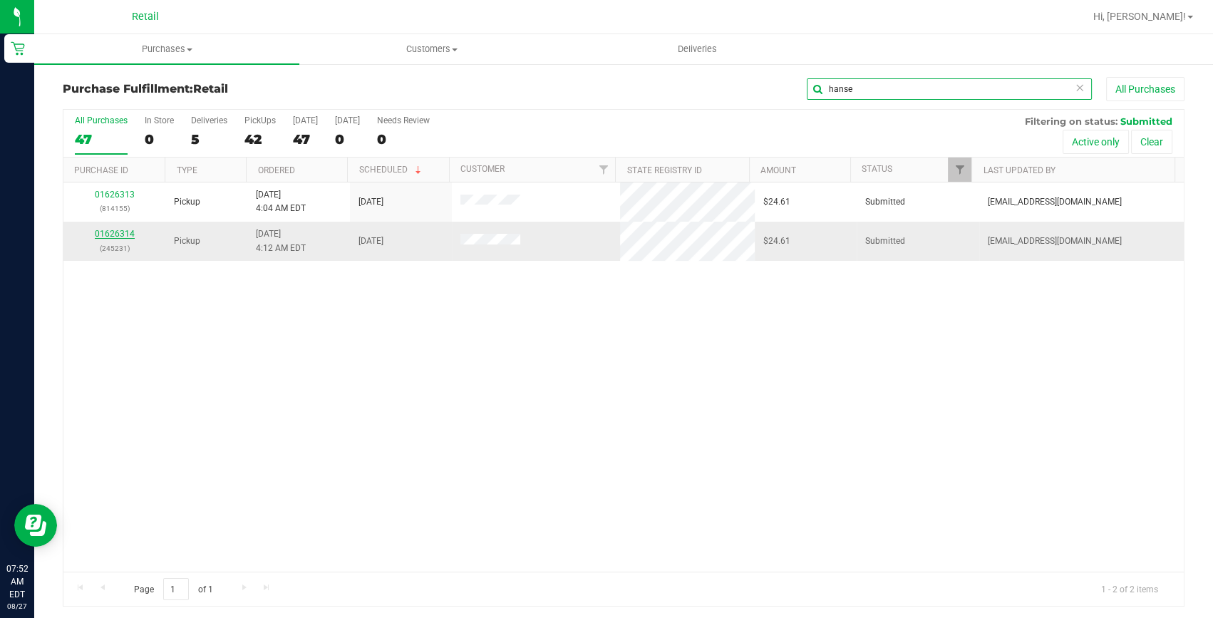
type input "hanse"
click at [125, 230] on link "01626314" at bounding box center [115, 234] width 40 height 10
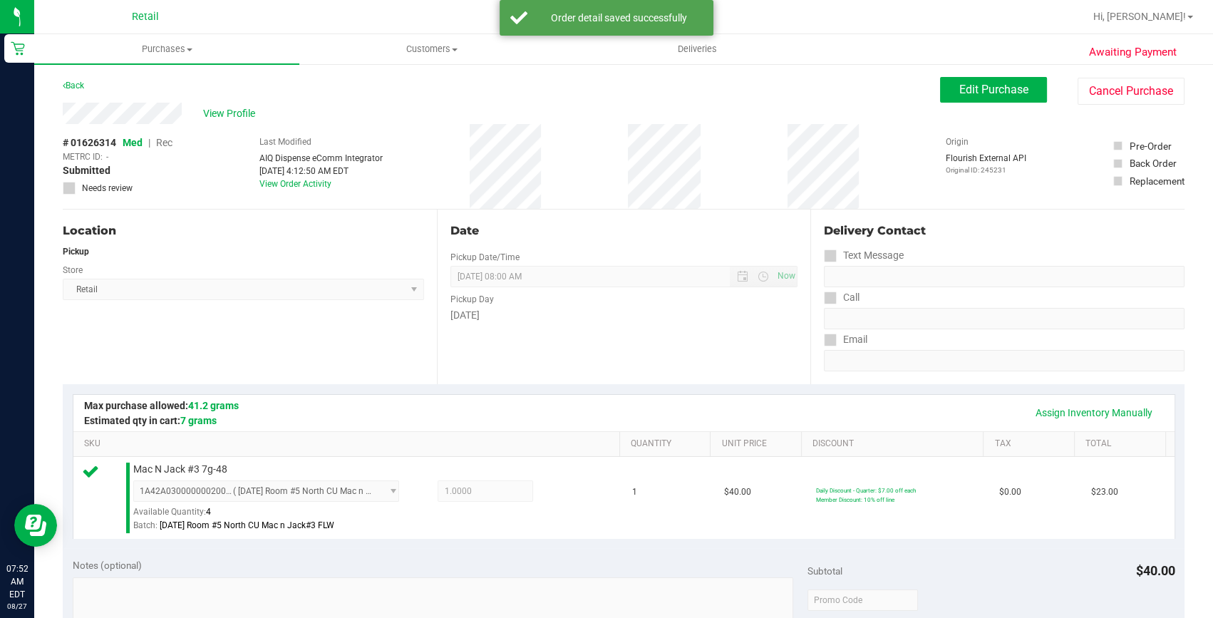
scroll to position [388, 0]
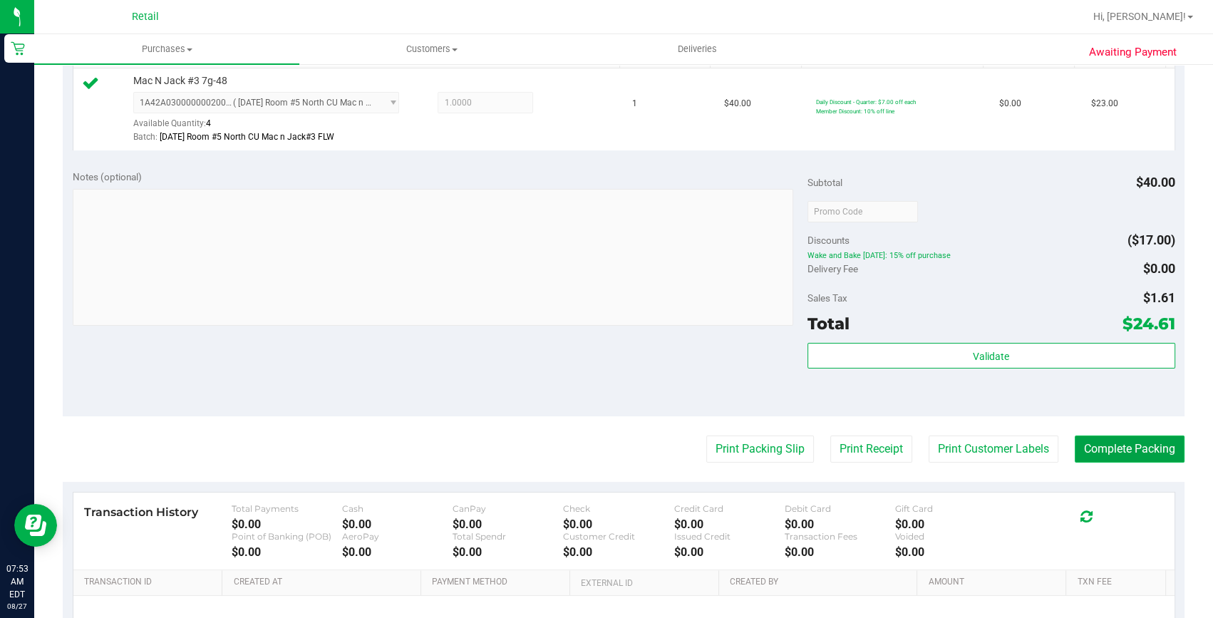
click at [1095, 438] on button "Complete Packing" at bounding box center [1130, 448] width 110 height 27
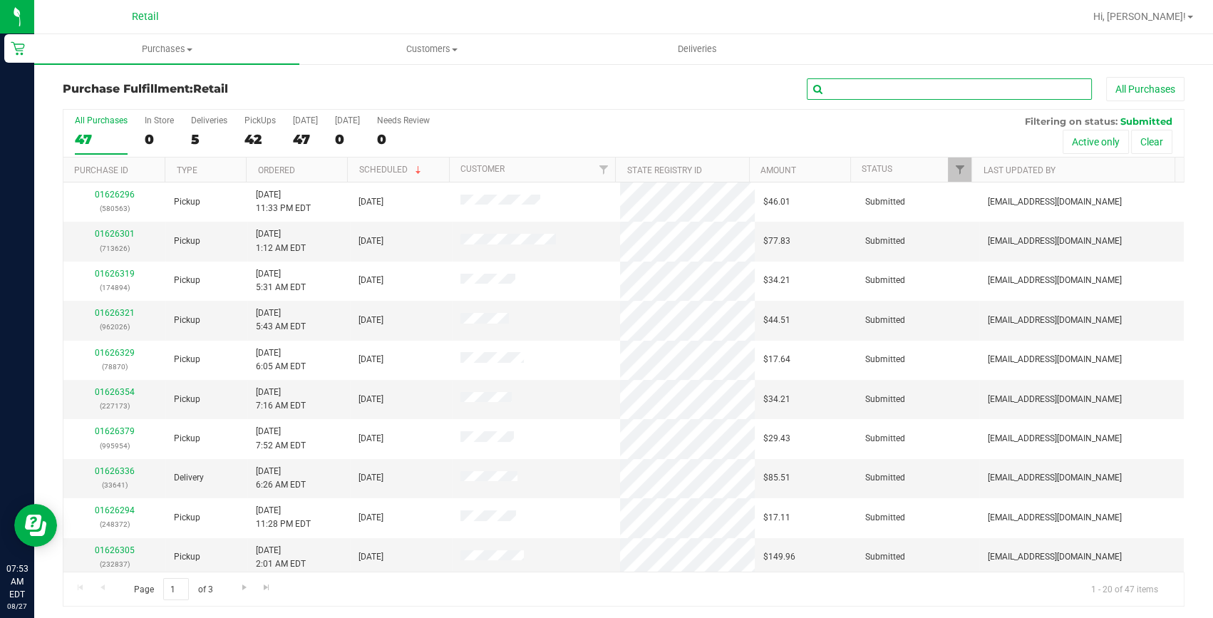
click at [865, 81] on input "text" at bounding box center [949, 88] width 285 height 21
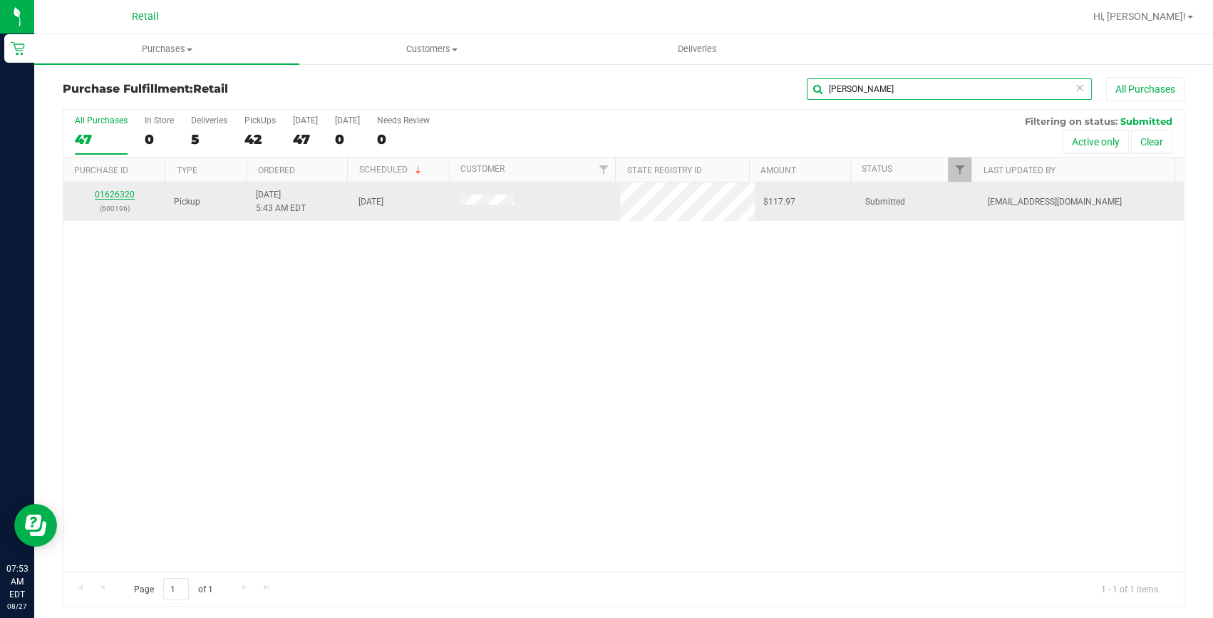
type input "[PERSON_NAME]"
click at [113, 193] on link "01626320" at bounding box center [115, 195] width 40 height 10
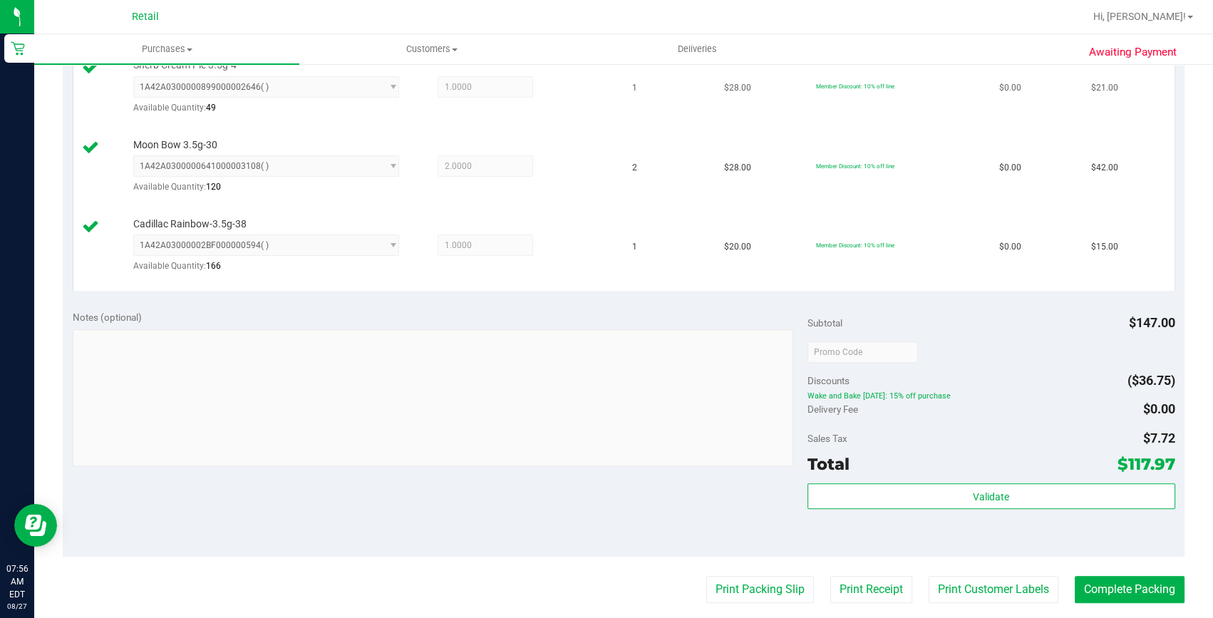
scroll to position [648, 0]
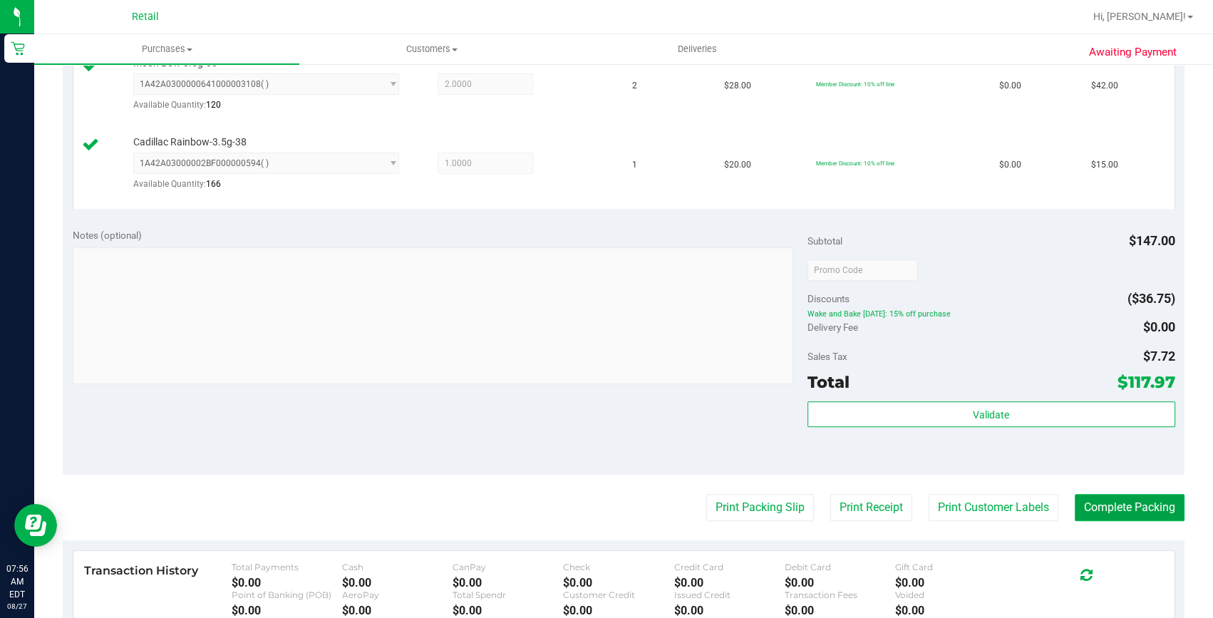
click at [1091, 517] on button "Complete Packing" at bounding box center [1130, 507] width 110 height 27
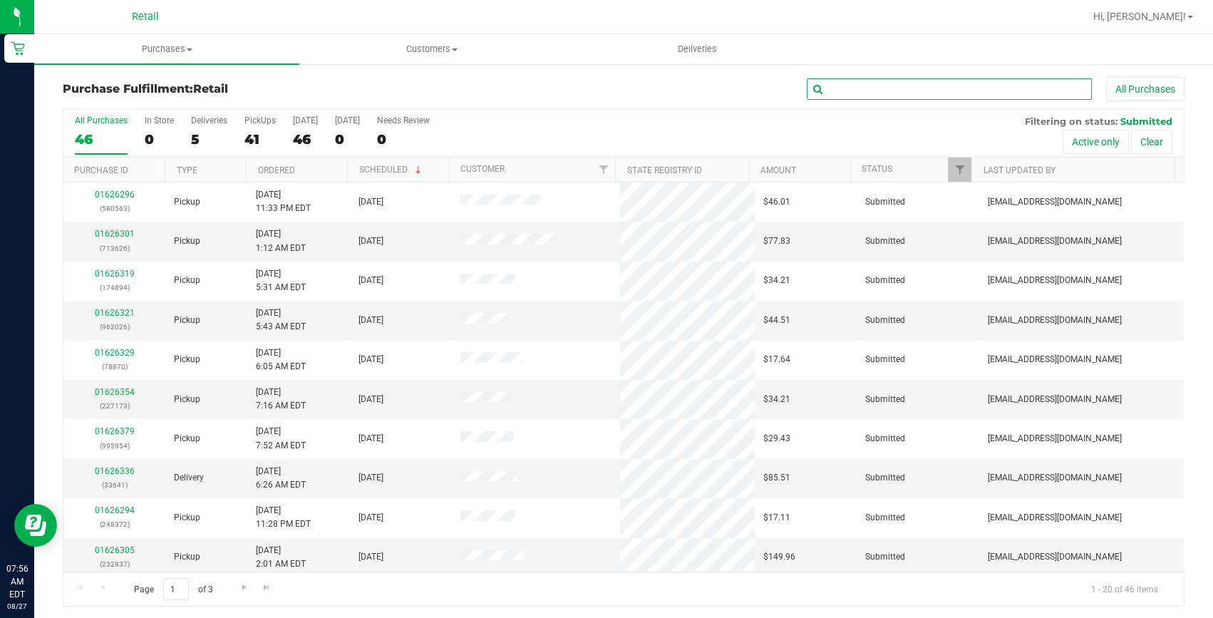
click at [866, 87] on input "text" at bounding box center [949, 88] width 285 height 21
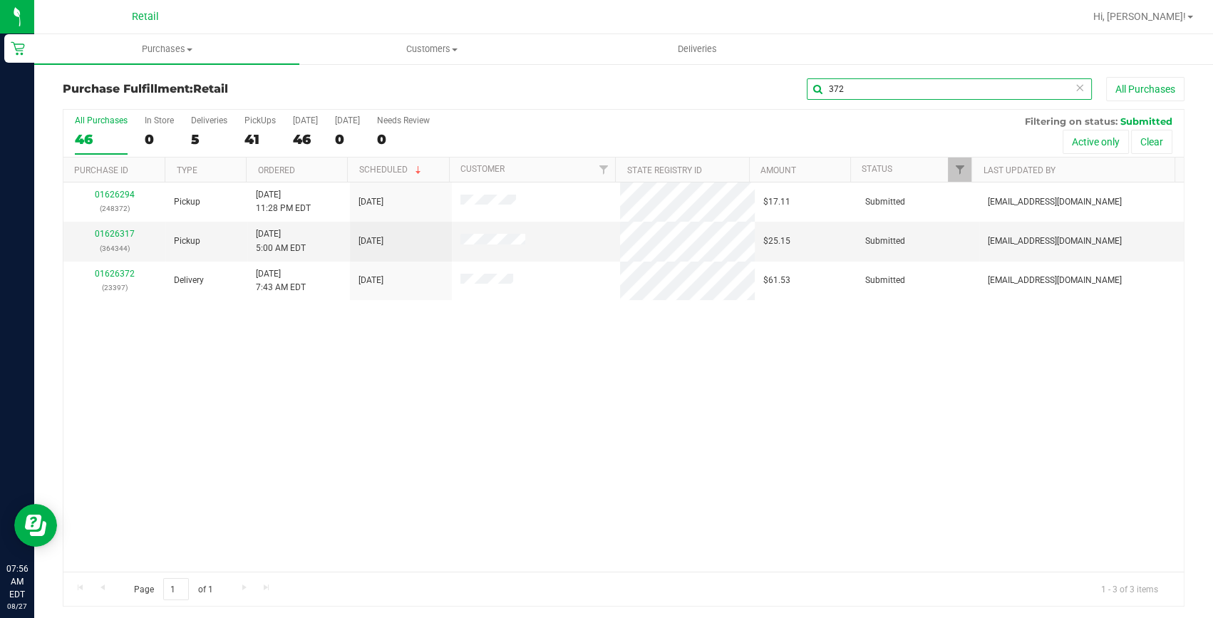
type input "372"
click at [121, 191] on link "01626294" at bounding box center [115, 195] width 40 height 10
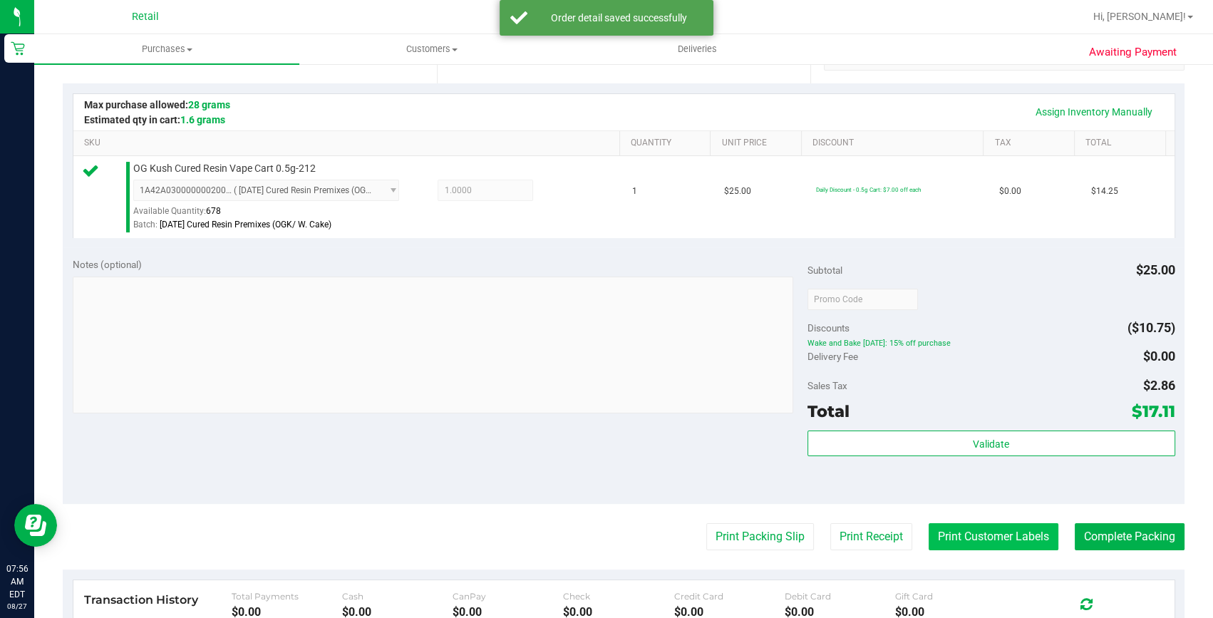
scroll to position [324, 0]
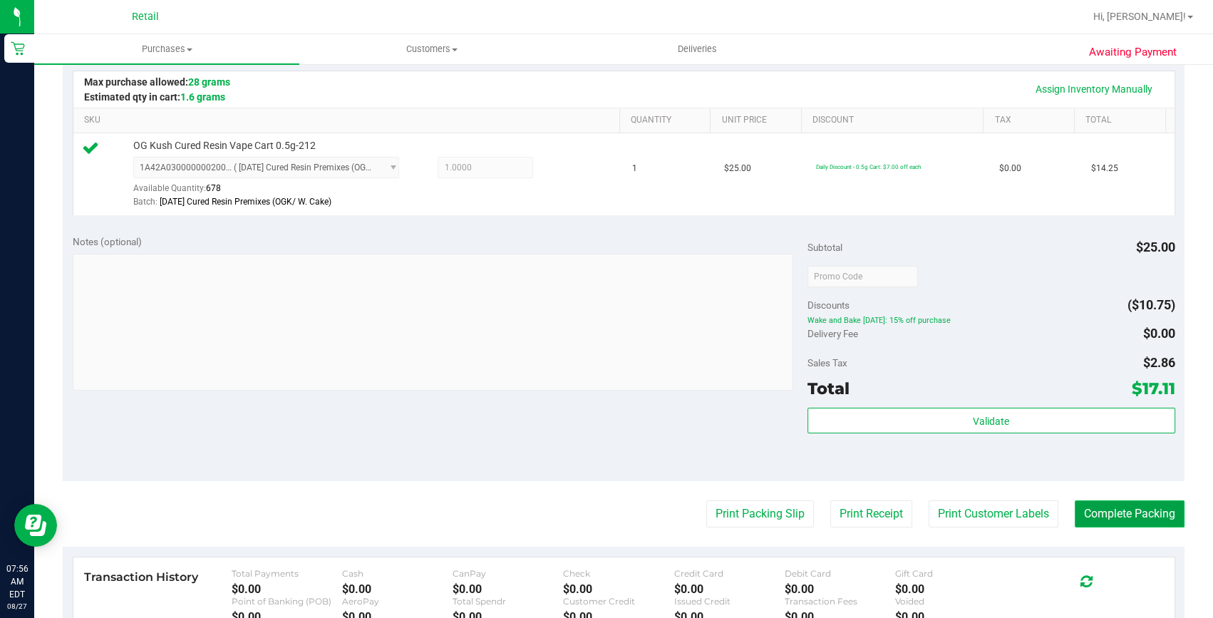
click at [1090, 520] on button "Complete Packing" at bounding box center [1130, 513] width 110 height 27
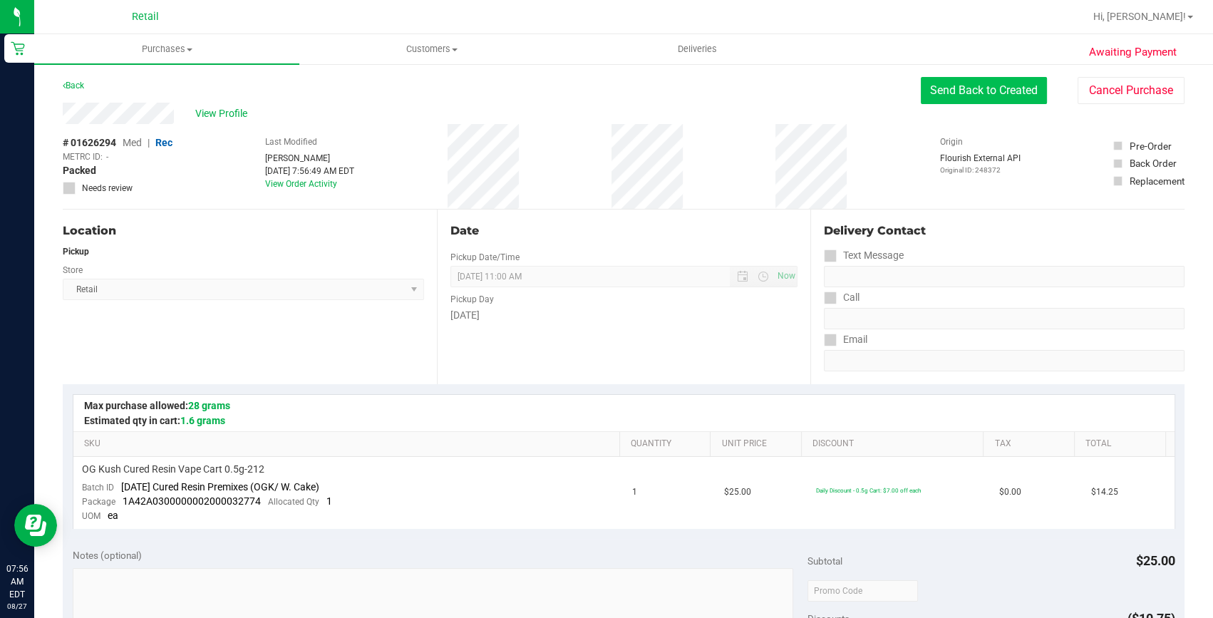
click at [953, 84] on button "Send Back to Created" at bounding box center [984, 90] width 126 height 27
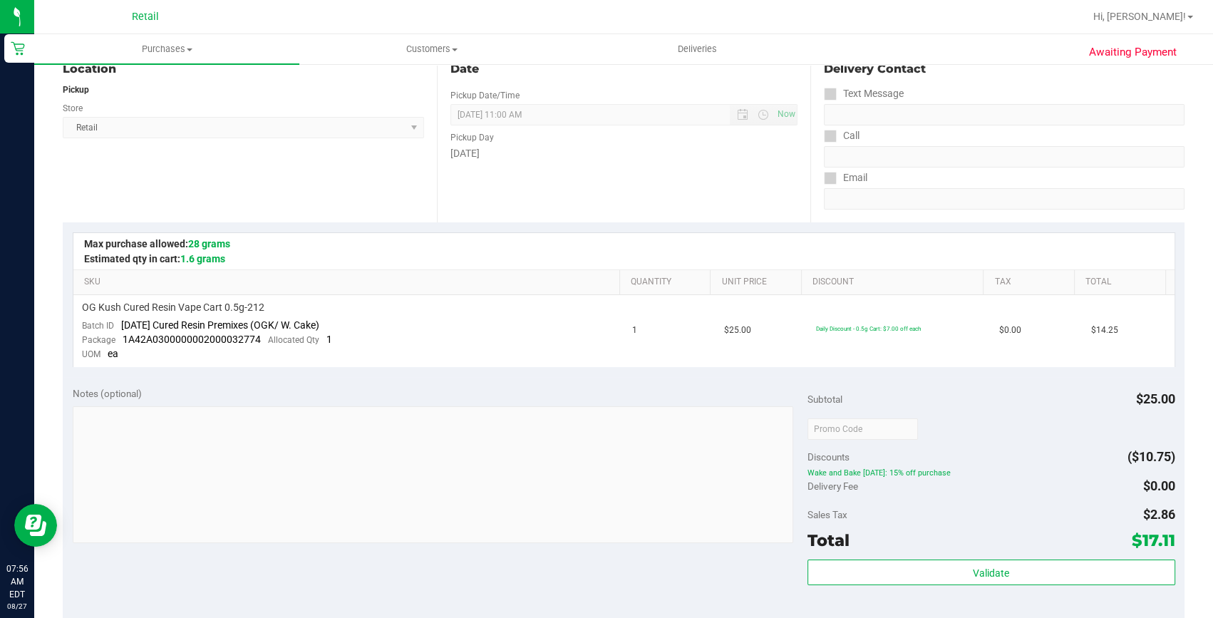
scroll to position [324, 0]
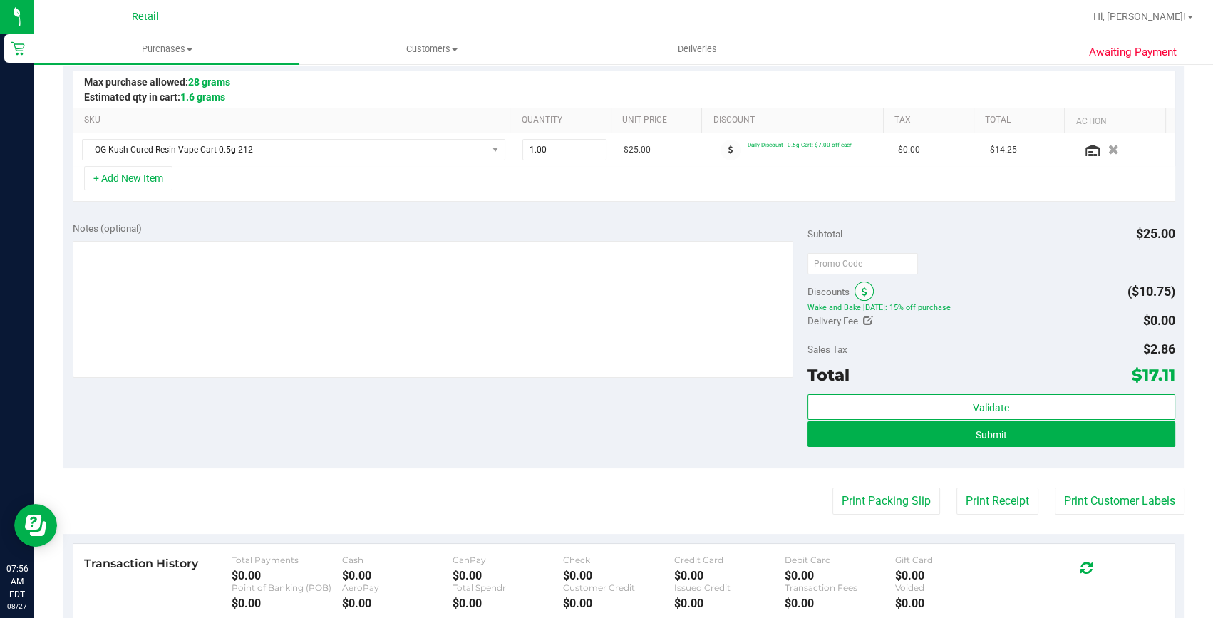
click at [863, 293] on span at bounding box center [864, 291] width 19 height 19
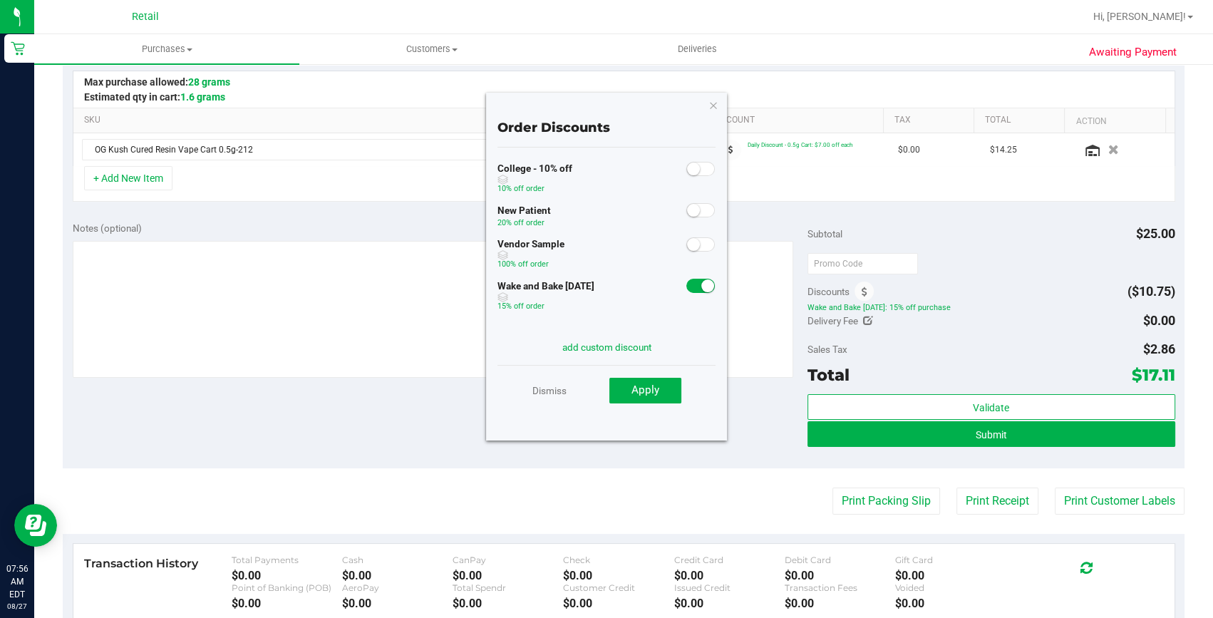
click at [703, 282] on small at bounding box center [707, 285] width 13 height 13
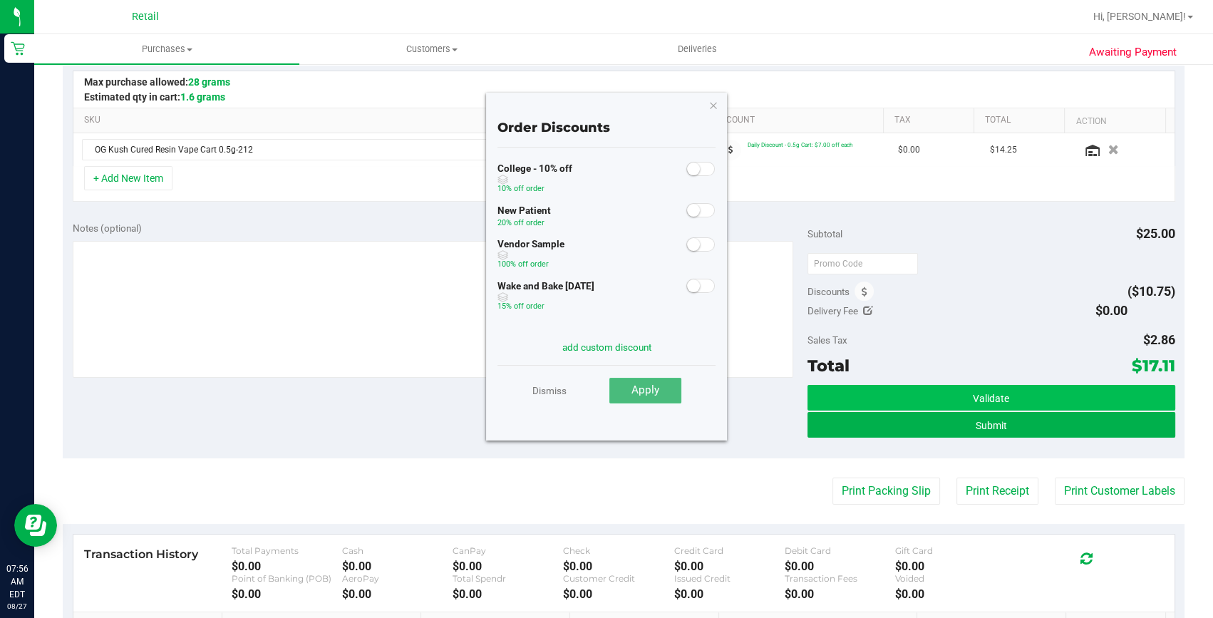
click at [653, 393] on span "Apply" at bounding box center [645, 389] width 28 height 13
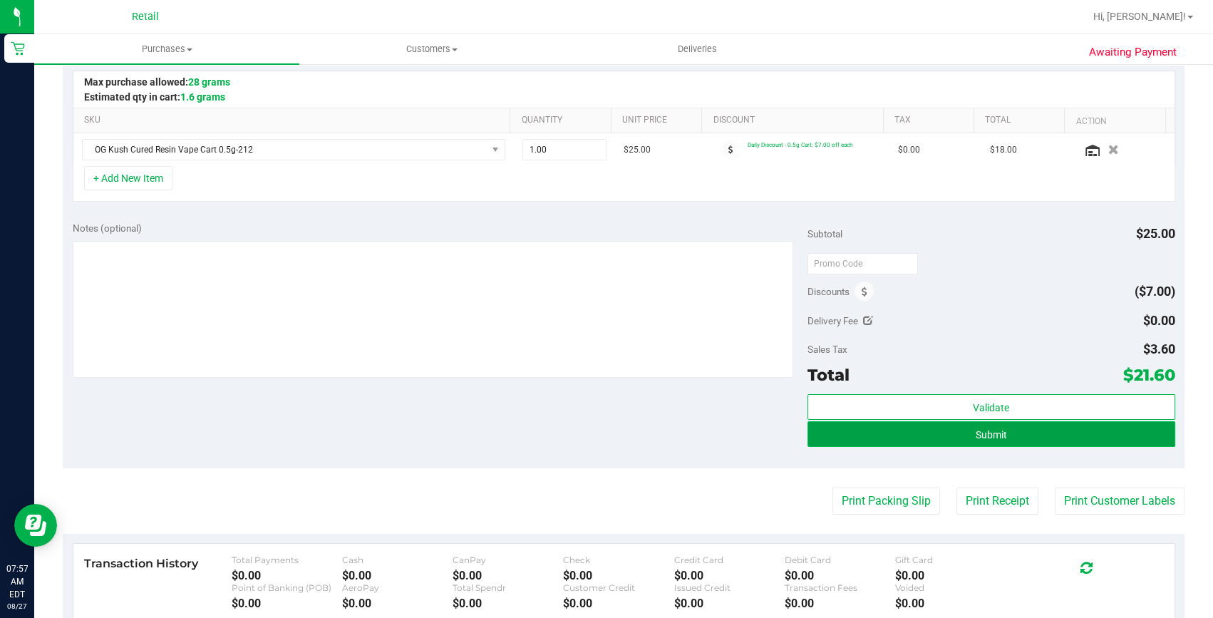
click at [907, 427] on button "Submit" at bounding box center [991, 434] width 368 height 26
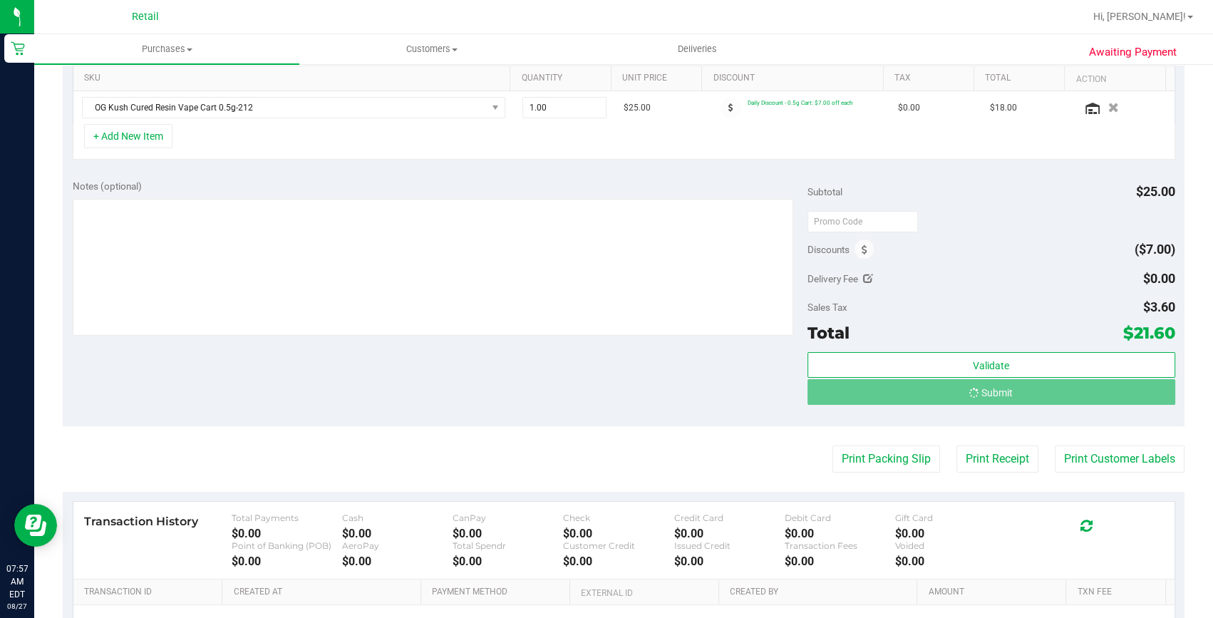
scroll to position [388, 0]
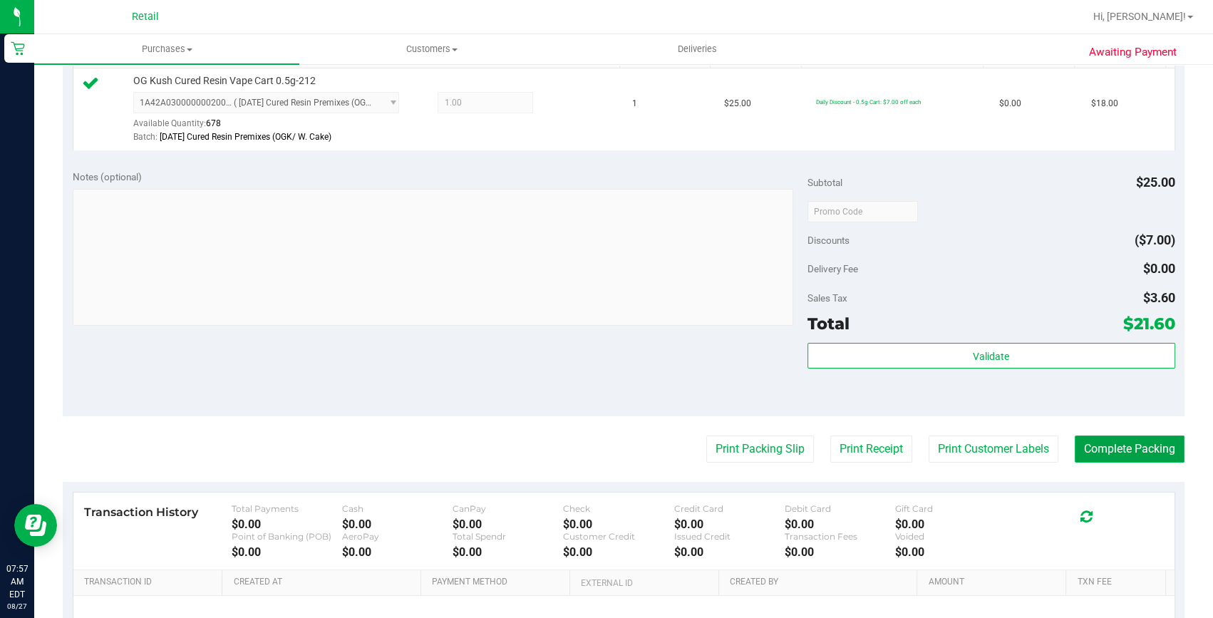
click at [1084, 450] on button "Complete Packing" at bounding box center [1130, 448] width 110 height 27
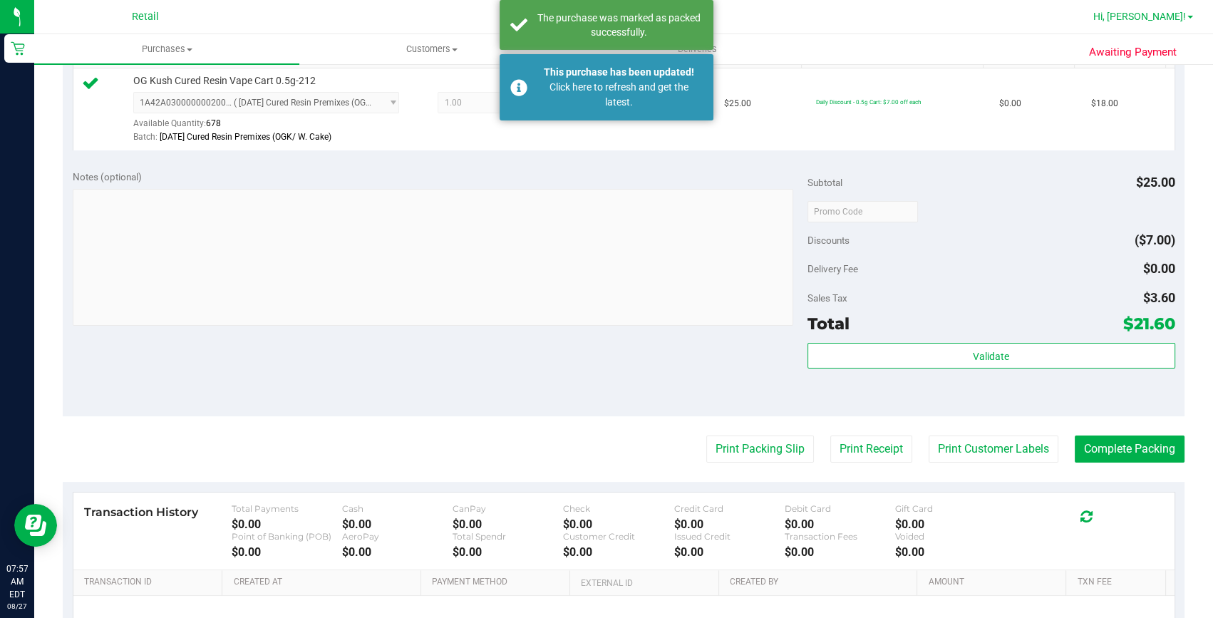
click at [1144, 13] on span "Hi, [PERSON_NAME]!" at bounding box center [1139, 16] width 93 height 11
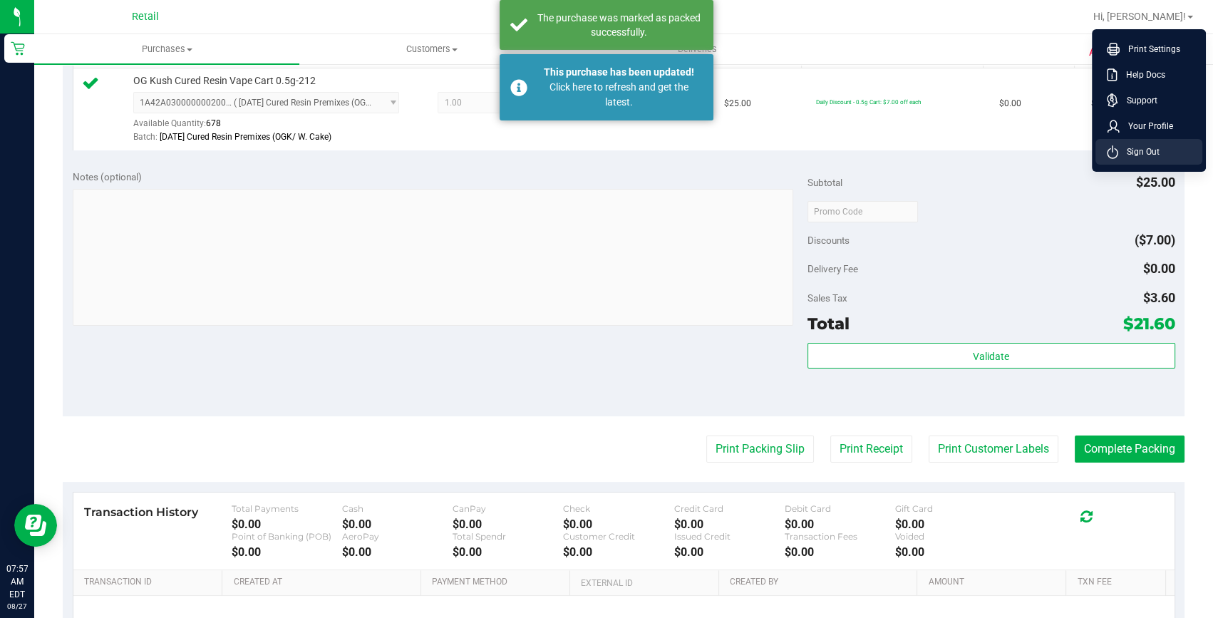
click at [1155, 152] on span "Sign Out" at bounding box center [1138, 152] width 41 height 14
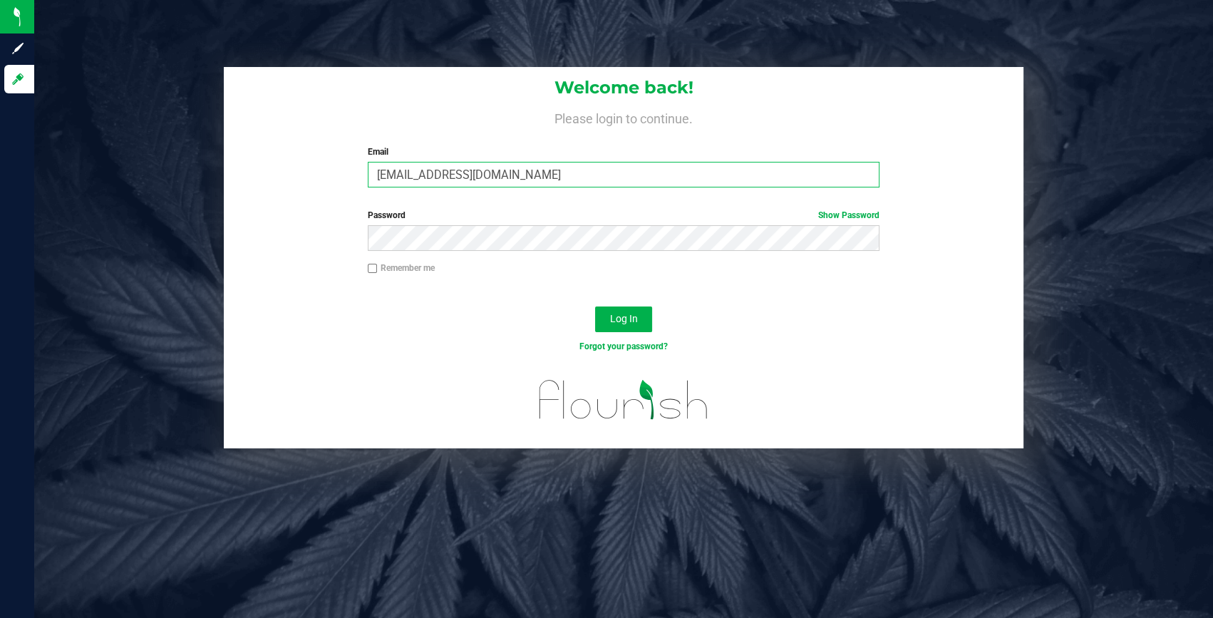
click at [476, 176] on input "[EMAIL_ADDRESS][DOMAIN_NAME]" at bounding box center [624, 175] width 512 height 26
type input "[EMAIL_ADDRESS][DOMAIN_NAME]"
click at [621, 311] on button "Log In" at bounding box center [623, 319] width 57 height 26
